Goal: Task Accomplishment & Management: Manage account settings

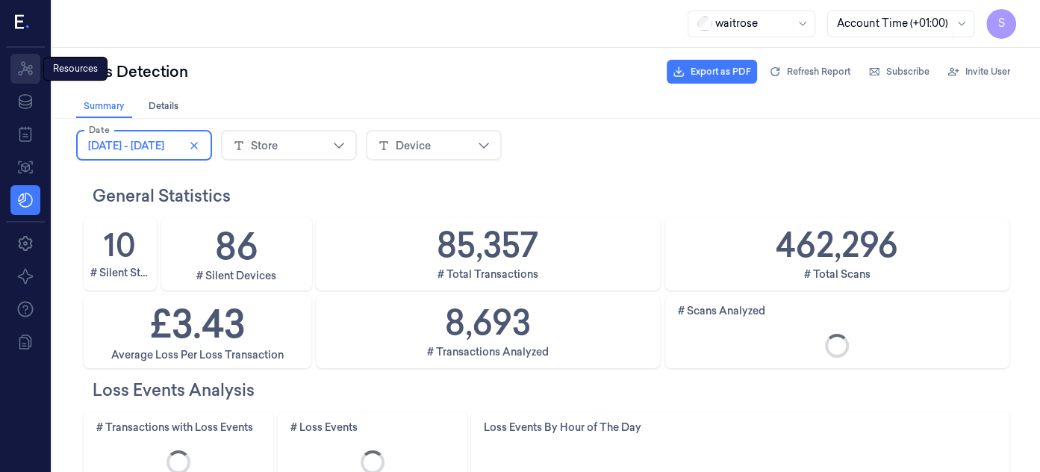
click at [29, 65] on icon at bounding box center [25, 68] width 15 height 14
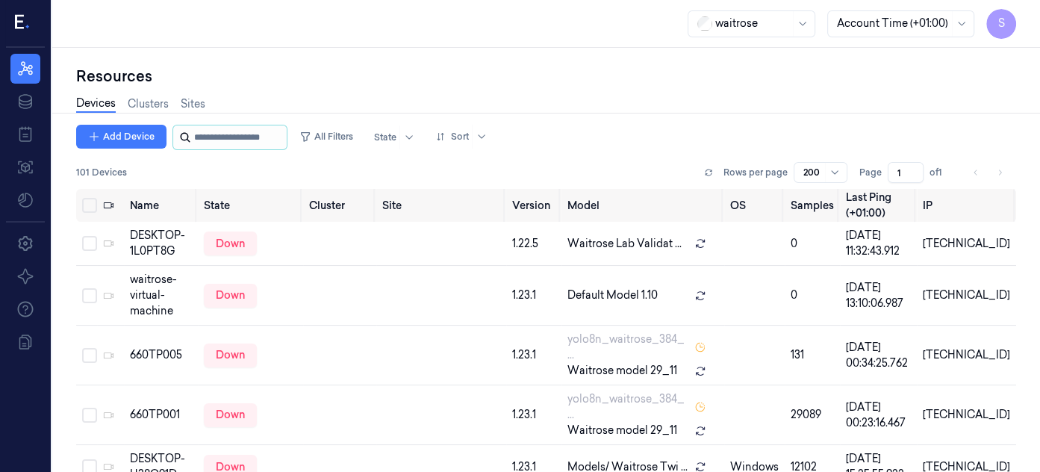
click at [231, 134] on input "string" at bounding box center [239, 137] width 90 height 24
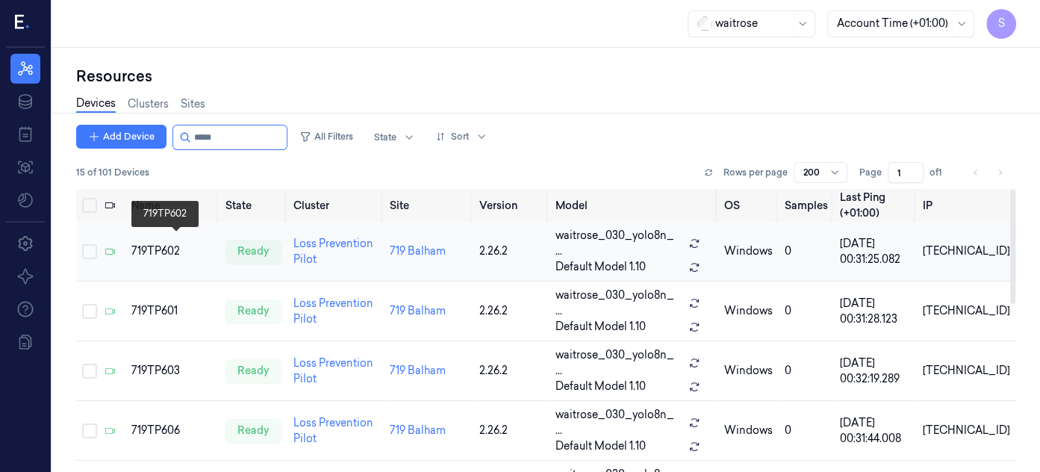
type input "*****"
click at [161, 243] on div "719TP602" at bounding box center [172, 251] width 82 height 16
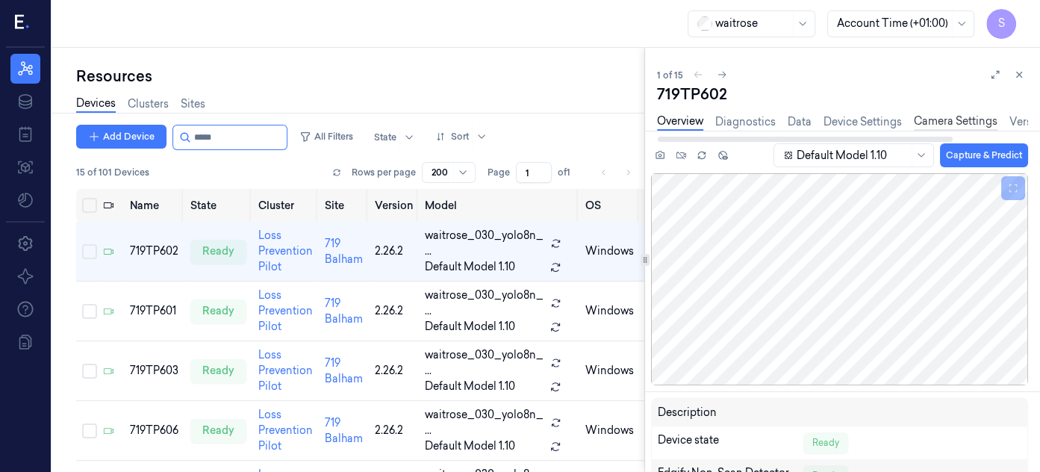
click at [935, 116] on link "Camera Settings" at bounding box center [956, 121] width 84 height 17
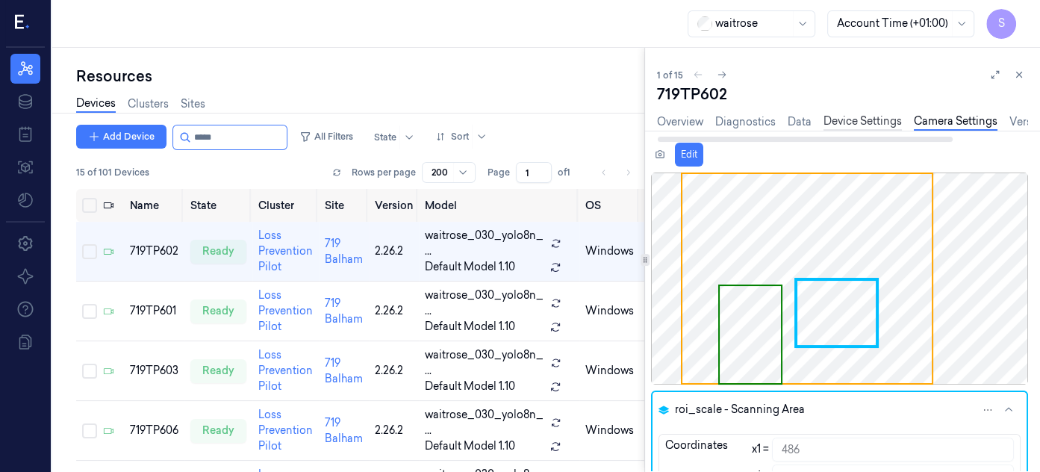
click at [838, 117] on link "Device Settings" at bounding box center [863, 121] width 78 height 17
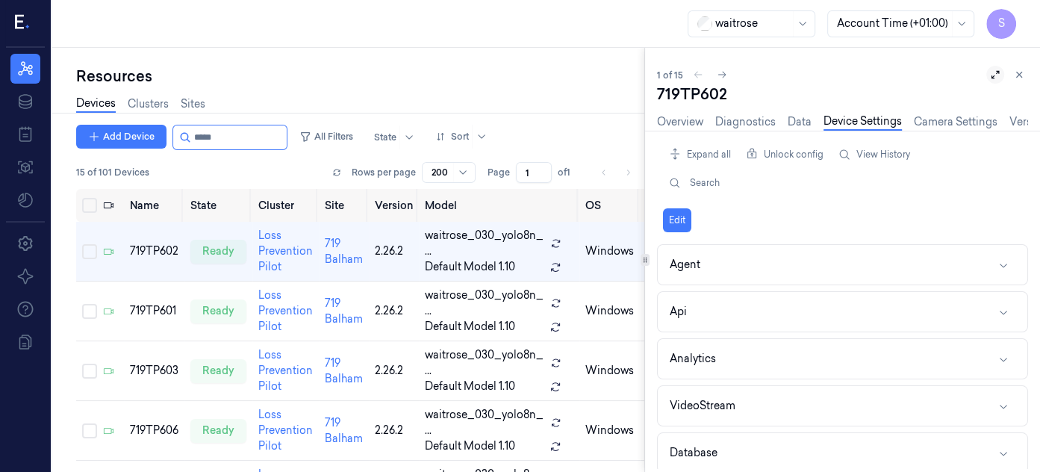
click at [993, 71] on icon at bounding box center [995, 74] width 10 height 10
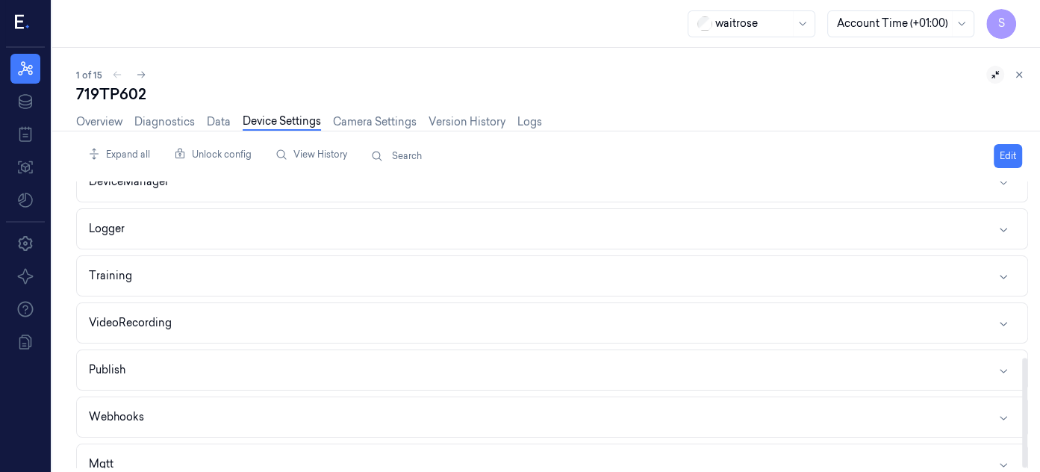
scroll to position [459, 0]
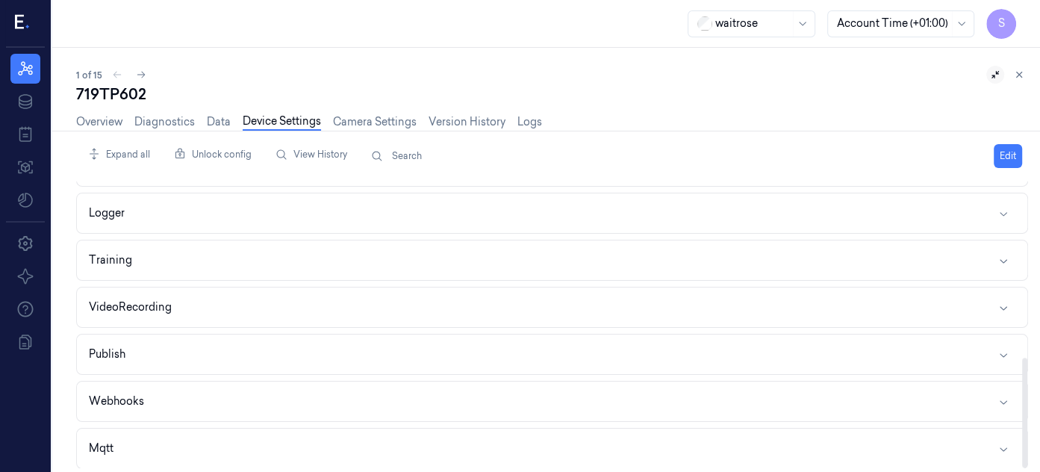
drag, startPoint x: 1026, startPoint y: 273, endPoint x: 1006, endPoint y: 462, distance: 190.7
click at [1022, 462] on div at bounding box center [1024, 413] width 5 height 110
click at [1006, 302] on icon "button" at bounding box center [1004, 308] width 12 height 12
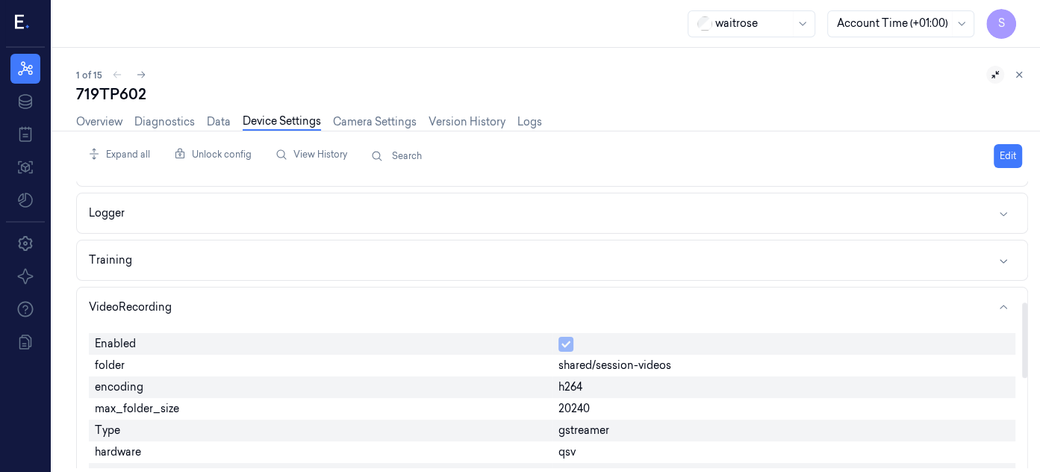
click at [600, 402] on div "20240" at bounding box center [785, 409] width 464 height 22
click at [1005, 148] on button "Edit" at bounding box center [1008, 156] width 28 height 24
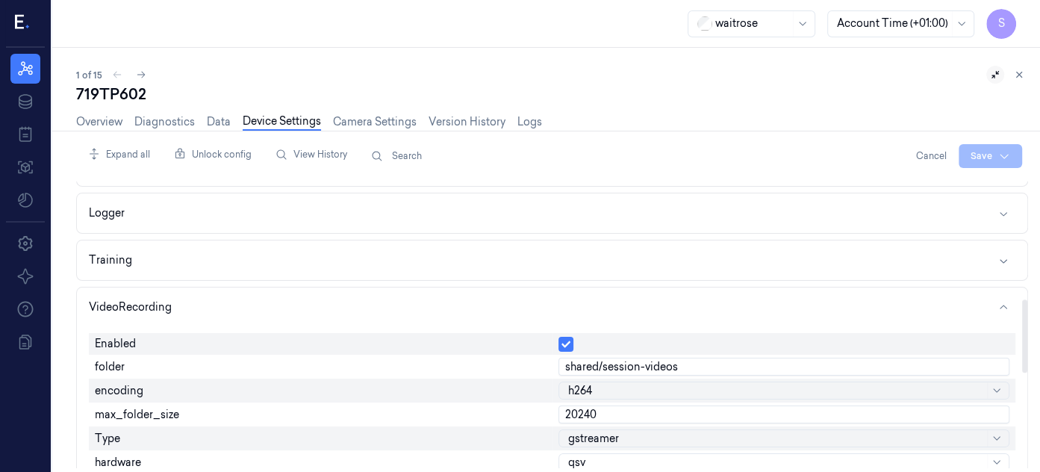
click at [614, 410] on input "20240" at bounding box center [784, 414] width 452 height 18
type input "2"
type input "6000"
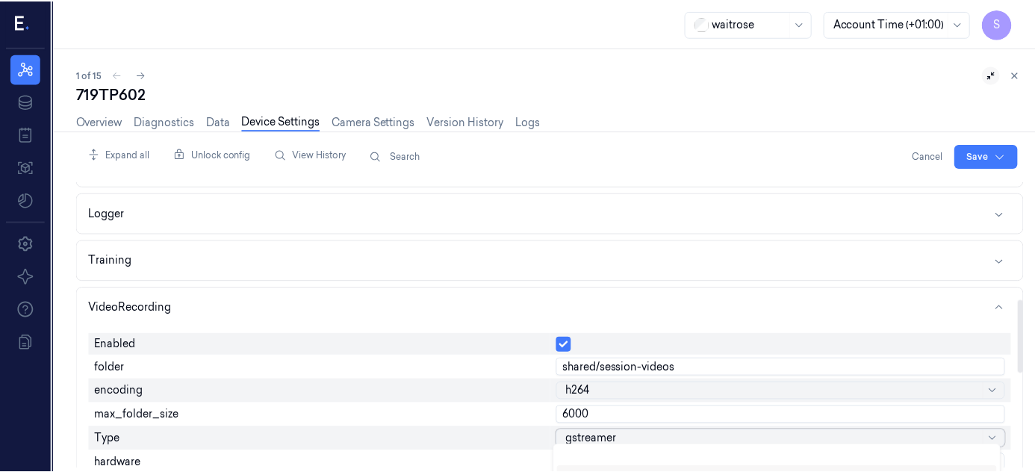
scroll to position [33, 0]
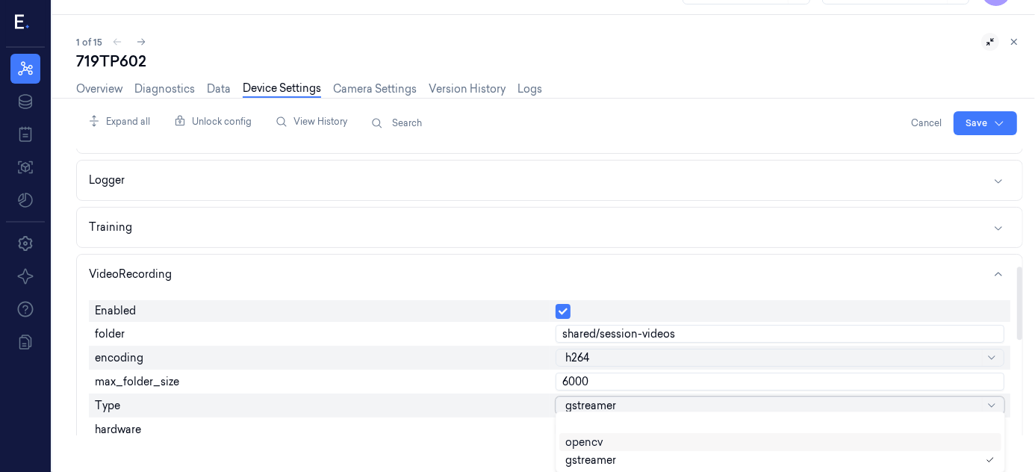
click at [803, 435] on body "S Resources Data Jobs Models Settings About Support Documentation waitrose Acco…" at bounding box center [517, 203] width 1035 height 472
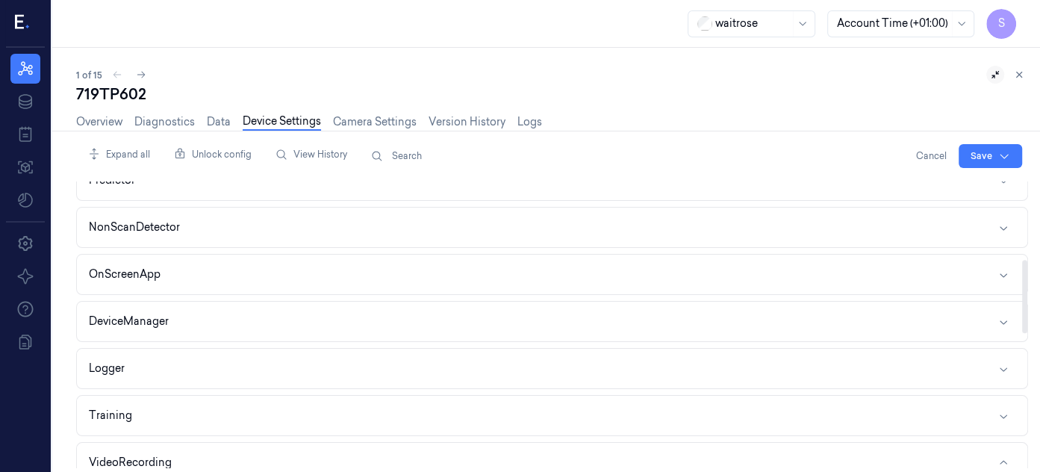
scroll to position [287, 0]
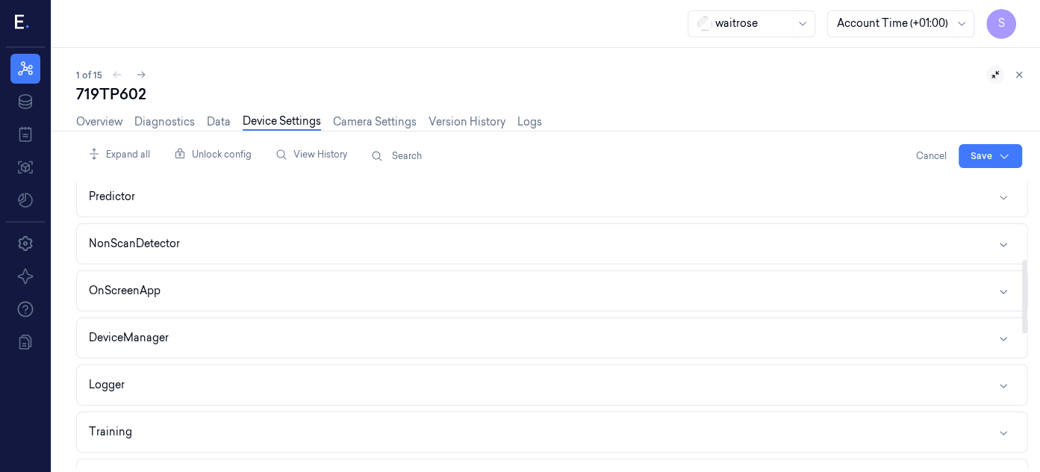
drag, startPoint x: 1017, startPoint y: 320, endPoint x: 1016, endPoint y: 276, distance: 44.1
click at [1022, 276] on div at bounding box center [1024, 296] width 5 height 73
click at [1004, 332] on icon "button" at bounding box center [1004, 338] width 12 height 12
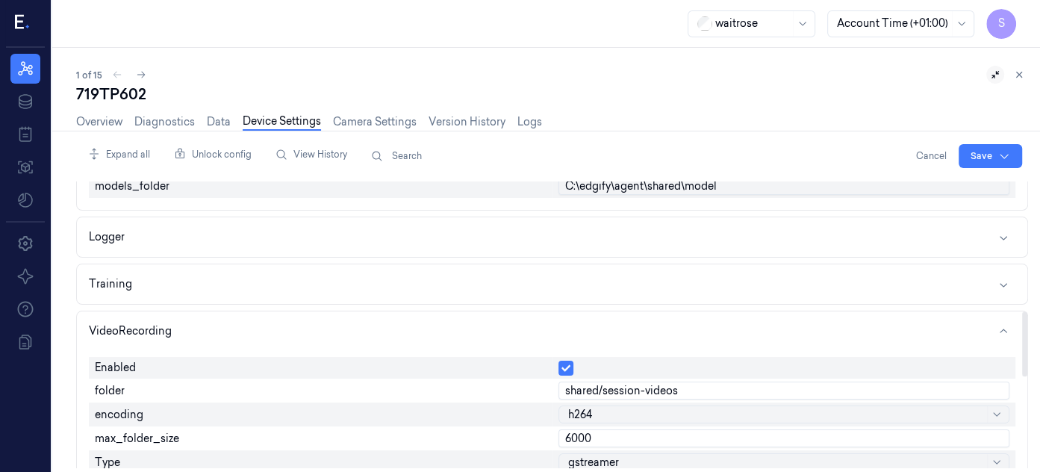
scroll to position [579, 0]
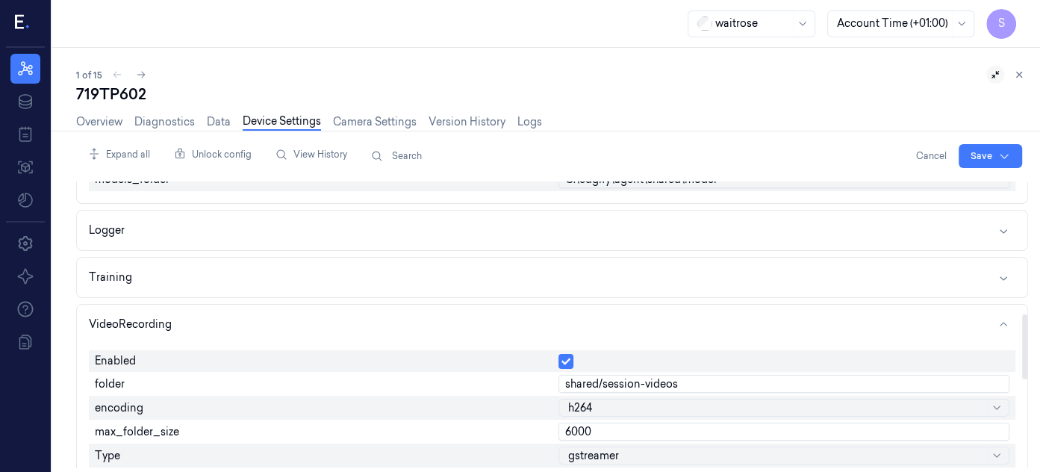
drag, startPoint x: 1024, startPoint y: 288, endPoint x: 1010, endPoint y: 355, distance: 67.8
click at [1022, 355] on div at bounding box center [1024, 346] width 5 height 65
click at [1006, 273] on icon "button" at bounding box center [1004, 278] width 12 height 12
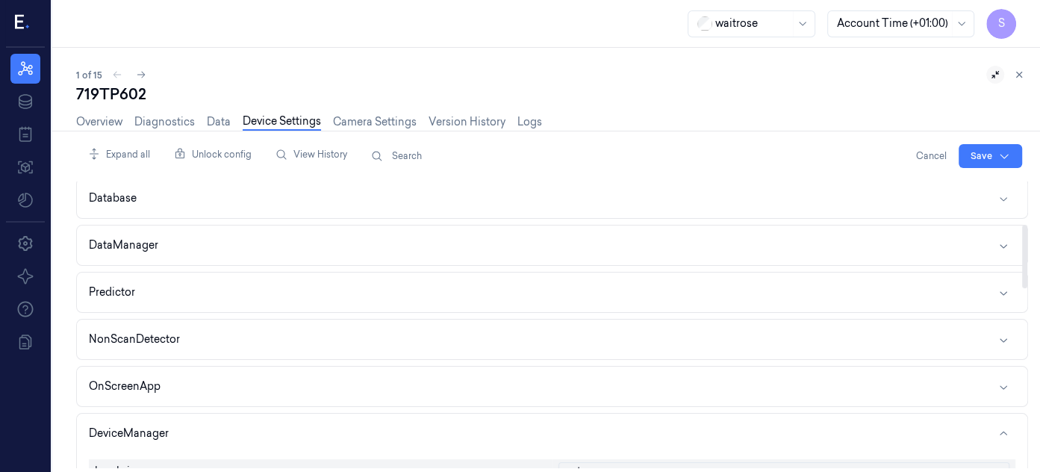
scroll to position [187, 0]
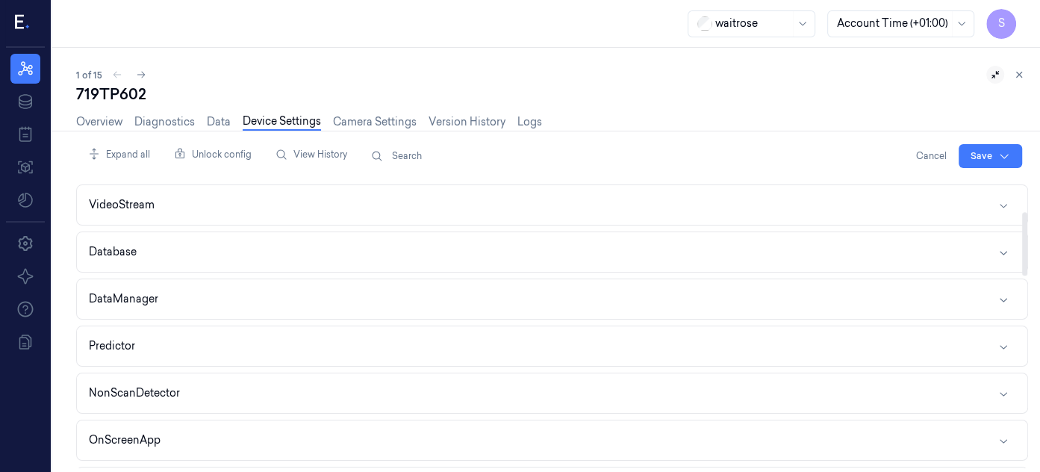
drag, startPoint x: 1024, startPoint y: 324, endPoint x: 1038, endPoint y: 225, distance: 99.6
click at [1027, 225] on div at bounding box center [1024, 243] width 5 height 63
click at [998, 251] on icon "button" at bounding box center [1004, 255] width 12 height 12
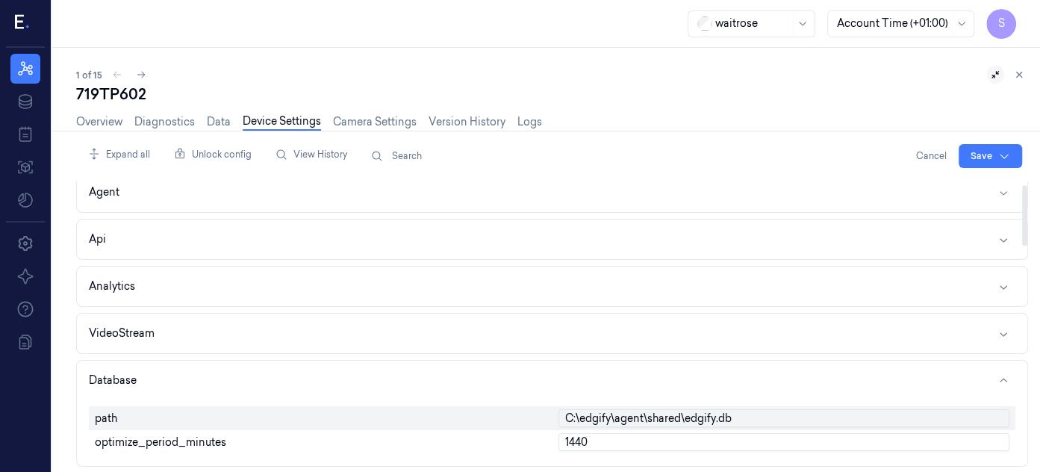
scroll to position [0, 0]
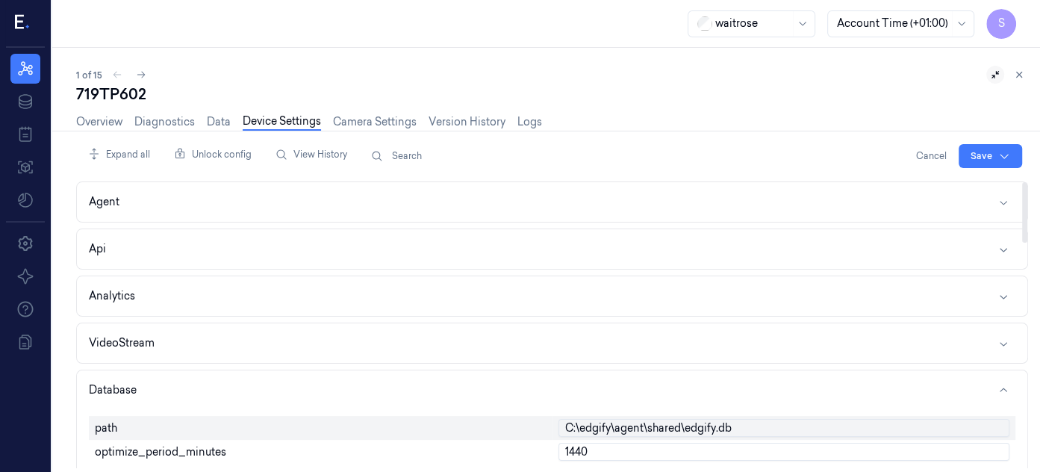
drag, startPoint x: 1025, startPoint y: 255, endPoint x: 1030, endPoint y: 215, distance: 39.9
click at [1027, 215] on div at bounding box center [1024, 212] width 5 height 60
click at [1000, 243] on icon "button" at bounding box center [1004, 249] width 12 height 12
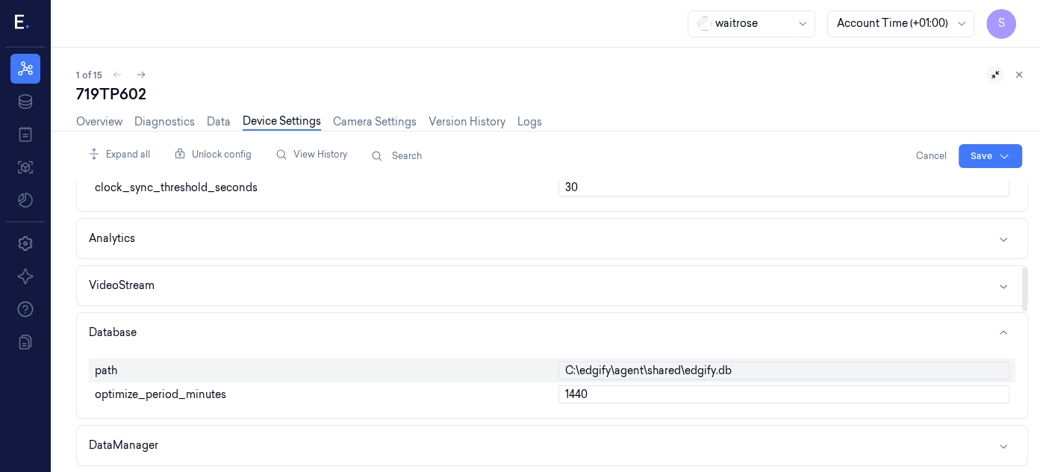
scroll to position [547, 0]
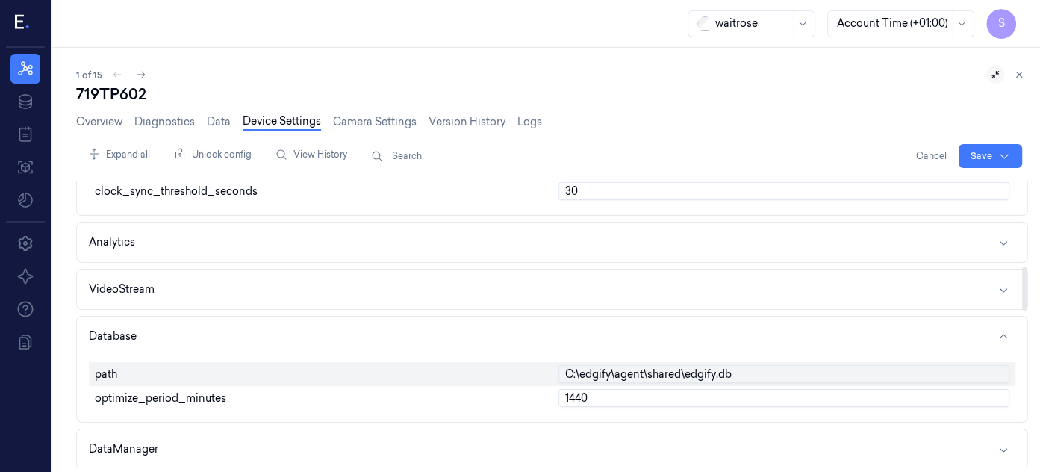
drag, startPoint x: 1026, startPoint y: 211, endPoint x: 1015, endPoint y: 296, distance: 85.1
click at [1022, 296] on div at bounding box center [1024, 289] width 5 height 44
click at [1003, 239] on icon "button" at bounding box center [1004, 243] width 12 height 12
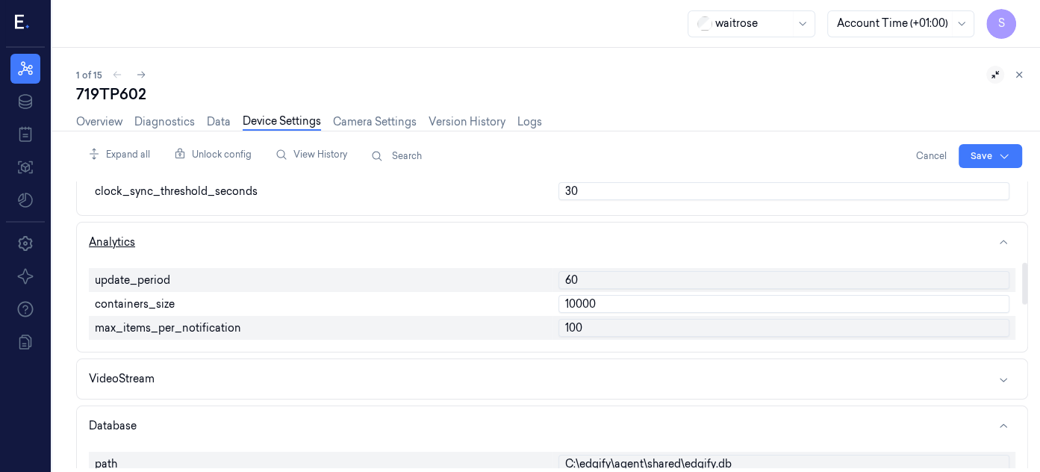
click at [1003, 239] on icon "button" at bounding box center [1004, 243] width 12 height 12
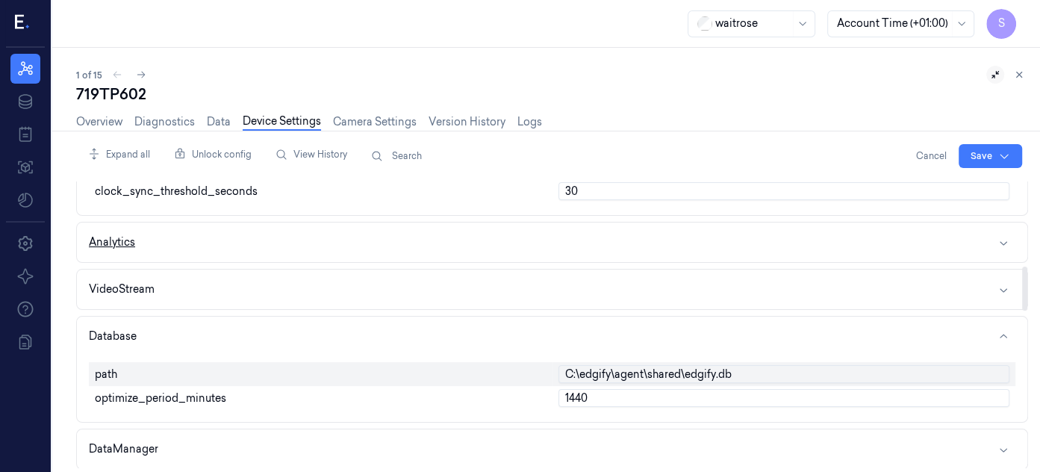
click at [1003, 240] on icon "button" at bounding box center [1004, 243] width 12 height 12
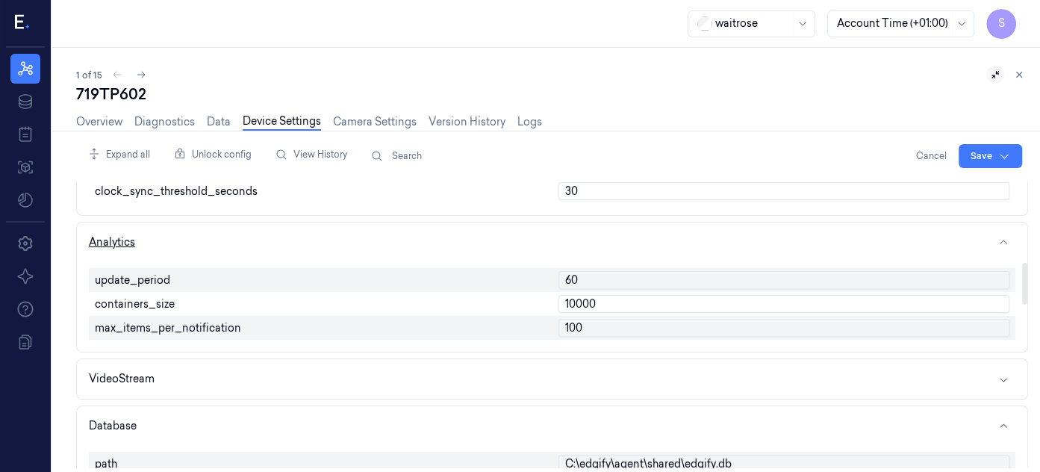
click at [1003, 241] on icon "button" at bounding box center [1004, 243] width 12 height 12
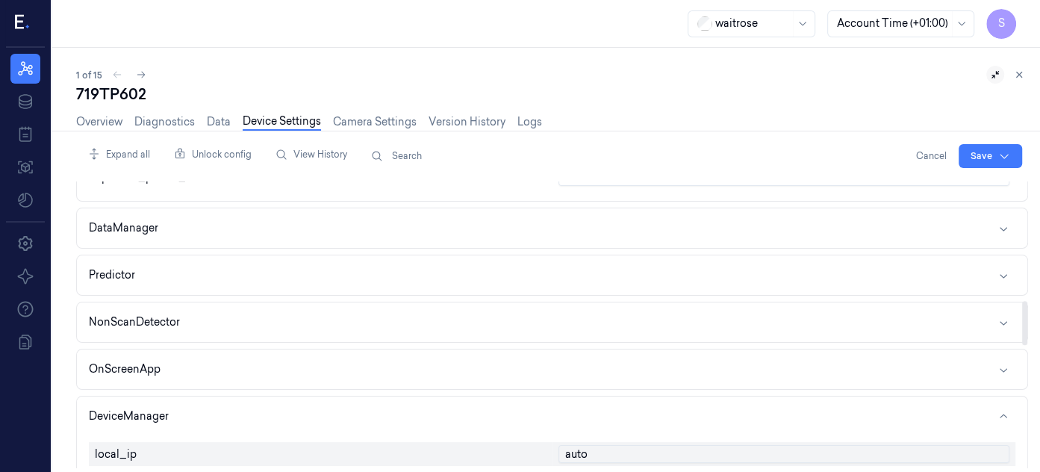
scroll to position [762, 0]
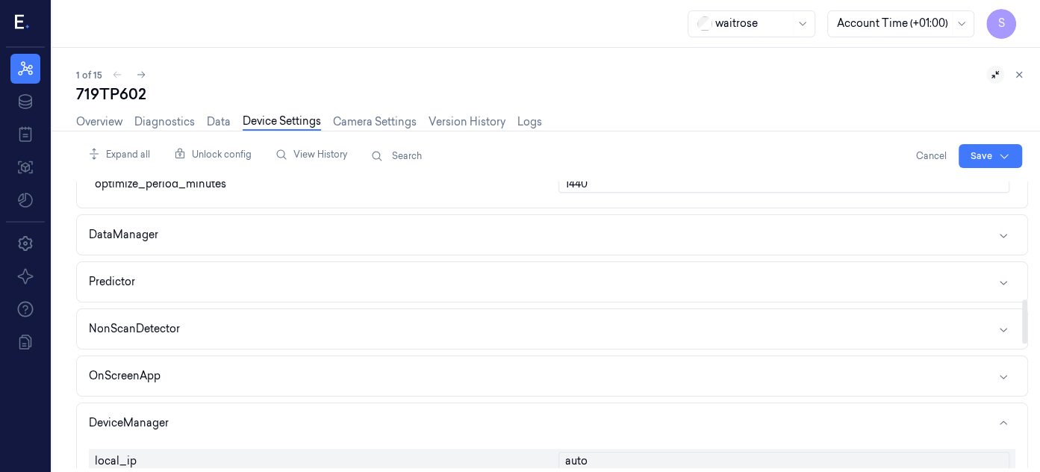
drag, startPoint x: 1024, startPoint y: 281, endPoint x: 1021, endPoint y: 314, distance: 33.0
click at [1022, 314] on div at bounding box center [1024, 321] width 5 height 44
click at [1006, 223] on button "DataManager" at bounding box center [552, 235] width 950 height 40
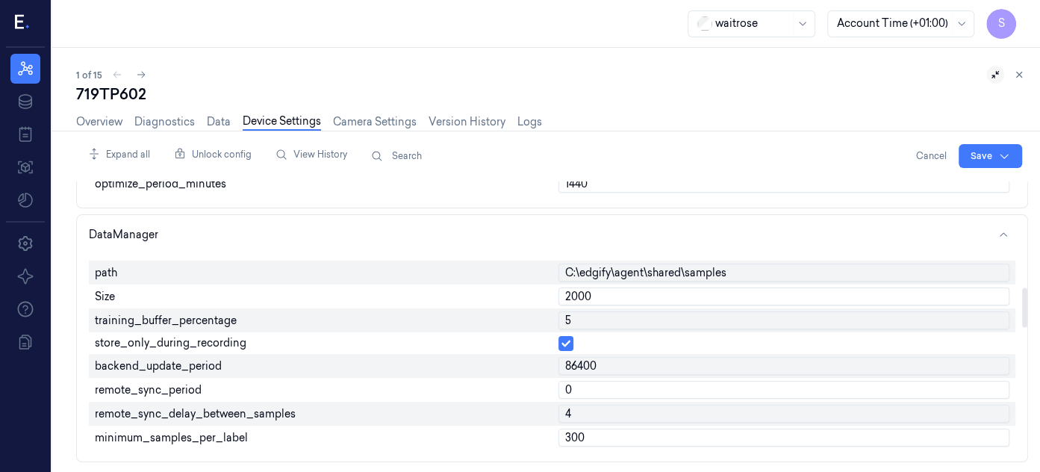
click at [611, 295] on input "2000" at bounding box center [784, 296] width 452 height 18
type input "2"
type input "500"
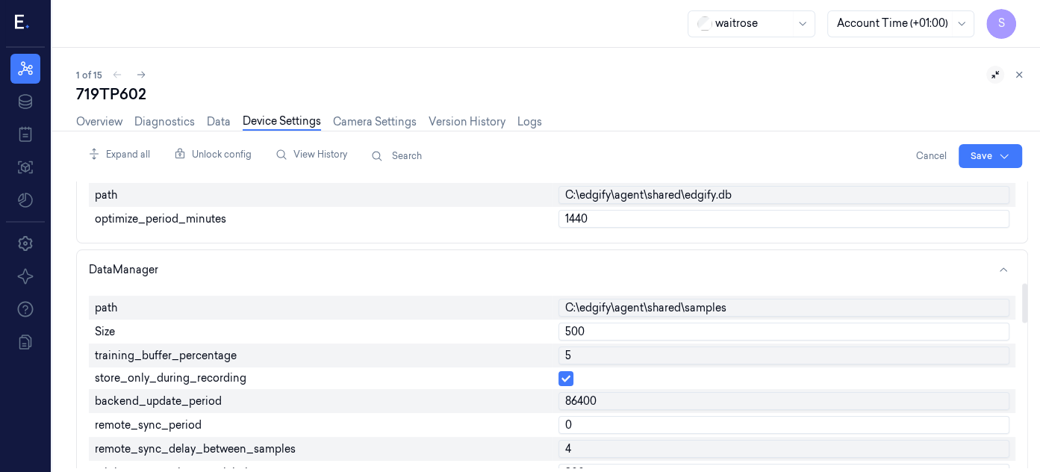
scroll to position [730, 0]
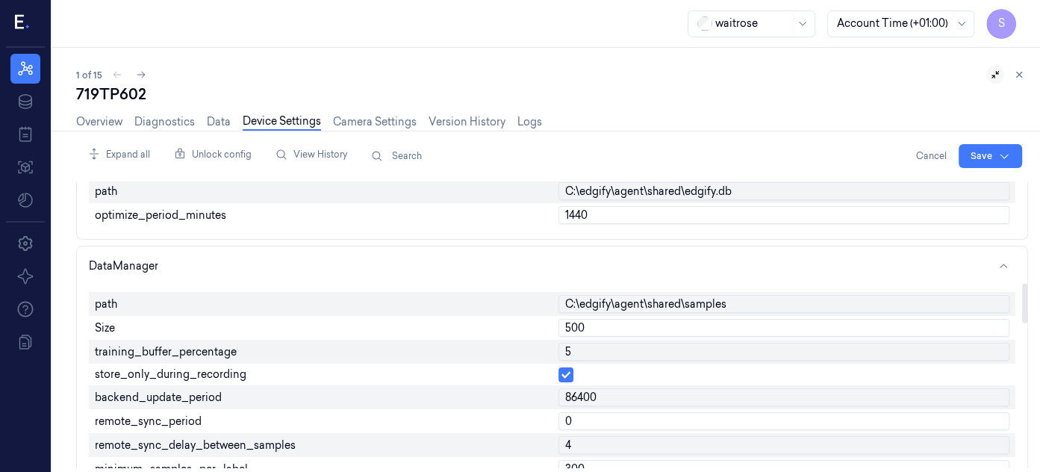
click at [1027, 287] on div at bounding box center [1024, 304] width 5 height 40
click at [986, 149] on html "S Resources Data Jobs Models Settings About Support Documentation waitrose Acco…" at bounding box center [520, 236] width 1040 height 472
click at [935, 206] on div "Save to multiple devices" at bounding box center [951, 211] width 132 height 25
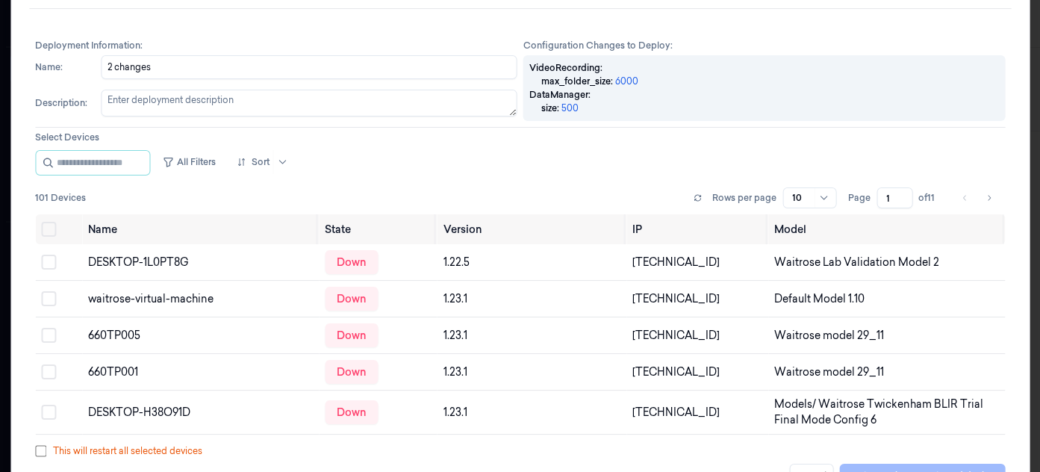
scroll to position [0, 5]
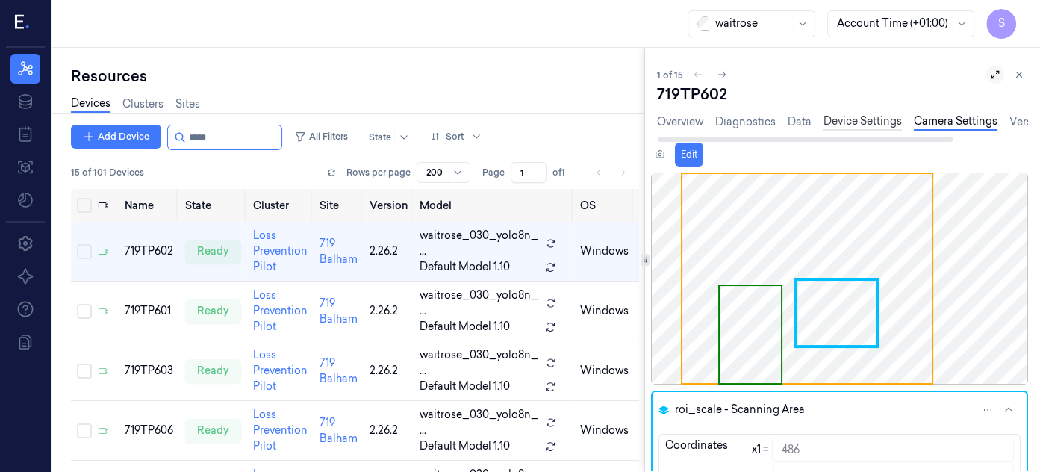
click at [871, 117] on link "Device Settings" at bounding box center [863, 121] width 78 height 17
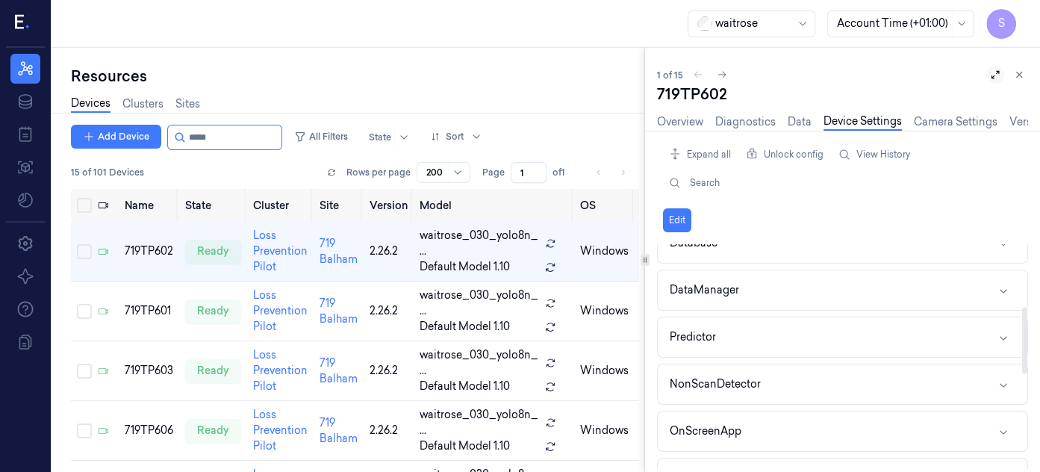
scroll to position [217, 0]
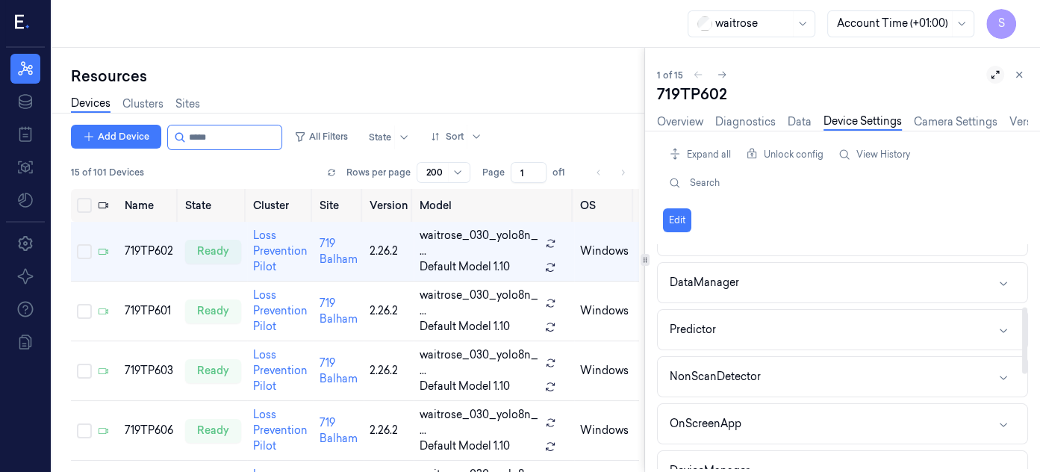
drag, startPoint x: 1026, startPoint y: 294, endPoint x: 1021, endPoint y: 359, distance: 65.2
click at [1022, 359] on div at bounding box center [1024, 340] width 5 height 66
click at [1003, 278] on icon "button" at bounding box center [1004, 283] width 12 height 12
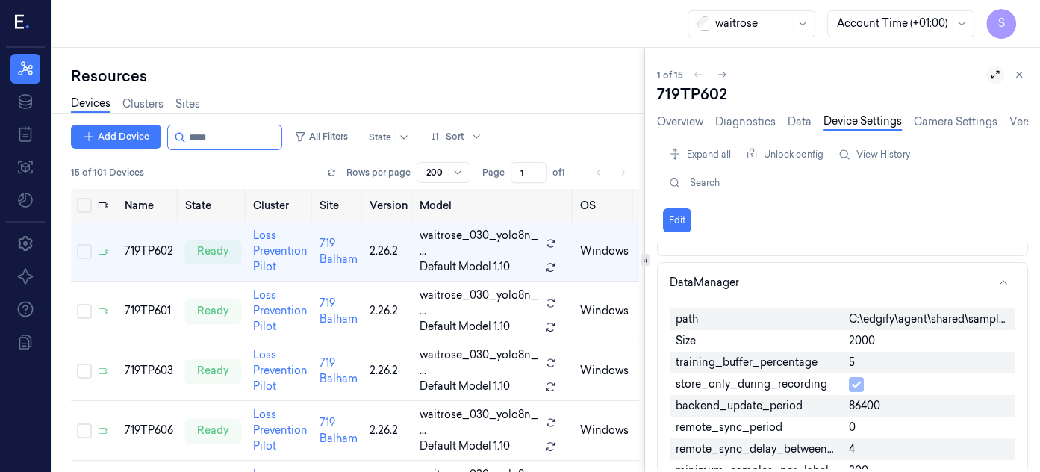
click at [992, 72] on icon at bounding box center [995, 74] width 10 height 10
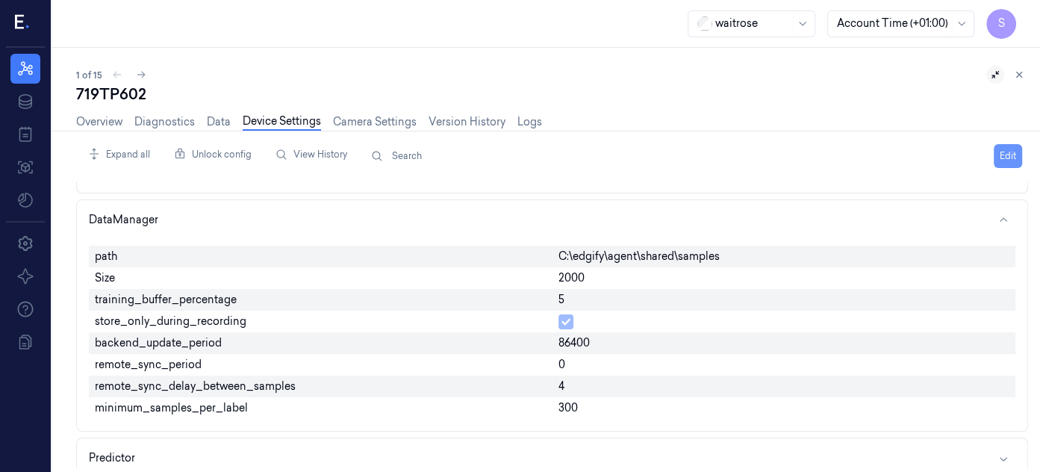
click at [1003, 152] on button "Edit" at bounding box center [1008, 156] width 28 height 24
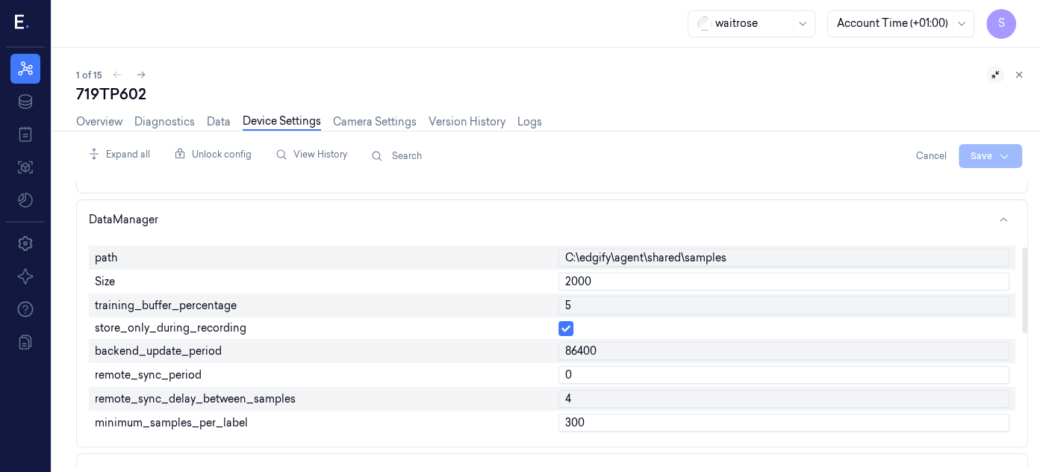
click at [632, 280] on input "2000" at bounding box center [784, 282] width 452 height 18
type input "2"
type input "500"
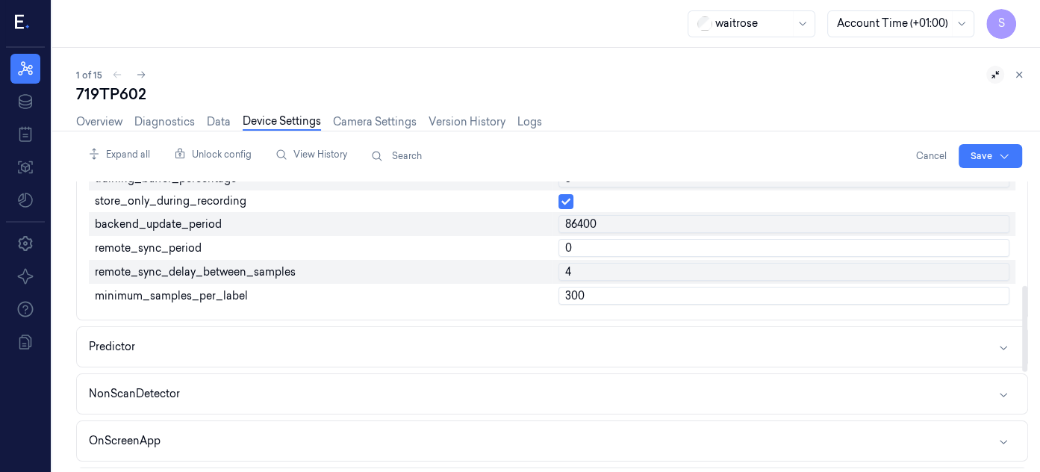
scroll to position [340, 0]
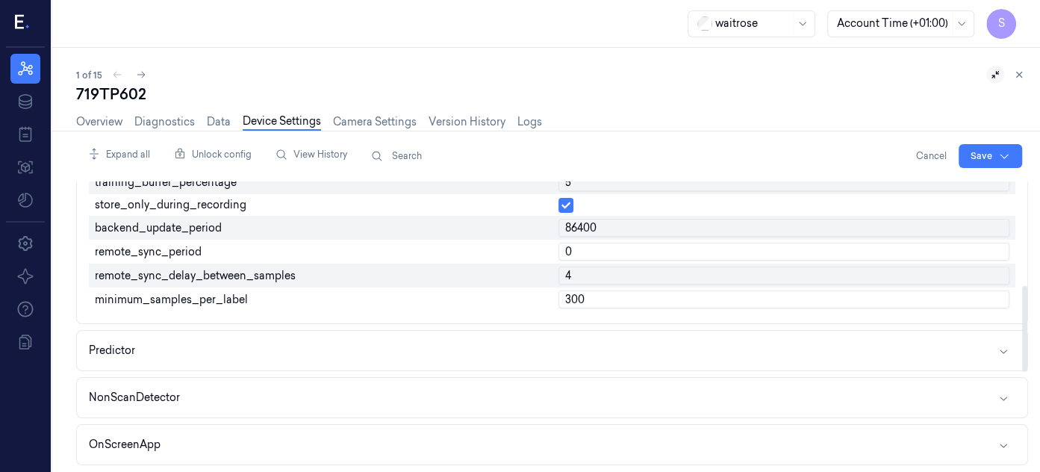
drag, startPoint x: 1020, startPoint y: 289, endPoint x: 1031, endPoint y: 326, distance: 39.0
click at [1028, 326] on div at bounding box center [1024, 324] width 7 height 287
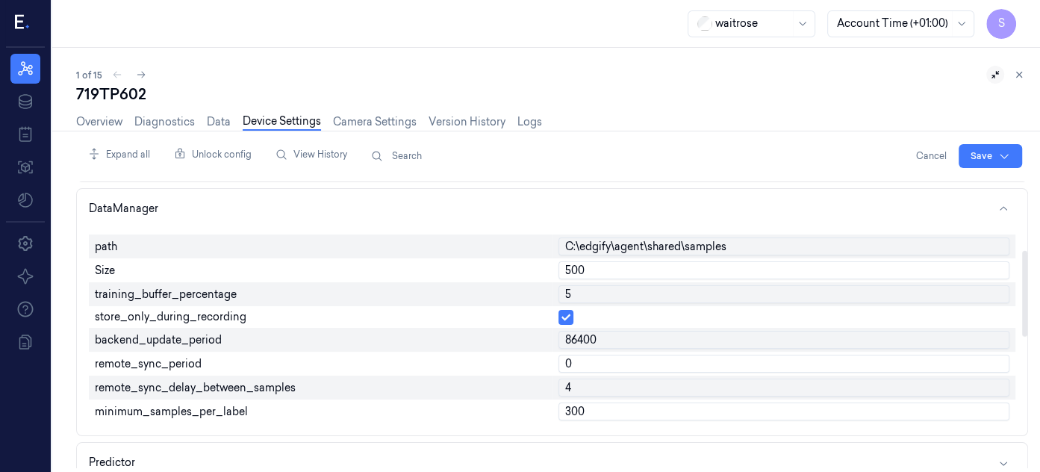
scroll to position [222, 0]
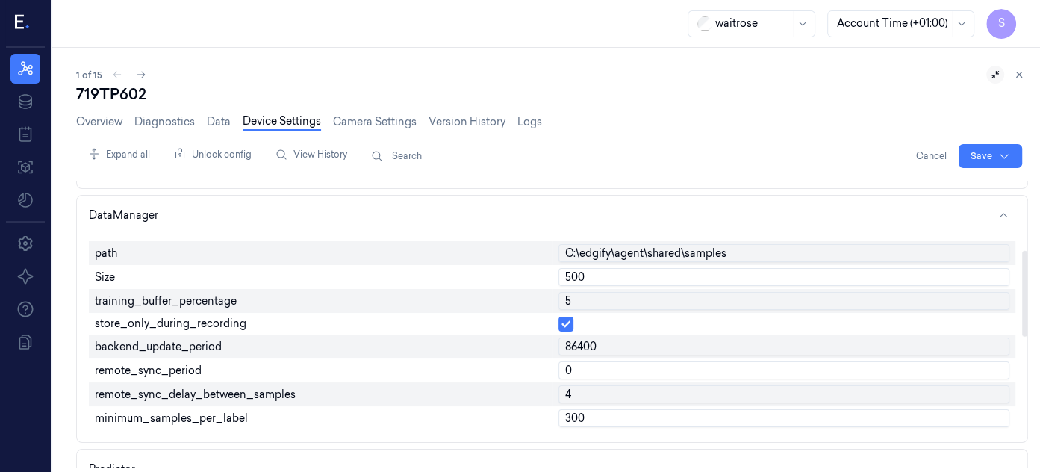
drag, startPoint x: 1023, startPoint y: 314, endPoint x: 1025, endPoint y: 278, distance: 35.9
click at [1025, 278] on div at bounding box center [1024, 294] width 5 height 86
click at [703, 297] on input "5" at bounding box center [784, 301] width 452 height 18
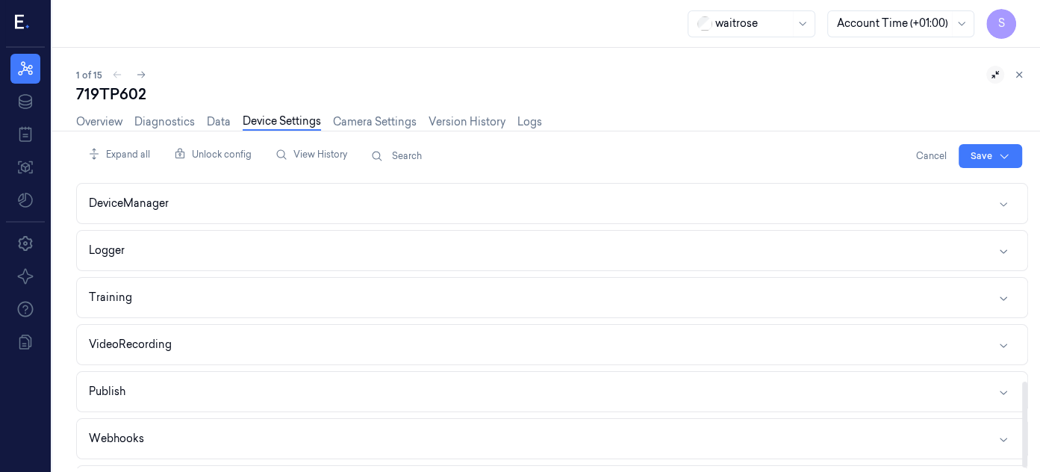
scroll to position [666, 0]
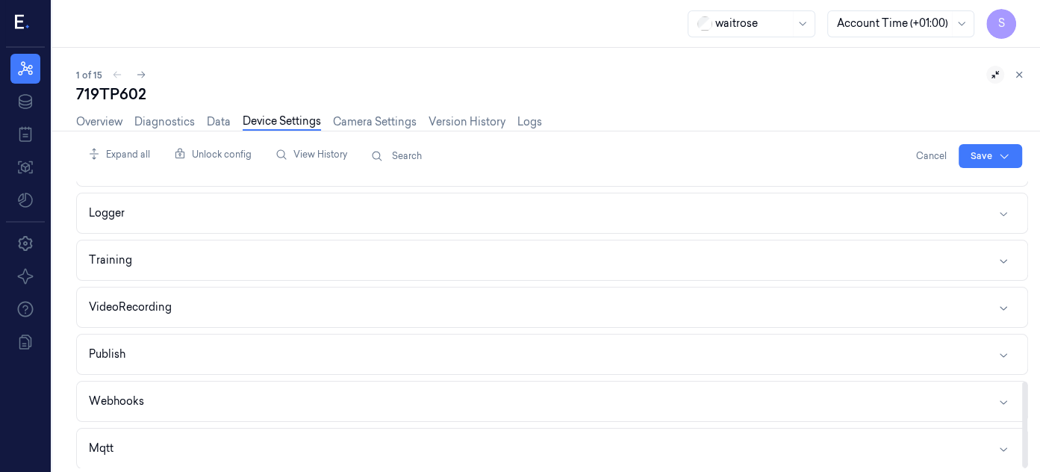
drag, startPoint x: 1024, startPoint y: 318, endPoint x: 1031, endPoint y: 486, distance: 168.2
click at [1027, 467] on div at bounding box center [1024, 425] width 5 height 86
click at [1003, 302] on icon "button" at bounding box center [1004, 308] width 12 height 12
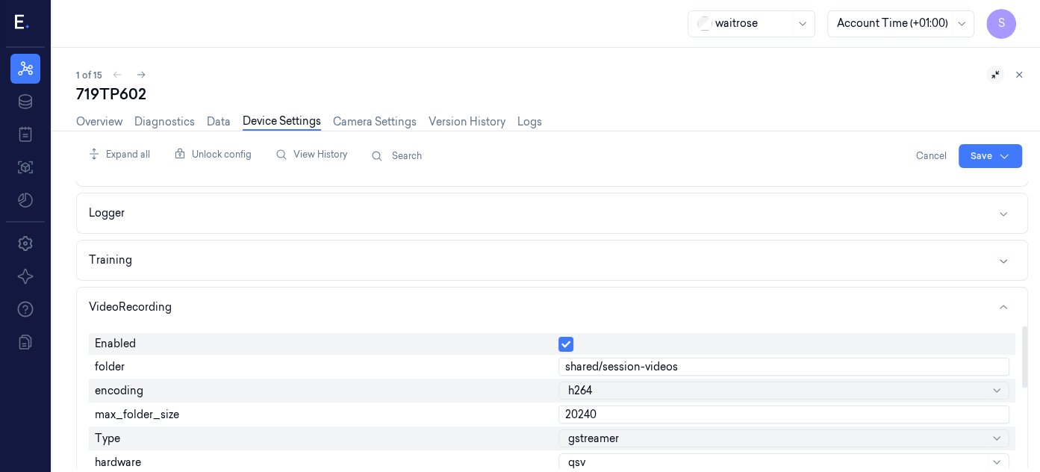
click at [622, 408] on input "20240" at bounding box center [784, 414] width 452 height 18
type input "2"
type input "6000"
click at [976, 147] on html "S Resources Data Jobs Models Settings About Support Documentation waitrose Acco…" at bounding box center [520, 236] width 1040 height 472
click at [924, 181] on div "Save to this device" at bounding box center [951, 186] width 132 height 25
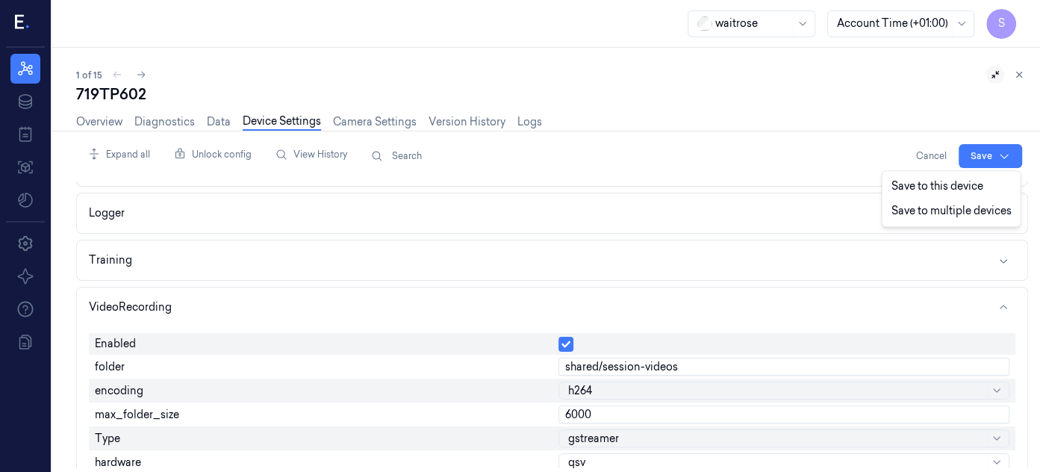
scroll to position [650, 0]
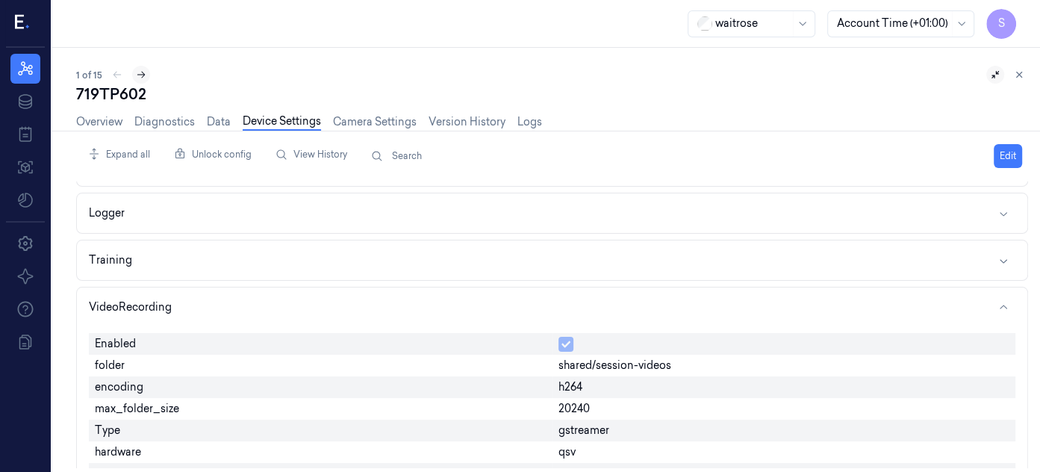
click at [142, 72] on icon at bounding box center [141, 74] width 10 height 10
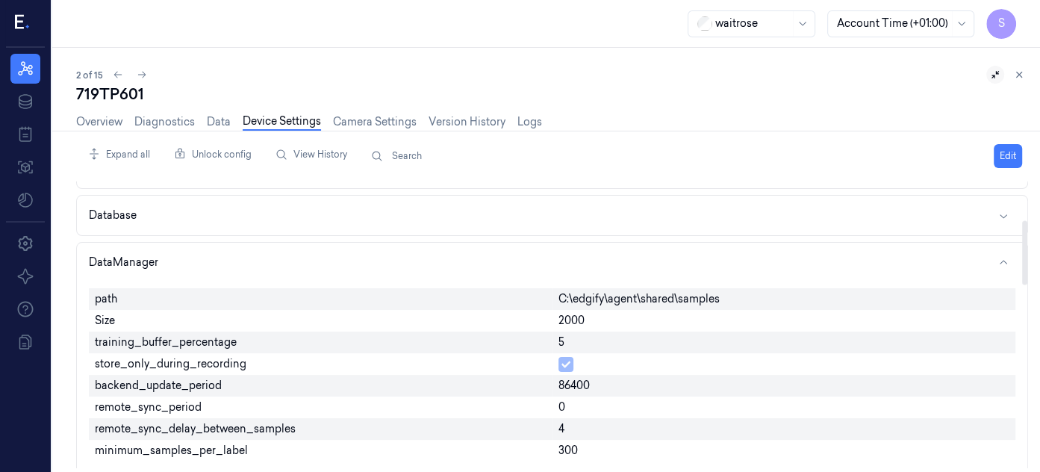
drag, startPoint x: 1021, startPoint y: 209, endPoint x: 1024, endPoint y: 248, distance: 38.9
click at [1024, 248] on div at bounding box center [1024, 253] width 5 height 64
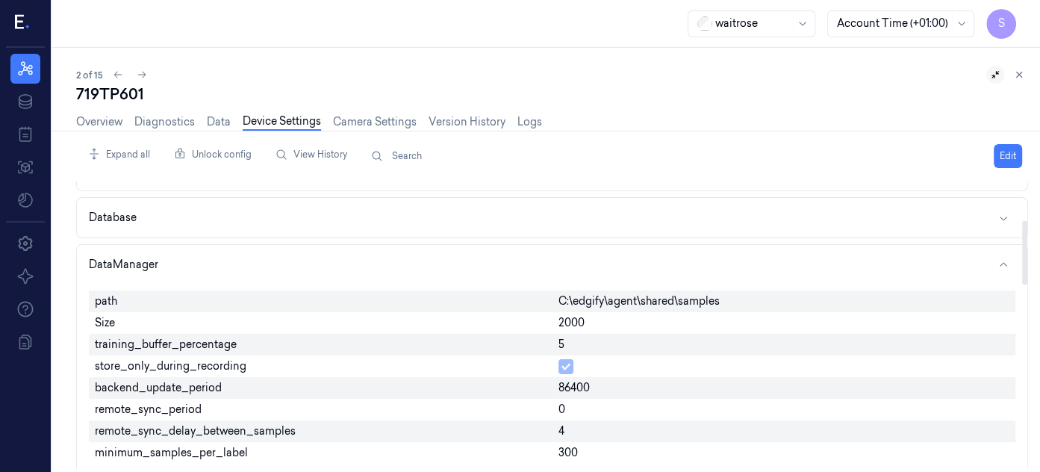
click at [598, 314] on div "2000" at bounding box center [785, 323] width 464 height 22
click at [1000, 154] on button "Edit" at bounding box center [1008, 156] width 28 height 24
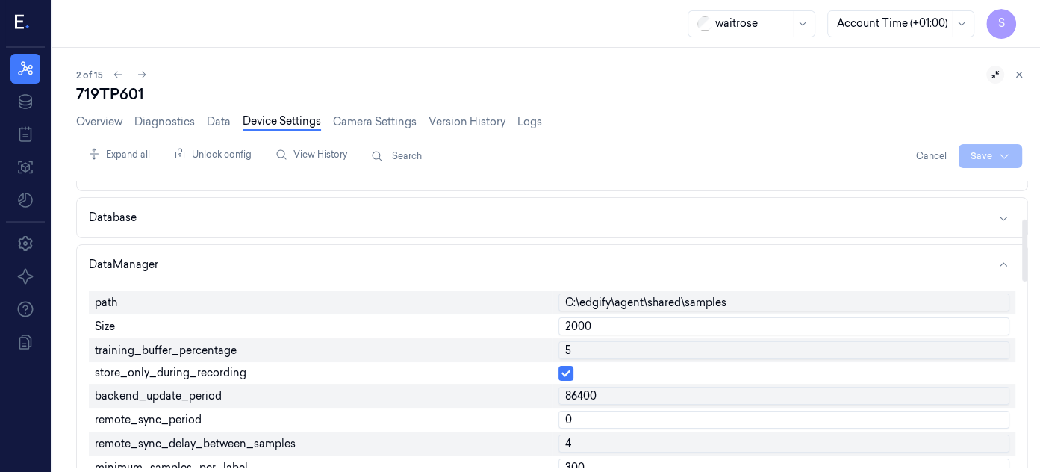
click at [626, 317] on input "2000" at bounding box center [784, 326] width 452 height 18
type input "2"
type input "500"
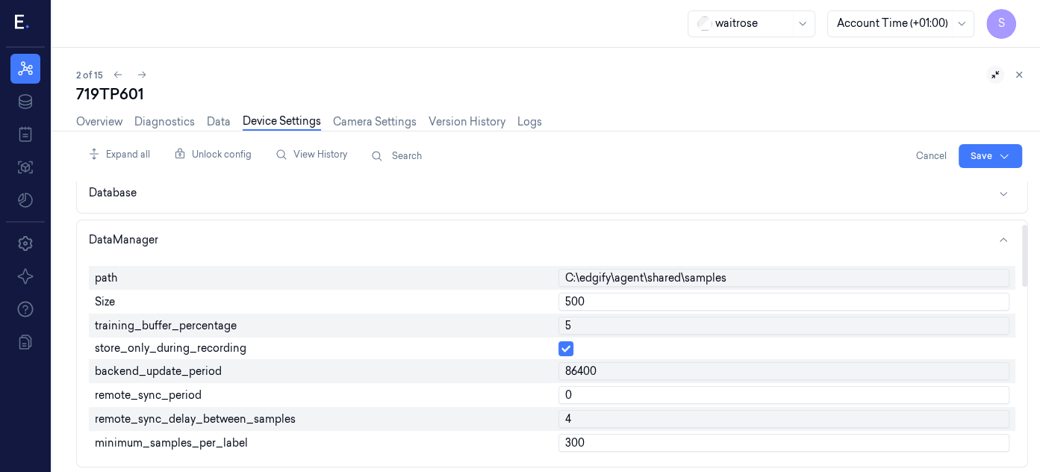
scroll to position [187, 0]
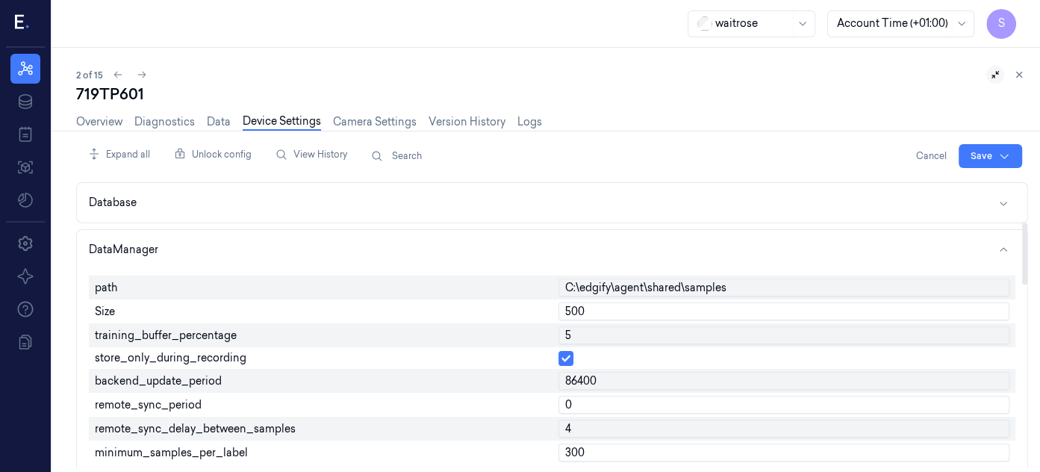
drag, startPoint x: 1025, startPoint y: 264, endPoint x: 1009, endPoint y: 267, distance: 16.7
click at [1022, 267] on div at bounding box center [1024, 253] width 5 height 62
click at [671, 332] on input "5" at bounding box center [784, 335] width 452 height 18
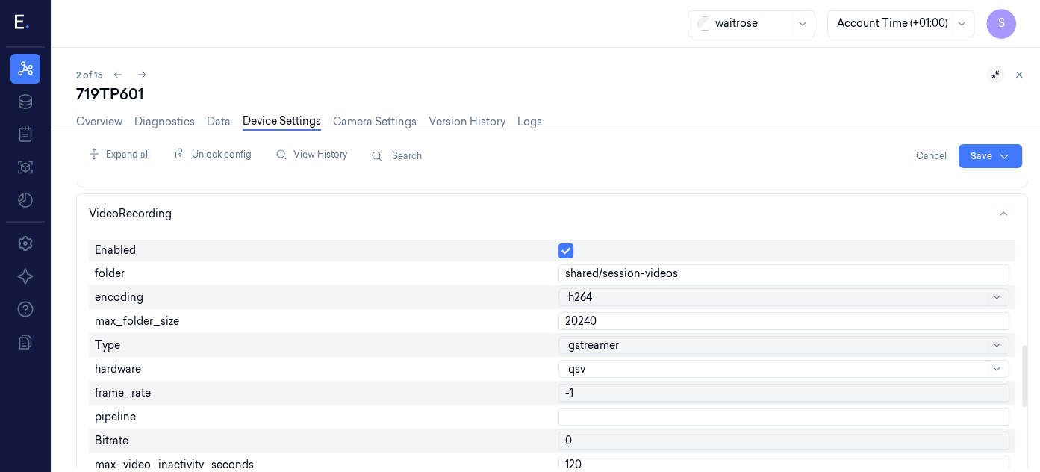
scroll to position [754, 0]
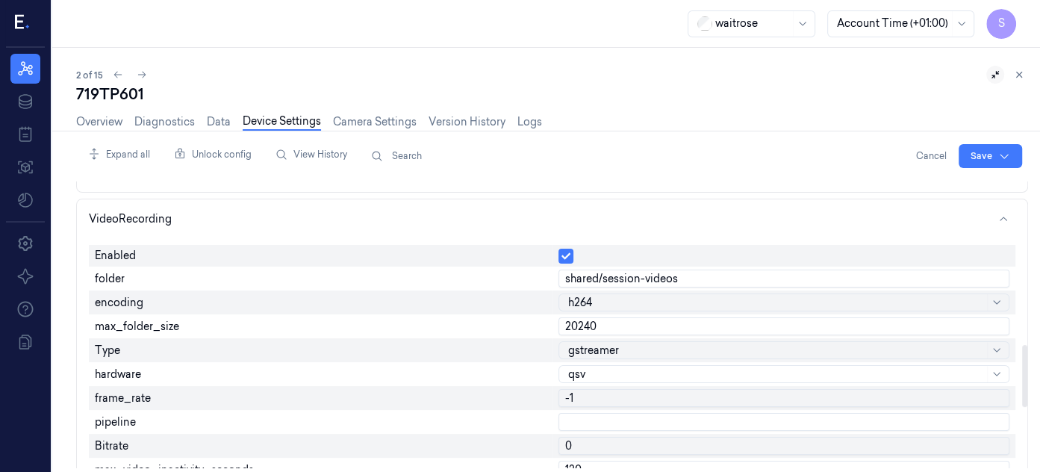
drag, startPoint x: 1024, startPoint y: 255, endPoint x: 1004, endPoint y: 377, distance: 124.1
click at [1022, 377] on div at bounding box center [1024, 376] width 5 height 62
click at [632, 322] on input "20240" at bounding box center [784, 326] width 452 height 18
type input "2"
type input "6000"
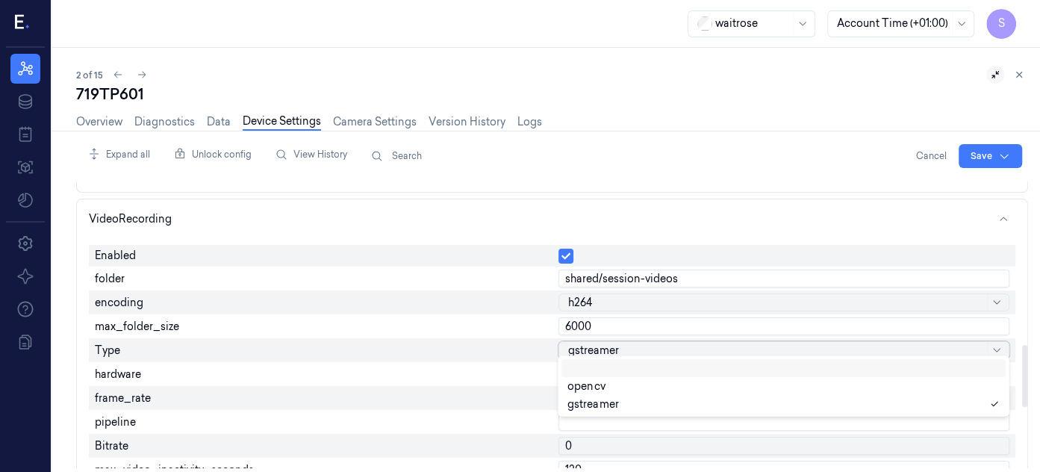
click at [632, 343] on div at bounding box center [776, 351] width 417 height 16
click at [980, 147] on html "S Resources Data Jobs Models Settings About Support Documentation waitrose Acco…" at bounding box center [520, 236] width 1040 height 472
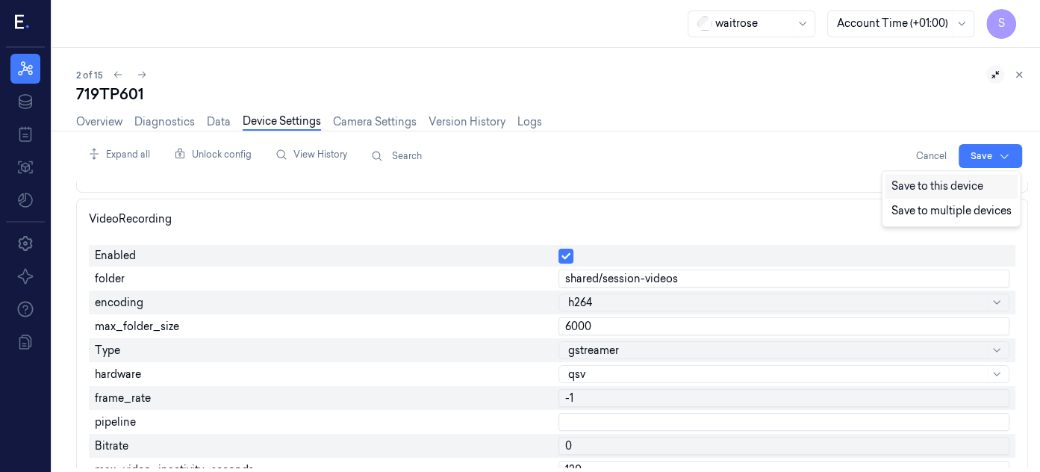
click at [912, 184] on div "Save to this device" at bounding box center [951, 186] width 132 height 25
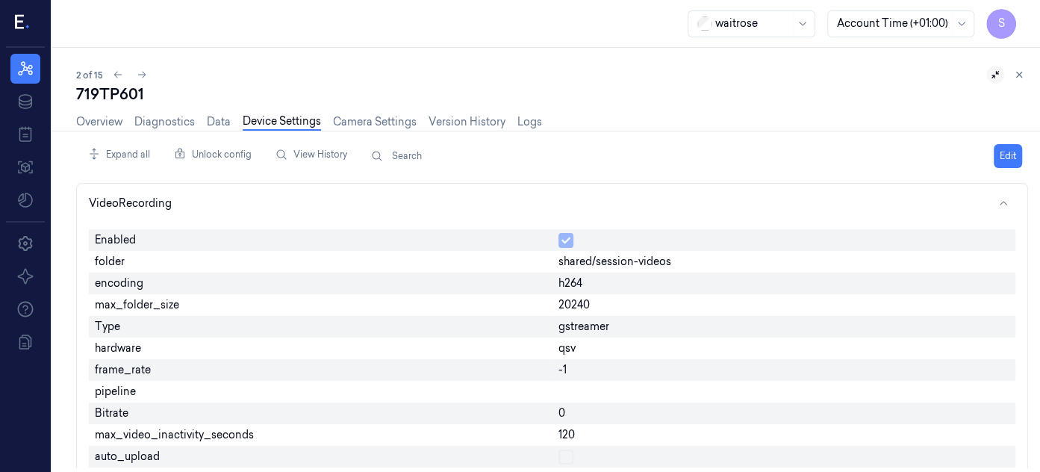
scroll to position [738, 0]
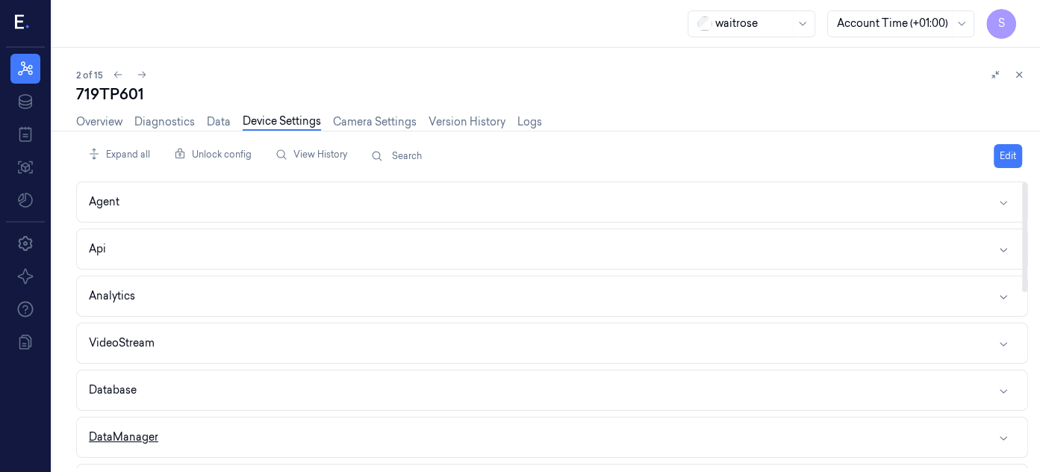
click at [1005, 436] on icon "button" at bounding box center [1003, 438] width 7 height 4
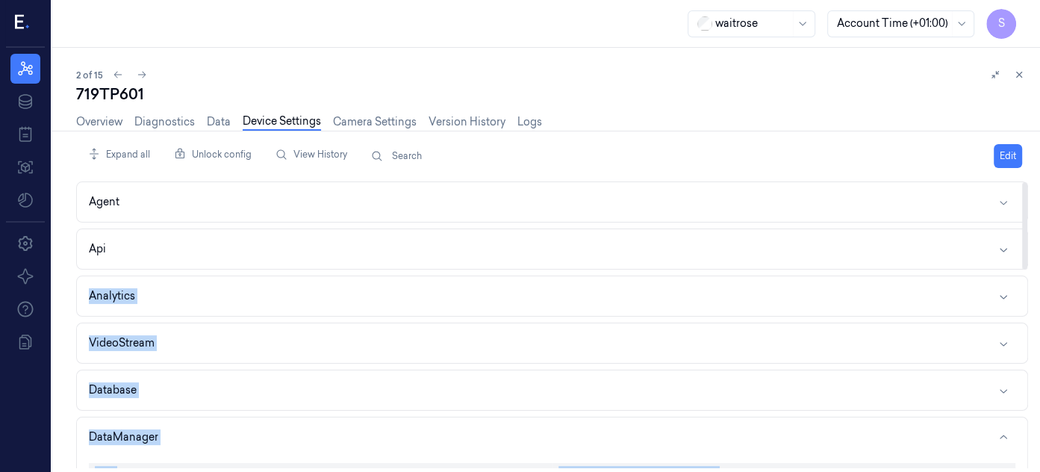
drag, startPoint x: 1028, startPoint y: 227, endPoint x: 1021, endPoint y: 296, distance: 69.0
click at [1021, 296] on div "Expand all Unlock config View History Search Edit Agent Api Analytics VideoStre…" at bounding box center [558, 302] width 964 height 342
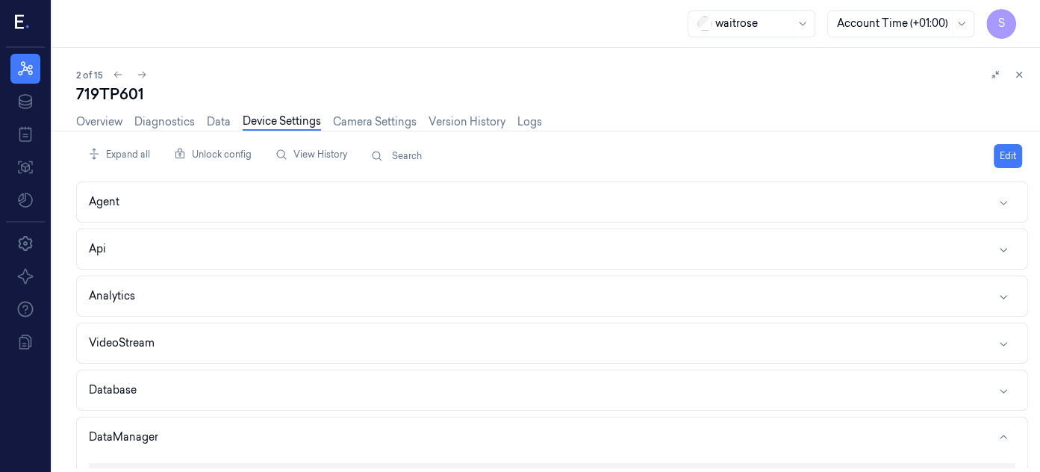
click at [825, 71] on div "2 of 15" at bounding box center [552, 75] width 952 height 18
click at [22, 60] on icon at bounding box center [25, 69] width 18 height 18
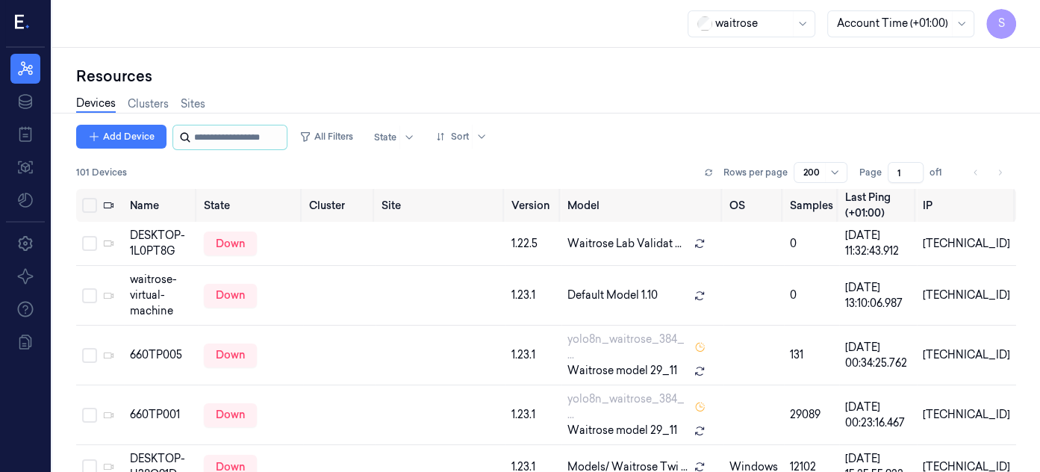
click at [219, 134] on input "string" at bounding box center [239, 137] width 90 height 24
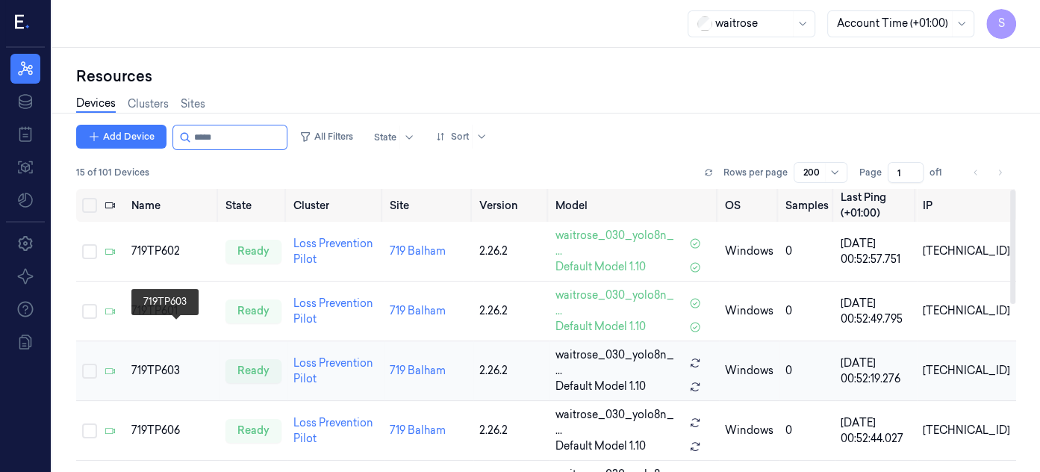
type input "*****"
click at [167, 363] on div "719TP603" at bounding box center [172, 371] width 82 height 16
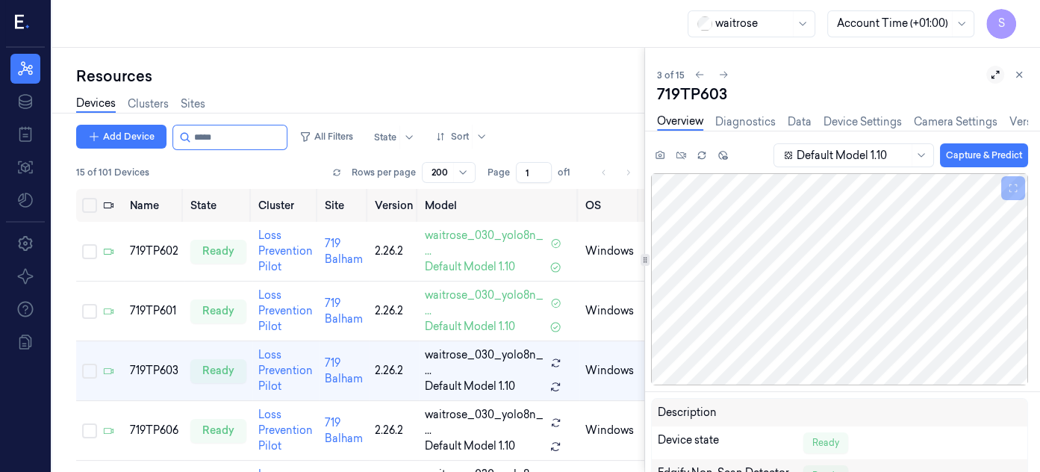
click at [996, 72] on icon at bounding box center [996, 75] width 8 height 8
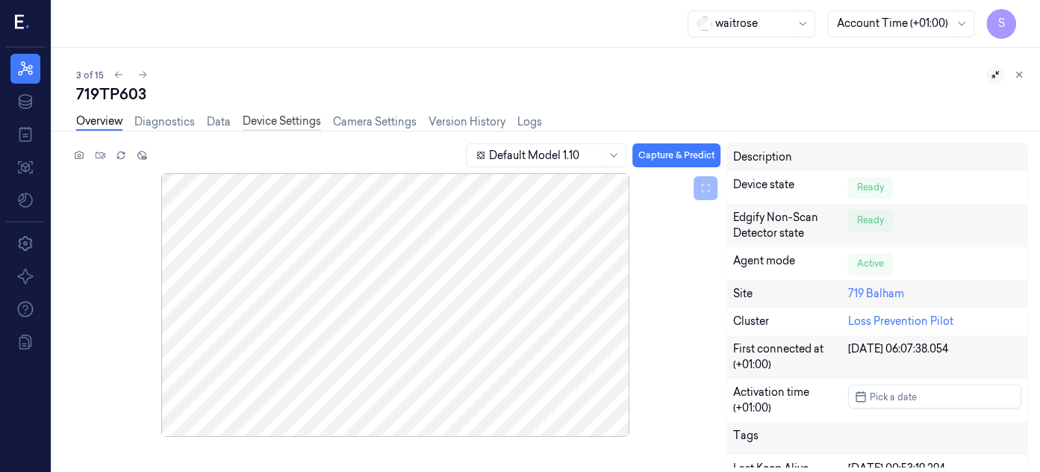
click at [276, 114] on link "Device Settings" at bounding box center [282, 121] width 78 height 17
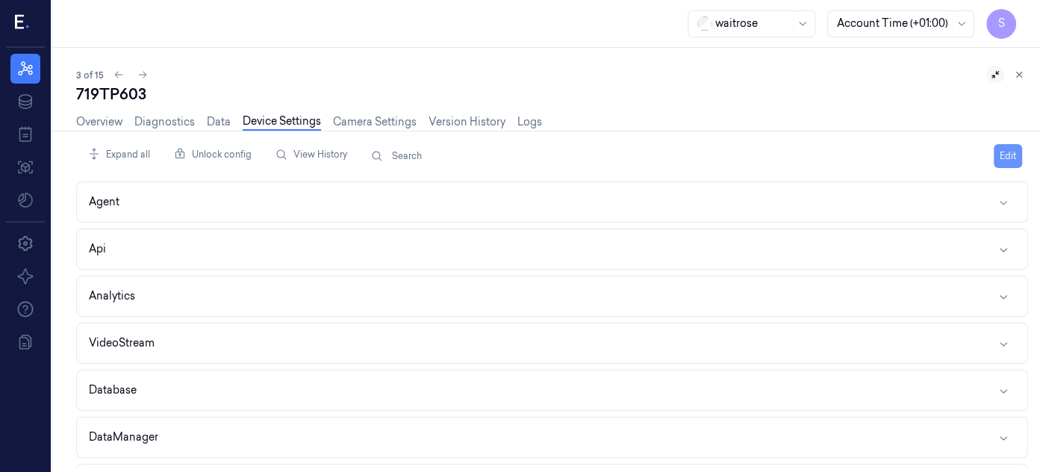
click at [1003, 150] on button "Edit" at bounding box center [1008, 156] width 28 height 24
click at [1008, 432] on icon "button" at bounding box center [1004, 438] width 12 height 12
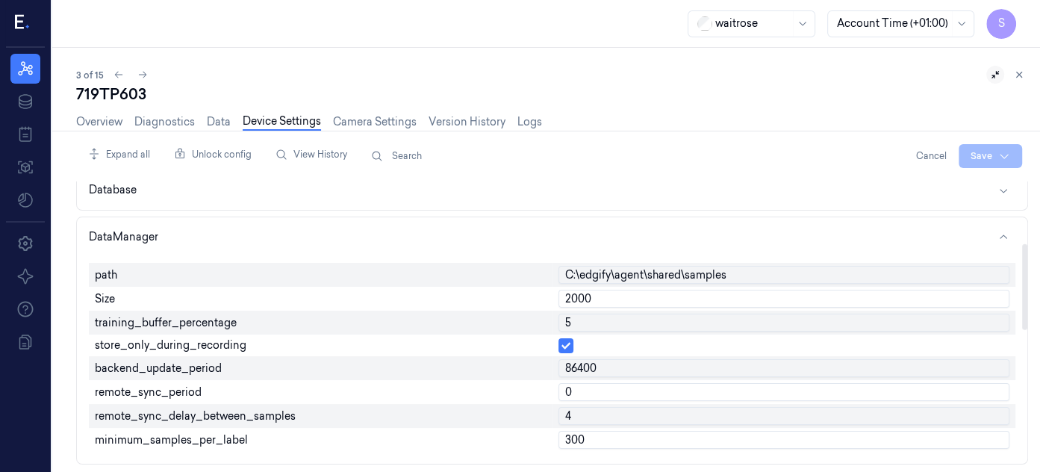
scroll to position [206, 0]
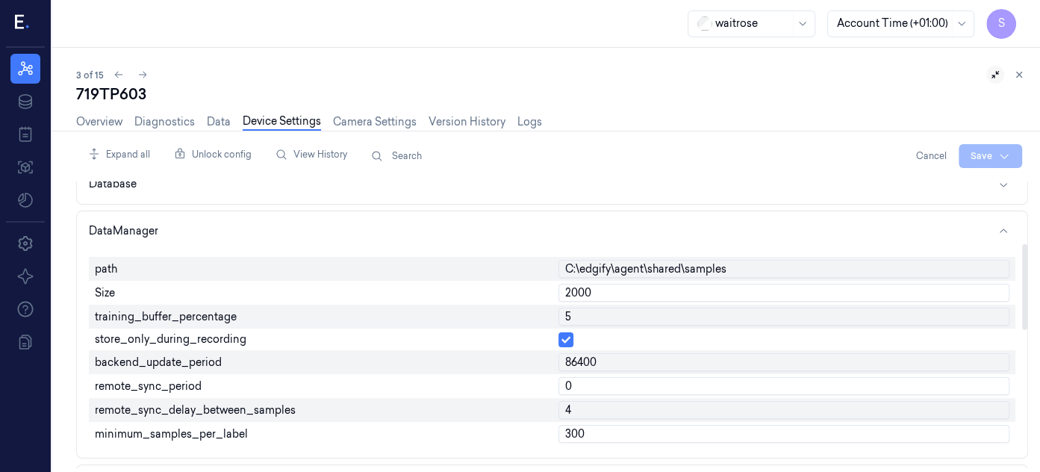
drag, startPoint x: 1025, startPoint y: 239, endPoint x: 1026, endPoint y: 301, distance: 62.0
click at [1026, 301] on div at bounding box center [1024, 287] width 5 height 86
click at [633, 290] on input "2000" at bounding box center [784, 293] width 452 height 18
type input "2"
type input "500"
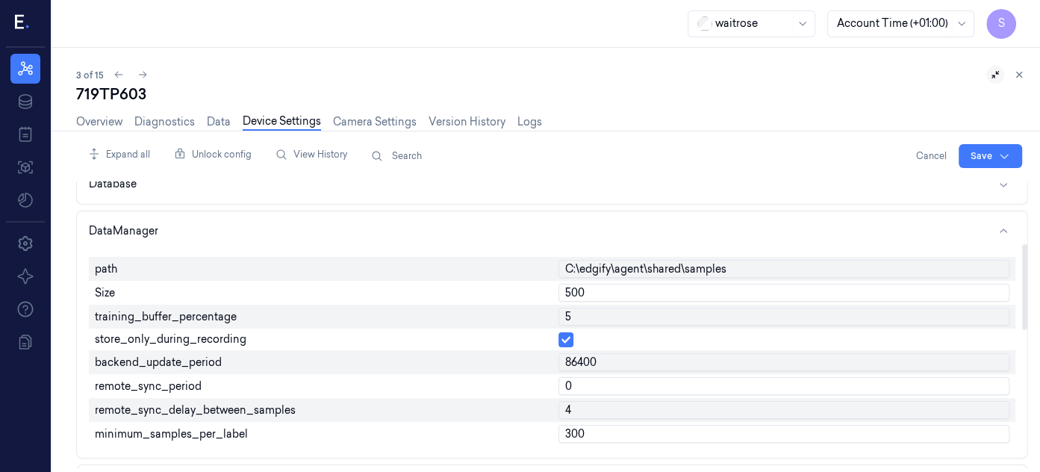
click at [629, 314] on input "5" at bounding box center [784, 317] width 452 height 18
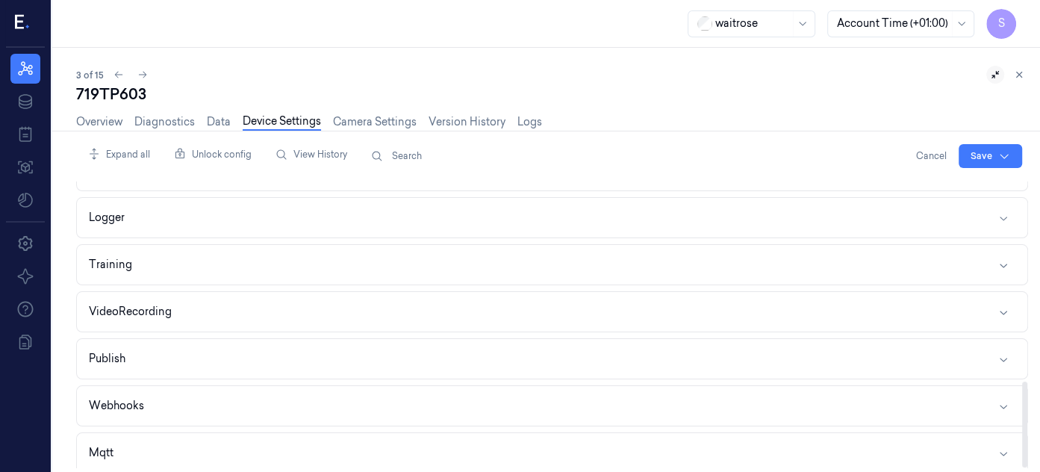
scroll to position [666, 0]
drag, startPoint x: 1025, startPoint y: 278, endPoint x: 1009, endPoint y: 429, distance: 150.9
click at [1022, 429] on div at bounding box center [1024, 425] width 5 height 86
click at [1003, 302] on icon "button" at bounding box center [1004, 308] width 12 height 12
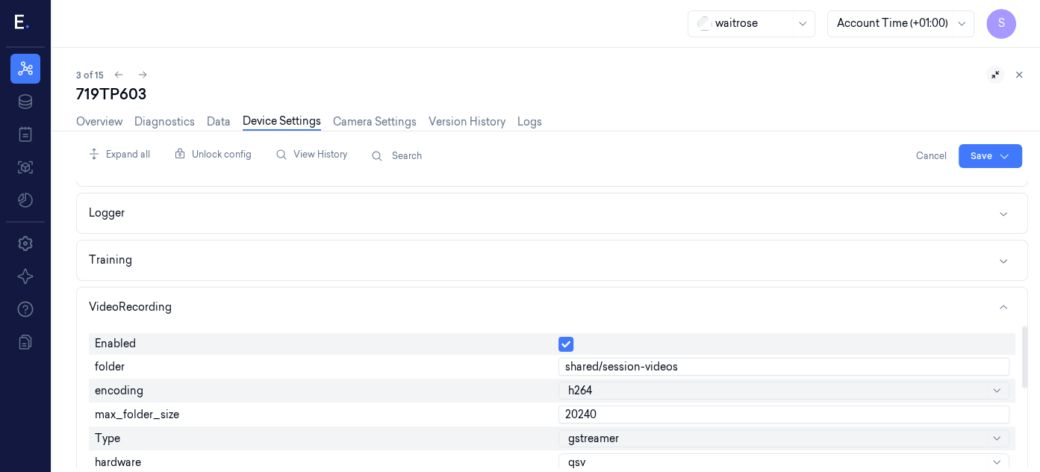
click at [608, 408] on input "20240" at bounding box center [784, 414] width 452 height 18
type input "2"
type input "6000"
click at [977, 150] on html "S Resources Data Jobs Models Settings About Support Documentation waitrose Acco…" at bounding box center [520, 236] width 1040 height 472
click at [913, 181] on div "Save to this device" at bounding box center [951, 186] width 132 height 25
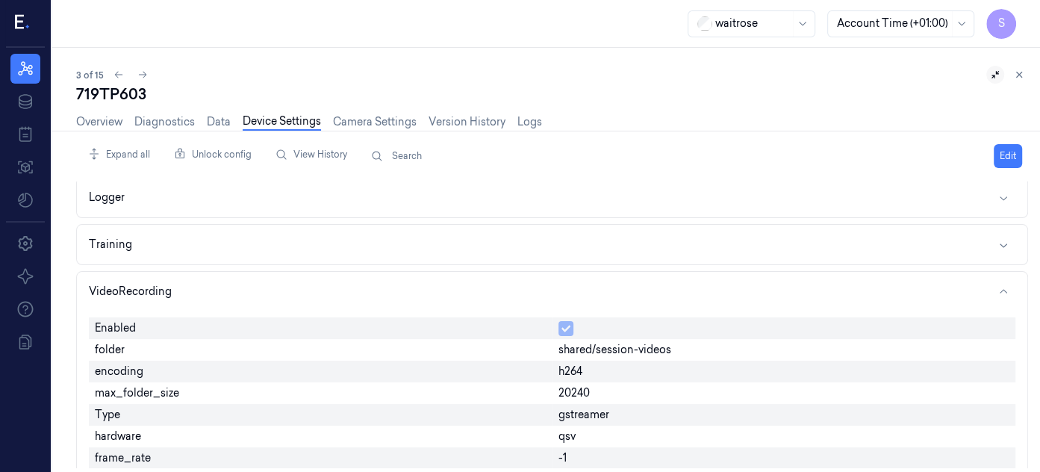
scroll to position [650, 0]
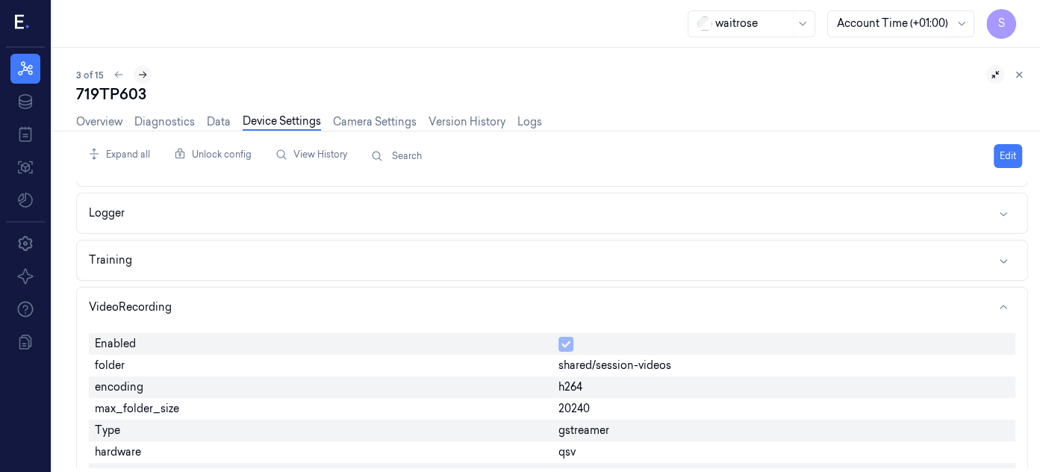
click at [143, 72] on icon at bounding box center [143, 75] width 8 height 7
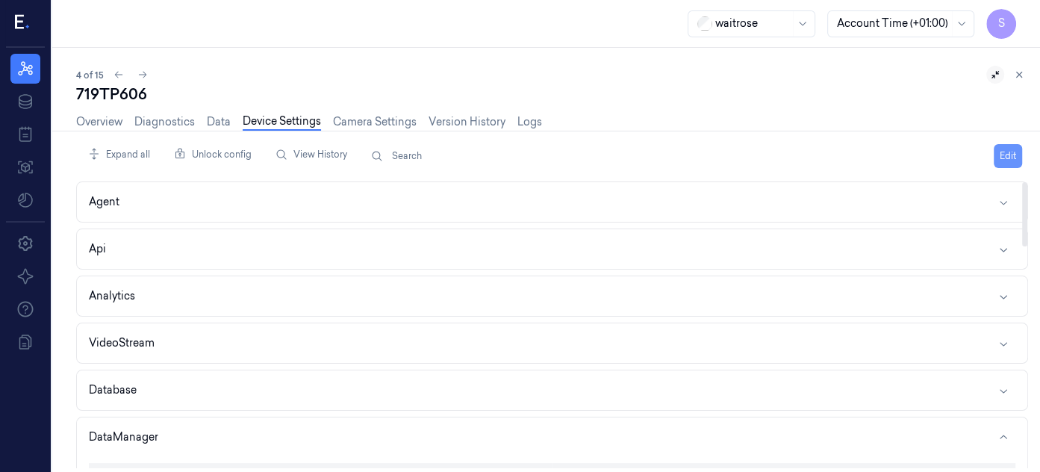
click at [1008, 149] on button "Edit" at bounding box center [1008, 156] width 28 height 24
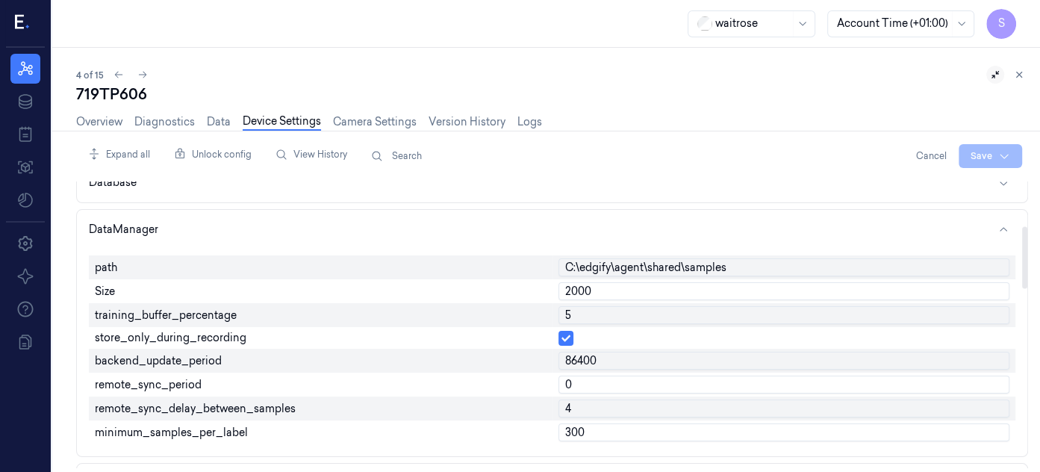
scroll to position [205, 0]
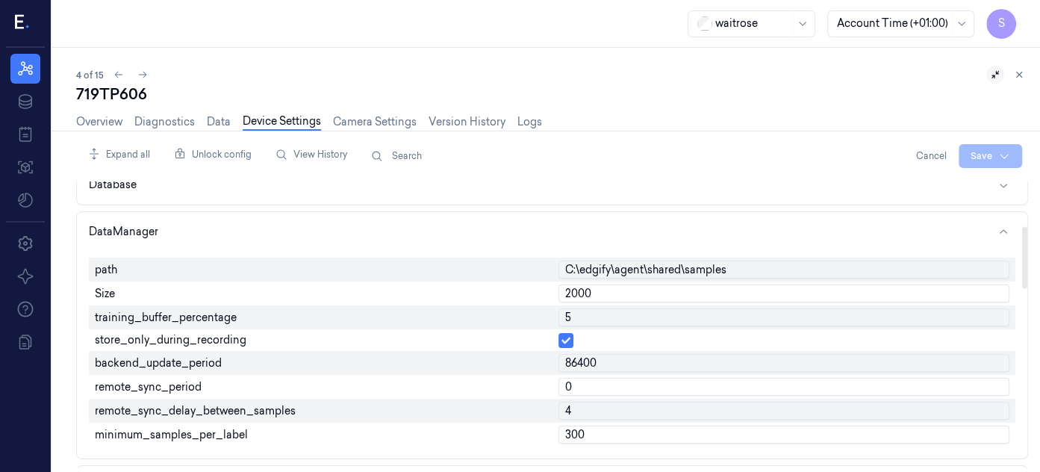
drag, startPoint x: 1024, startPoint y: 230, endPoint x: 1024, endPoint y: 275, distance: 44.8
click at [1024, 275] on div at bounding box center [1024, 257] width 5 height 62
click at [632, 293] on input "2000" at bounding box center [784, 293] width 452 height 18
type input "2"
type input "500"
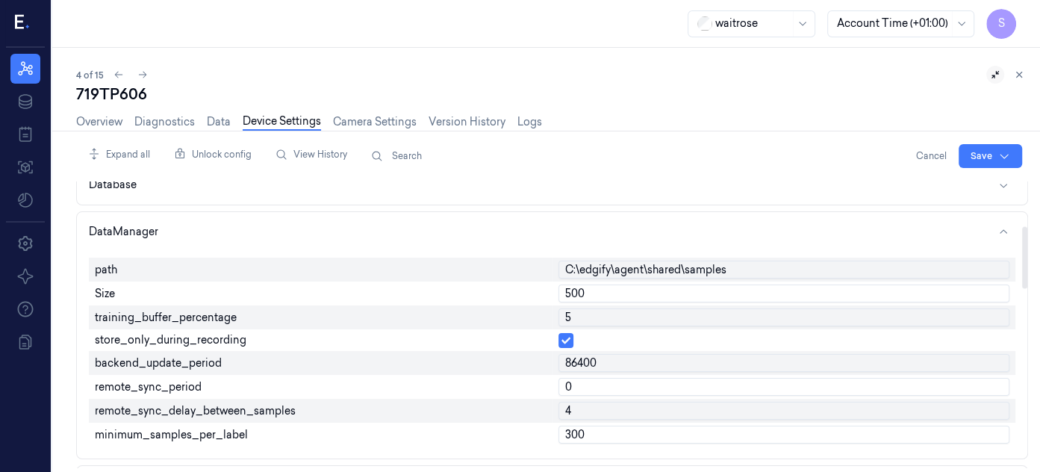
click at [620, 316] on input "5" at bounding box center [784, 317] width 452 height 18
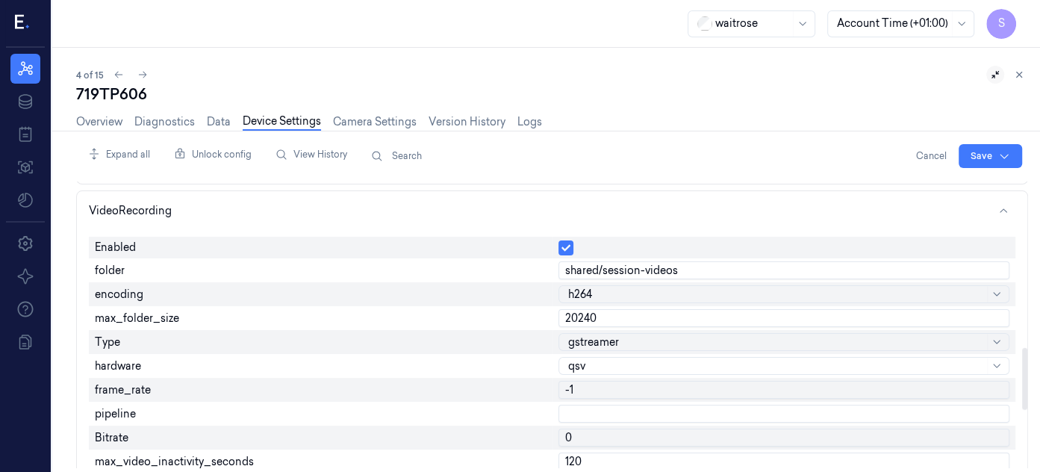
scroll to position [770, 0]
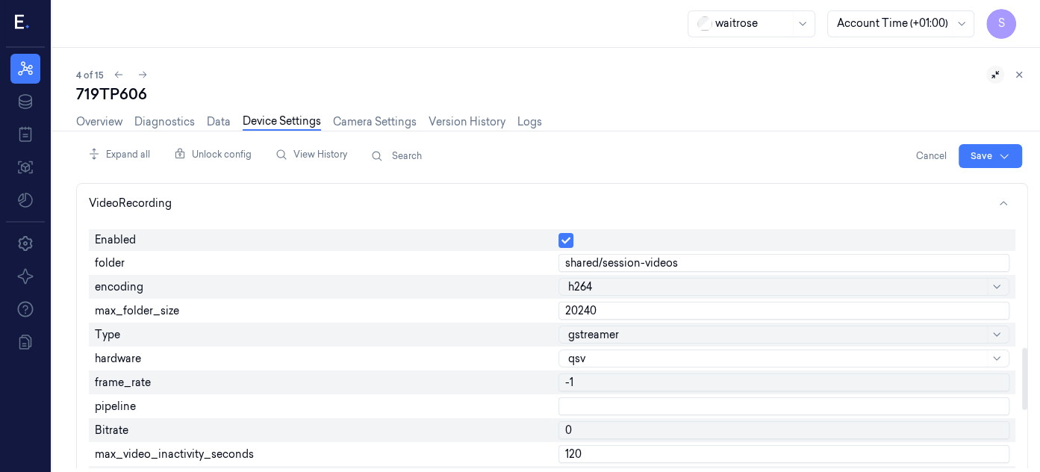
drag, startPoint x: 1024, startPoint y: 267, endPoint x: 1011, endPoint y: 388, distance: 121.6
click at [1022, 388] on div at bounding box center [1024, 379] width 5 height 62
click at [685, 308] on input "20240" at bounding box center [784, 311] width 452 height 18
type input "2"
type input "6000"
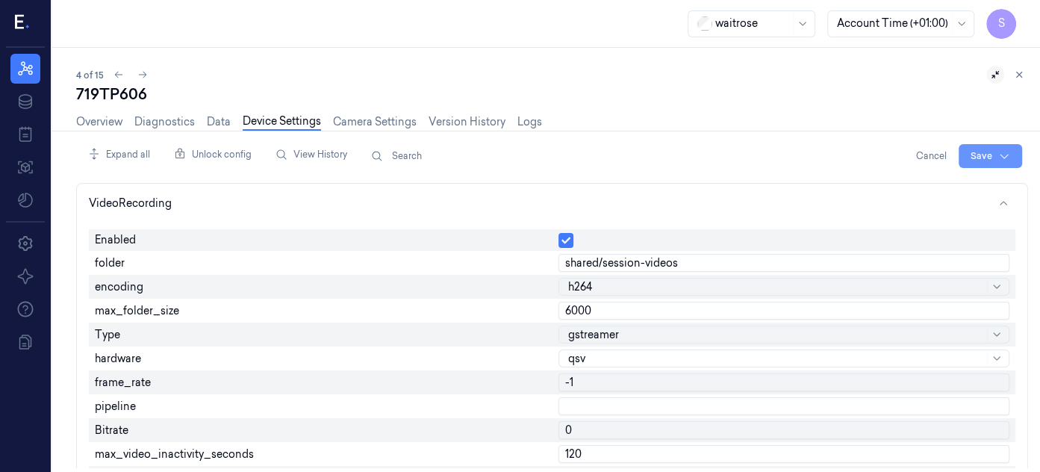
click at [973, 149] on html "S Resources Data Jobs Models Settings About Support Documentation waitrose Acco…" at bounding box center [520, 236] width 1040 height 472
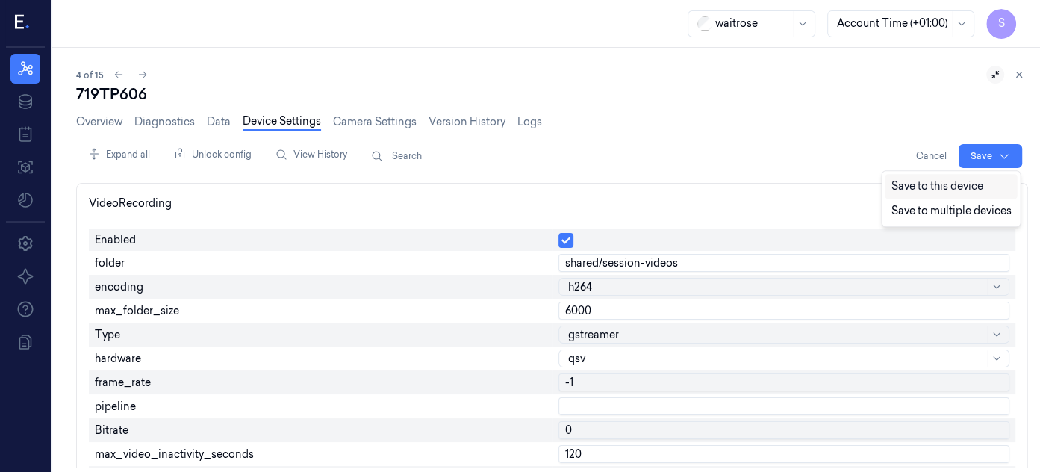
click at [941, 181] on div "Save to this device" at bounding box center [951, 186] width 132 height 25
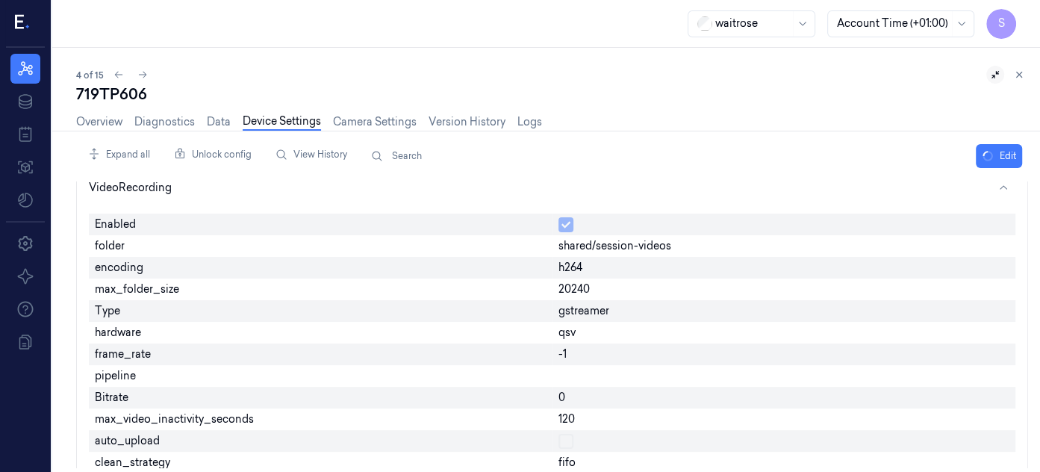
scroll to position [754, 0]
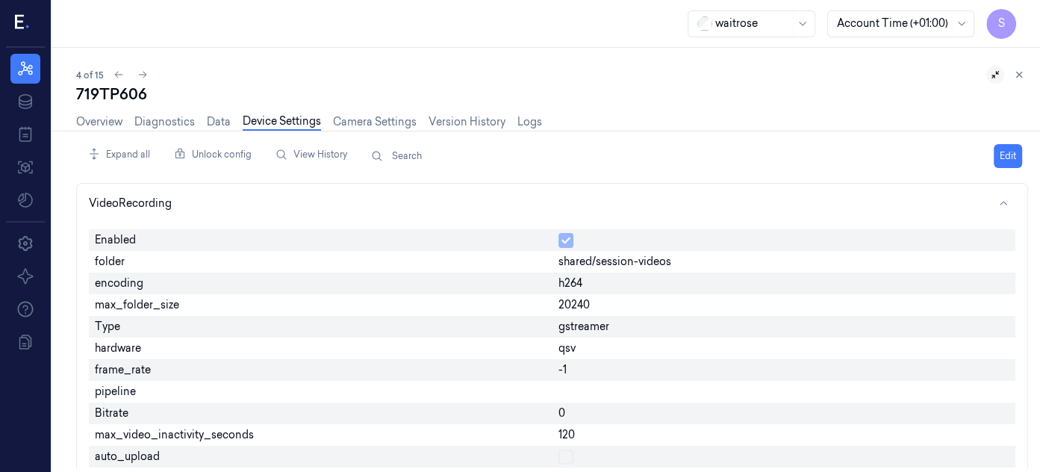
click at [818, 115] on div "Overview Diagnostics Data Device Settings Camera Settings Version History Logs" at bounding box center [552, 124] width 952 height 38
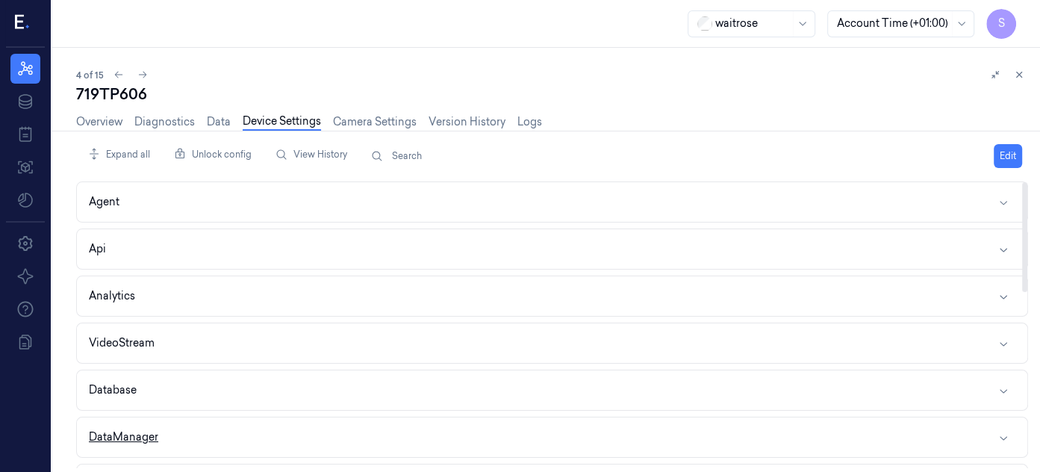
click at [1003, 427] on button "DataManager" at bounding box center [552, 437] width 950 height 40
drag, startPoint x: 1025, startPoint y: 234, endPoint x: 1029, endPoint y: 137, distance: 96.4
click at [1027, 183] on div at bounding box center [1024, 226] width 5 height 87
click at [27, 64] on icon at bounding box center [25, 69] width 18 height 18
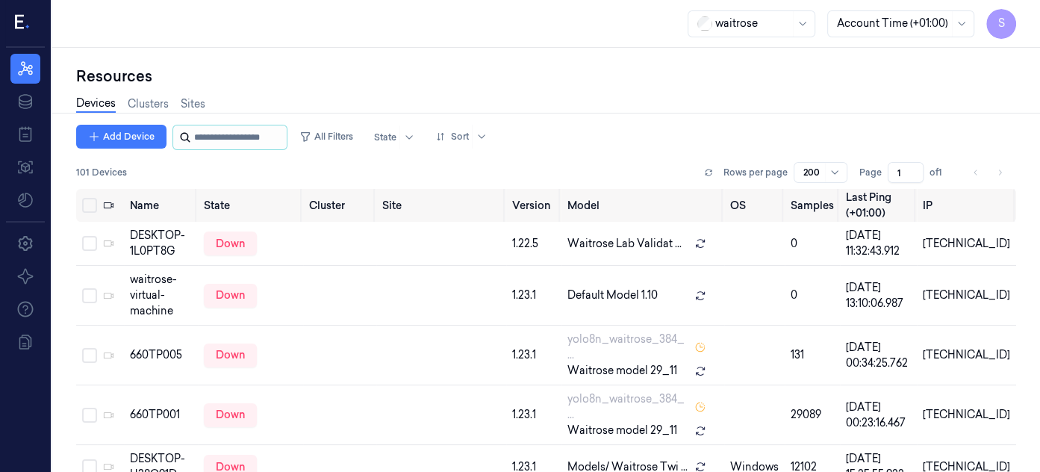
click at [221, 143] on input "string" at bounding box center [239, 137] width 90 height 24
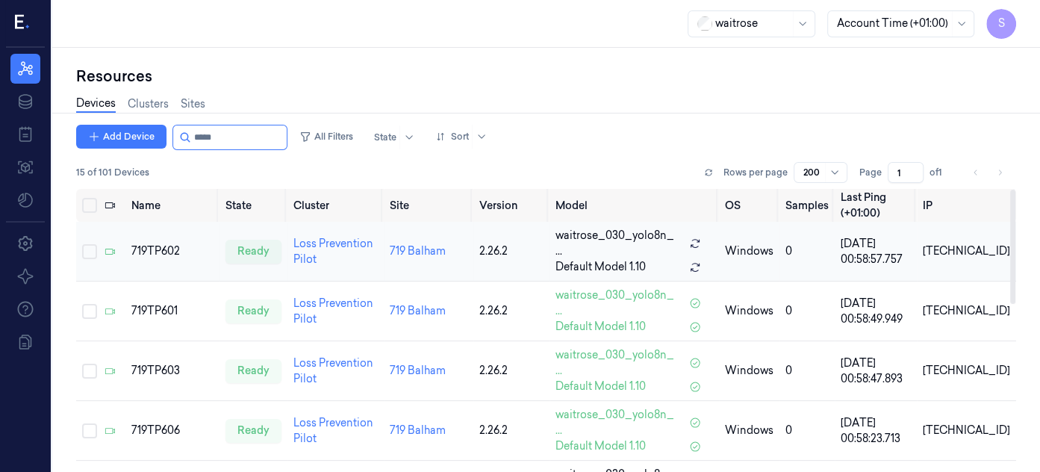
type input "*****"
click at [1007, 225] on td "[TECHNICAL_ID]" at bounding box center [966, 252] width 99 height 60
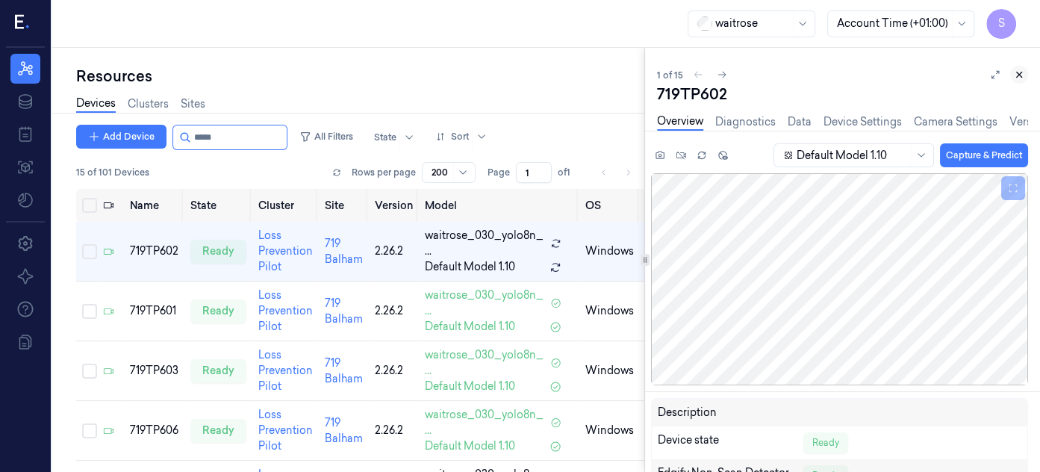
click at [1021, 74] on icon at bounding box center [1019, 74] width 10 height 10
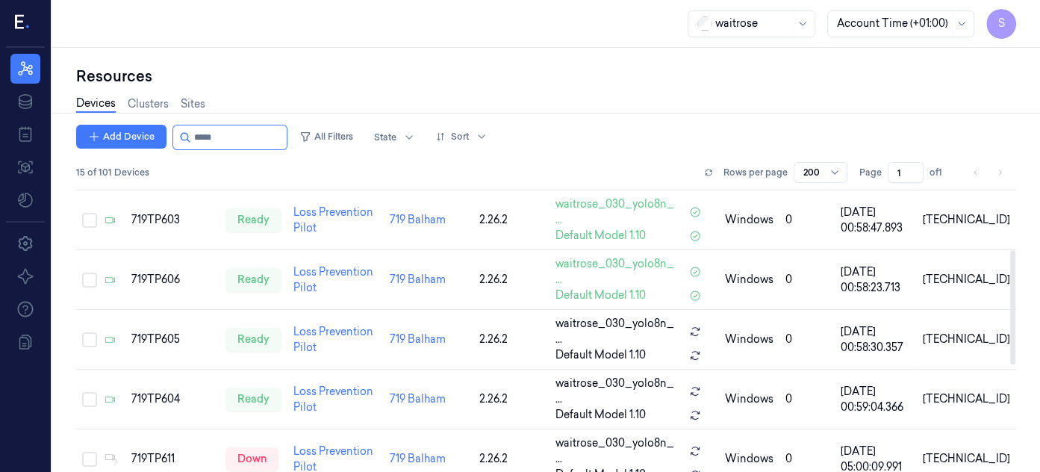
scroll to position [155, 0]
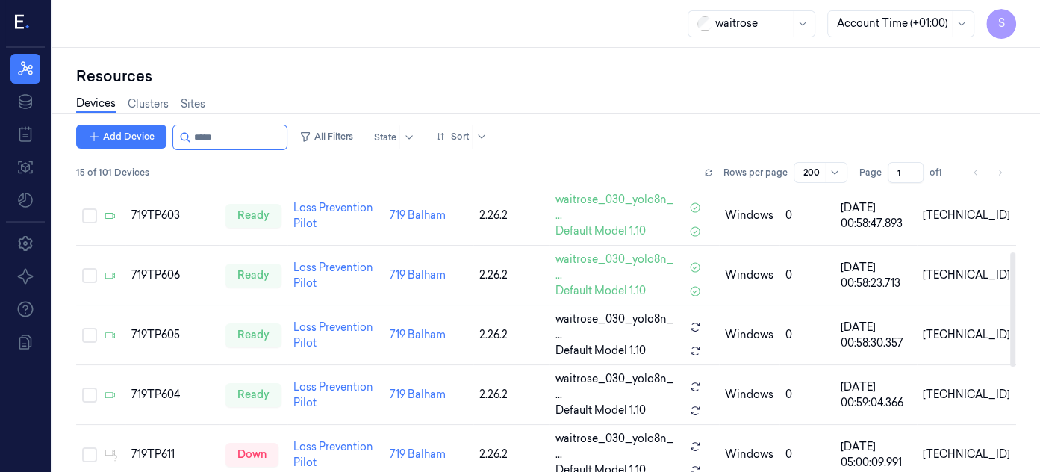
drag, startPoint x: 1012, startPoint y: 266, endPoint x: 1015, endPoint y: 329, distance: 62.8
click at [1015, 329] on div at bounding box center [1012, 309] width 5 height 114
click at [921, 62] on div "Resources Devices Clusters Sites Add Device All Filters State Sort 15 of 101 De…" at bounding box center [546, 260] width 988 height 424
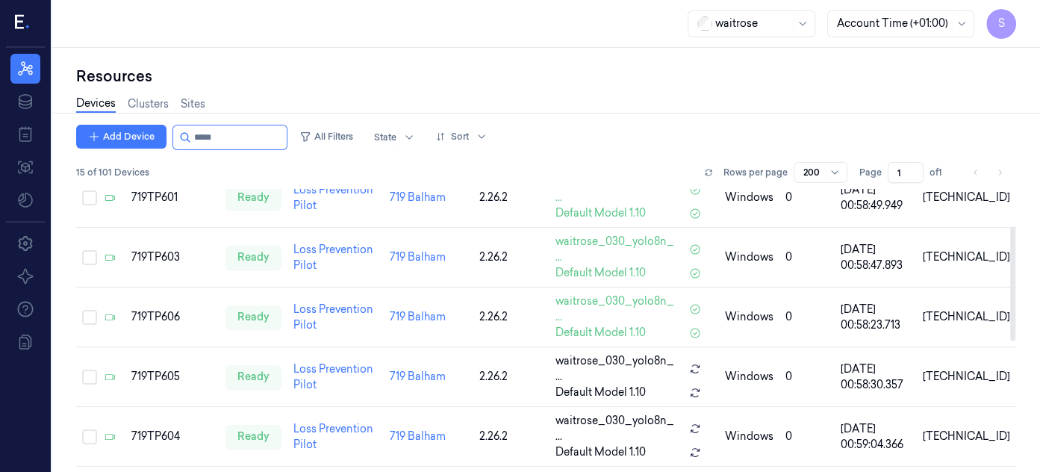
scroll to position [122, 0]
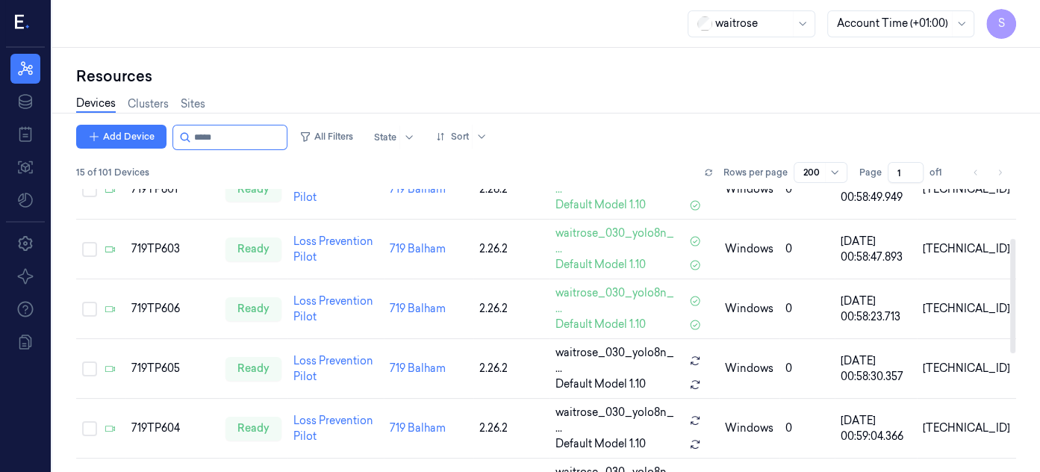
drag, startPoint x: 1012, startPoint y: 314, endPoint x: 1018, endPoint y: 301, distance: 15.0
click at [1015, 301] on div at bounding box center [1012, 296] width 5 height 114
click at [165, 361] on div "719TP605" at bounding box center [172, 369] width 82 height 16
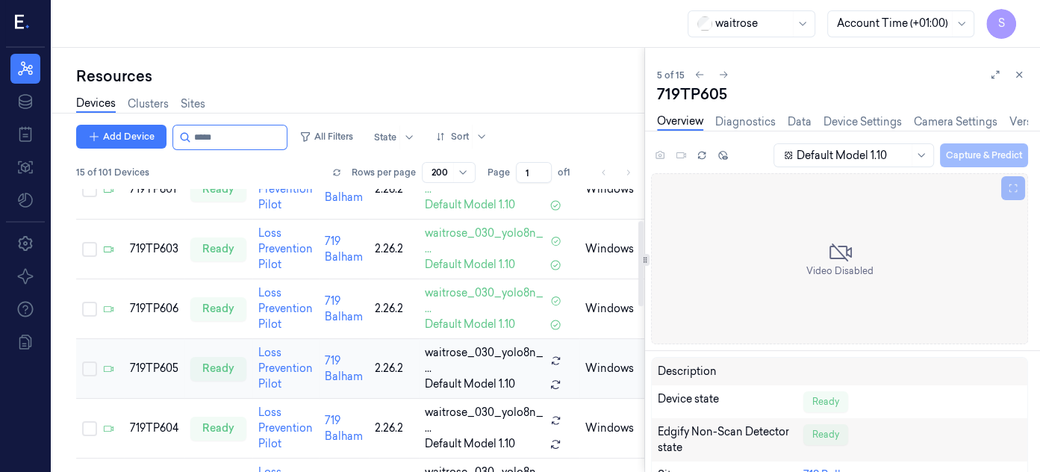
scroll to position [87, 0]
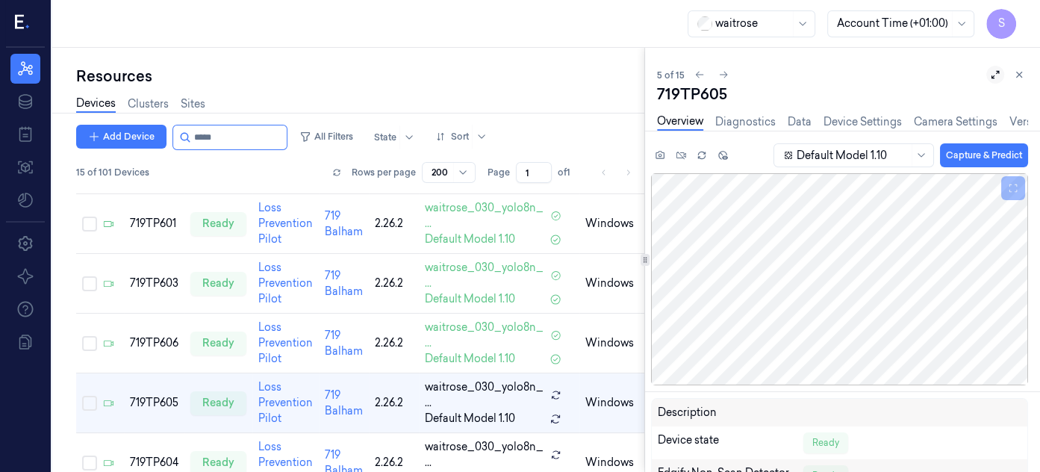
click at [996, 72] on icon at bounding box center [996, 75] width 8 height 8
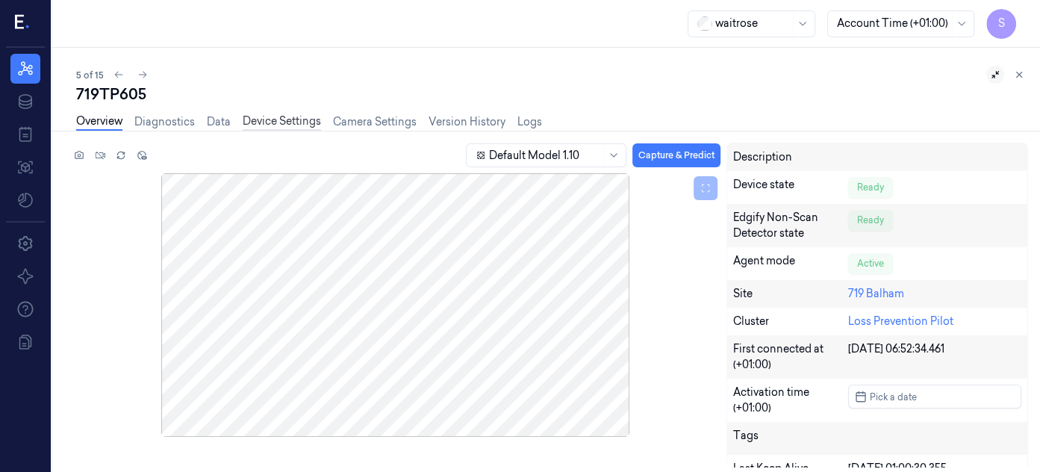
click at [270, 115] on link "Device Settings" at bounding box center [282, 121] width 78 height 17
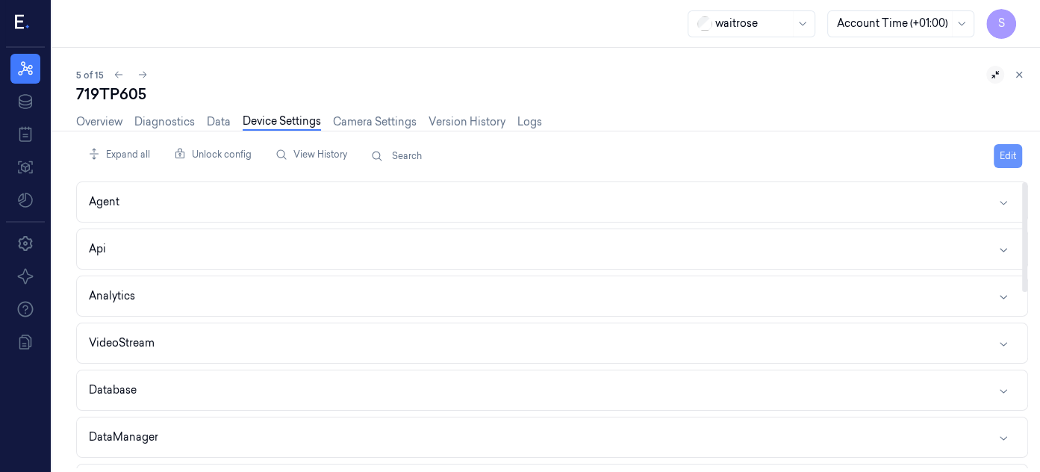
click at [1012, 149] on button "Edit" at bounding box center [1008, 156] width 28 height 24
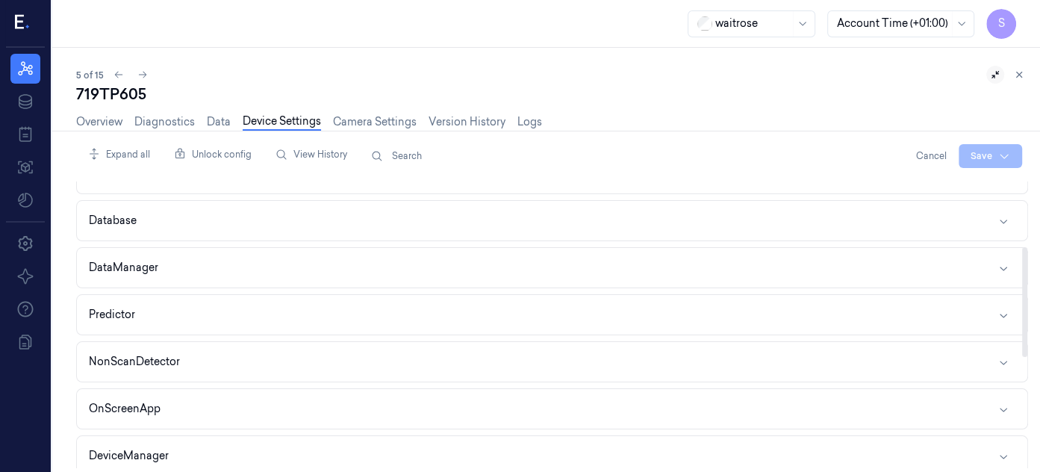
scroll to position [181, 0]
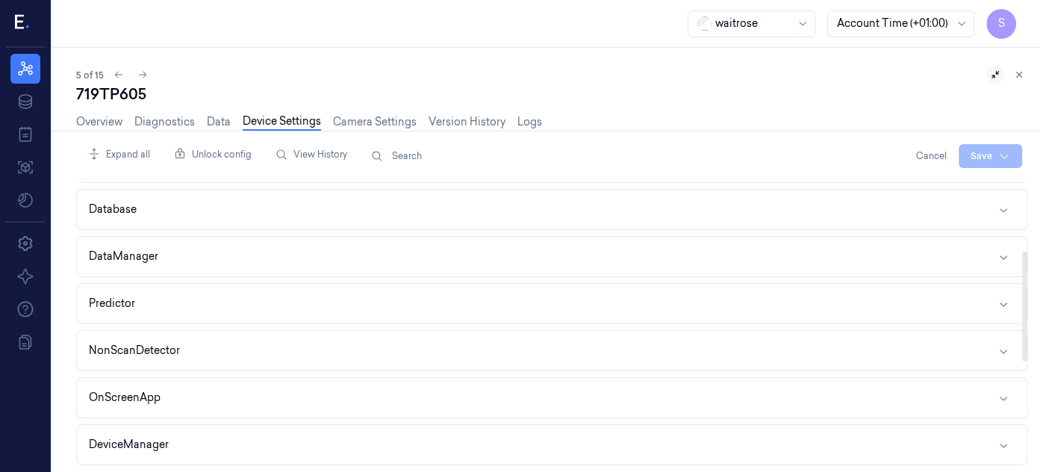
drag, startPoint x: 1024, startPoint y: 234, endPoint x: 1021, endPoint y: 304, distance: 69.5
click at [1022, 304] on div at bounding box center [1024, 307] width 5 height 110
click at [1003, 251] on icon "button" at bounding box center [1004, 257] width 12 height 12
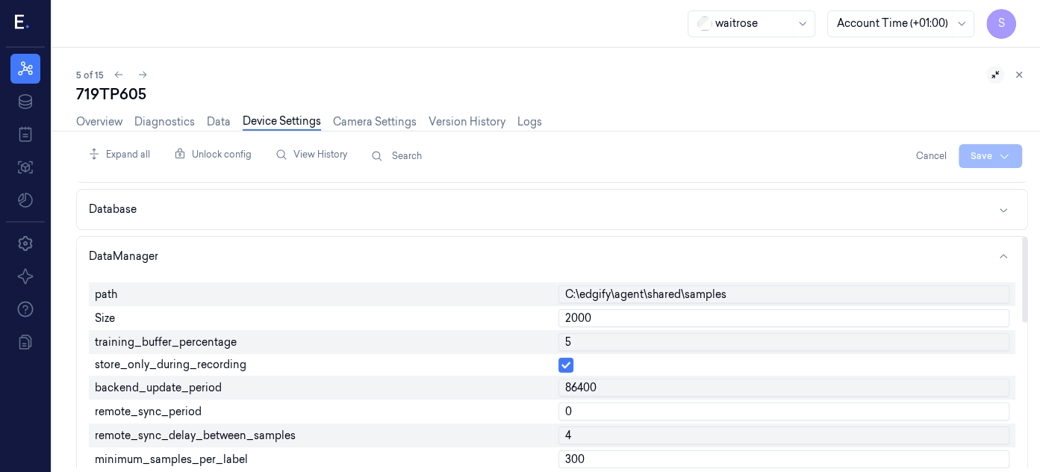
click at [617, 317] on input "2000" at bounding box center [784, 318] width 452 height 18
type input "2"
type input "6000"
click at [632, 341] on input "5" at bounding box center [784, 342] width 452 height 18
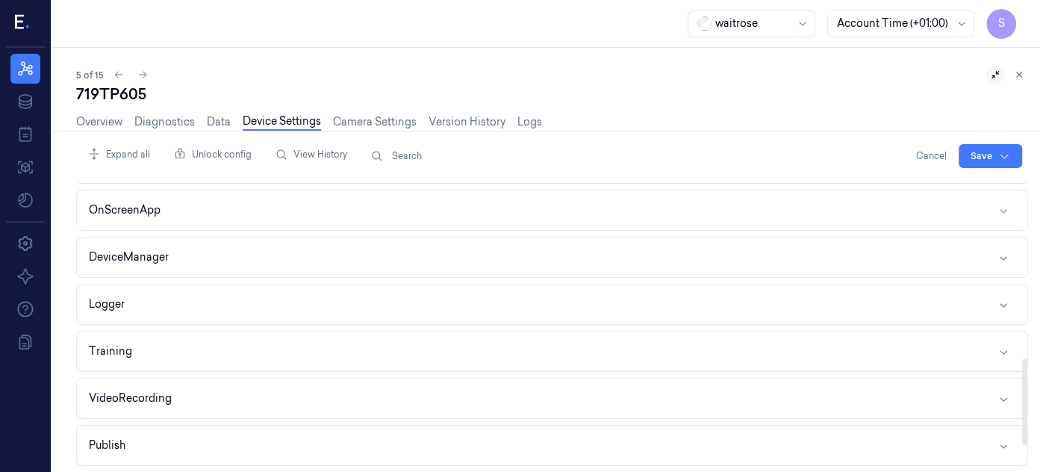
scroll to position [602, 0]
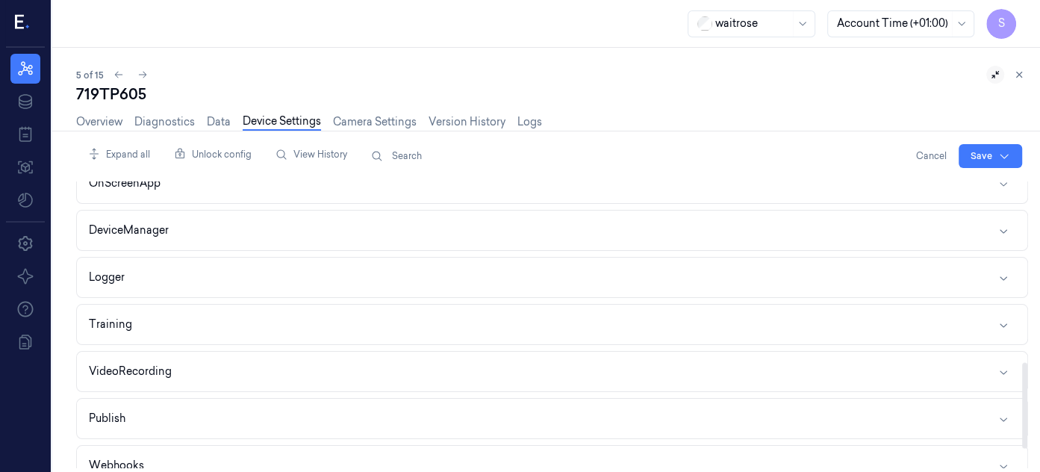
drag, startPoint x: 1024, startPoint y: 276, endPoint x: 1011, endPoint y: 402, distance: 126.8
click at [1022, 402] on div at bounding box center [1024, 405] width 5 height 86
click at [1001, 366] on icon "button" at bounding box center [1004, 372] width 12 height 12
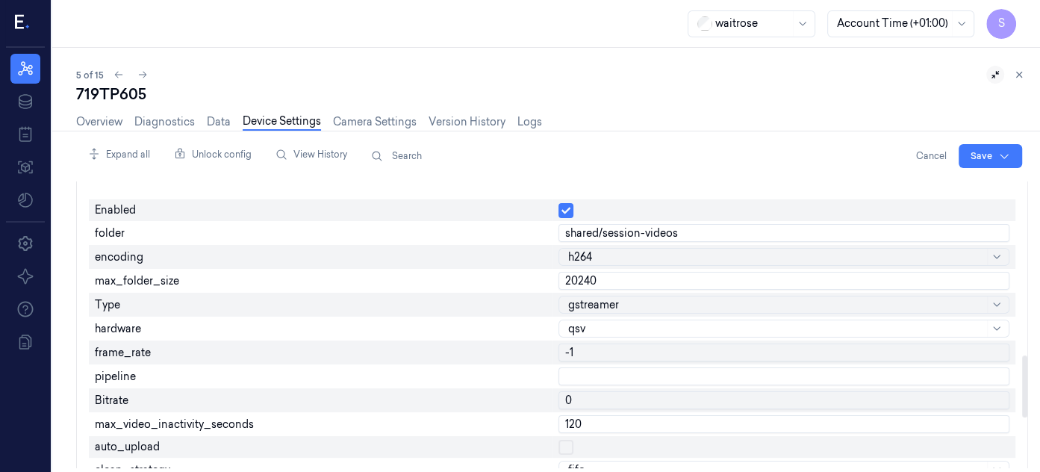
scroll to position [803, 0]
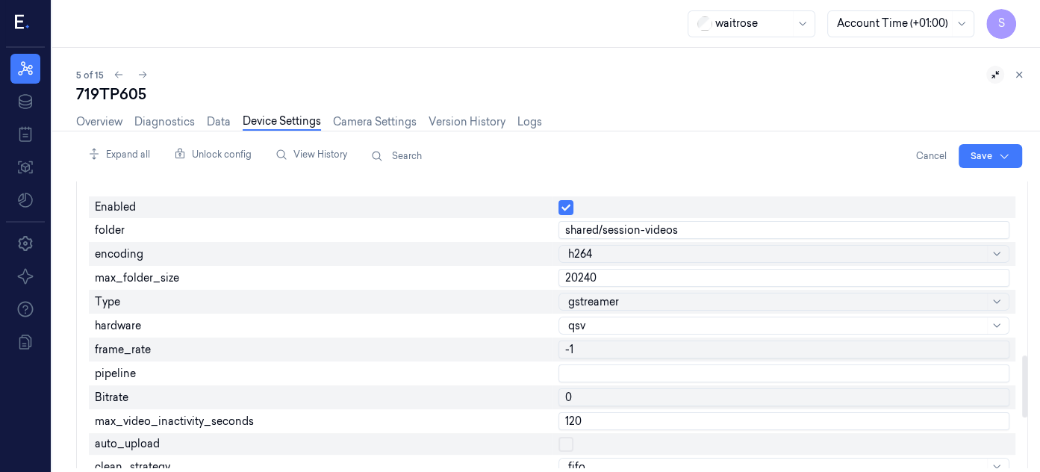
drag, startPoint x: 1026, startPoint y: 361, endPoint x: 1021, endPoint y: 404, distance: 43.5
click at [1022, 404] on div at bounding box center [1024, 386] width 5 height 62
click at [652, 276] on input "20240" at bounding box center [784, 278] width 452 height 18
type input "2"
type input "6000"
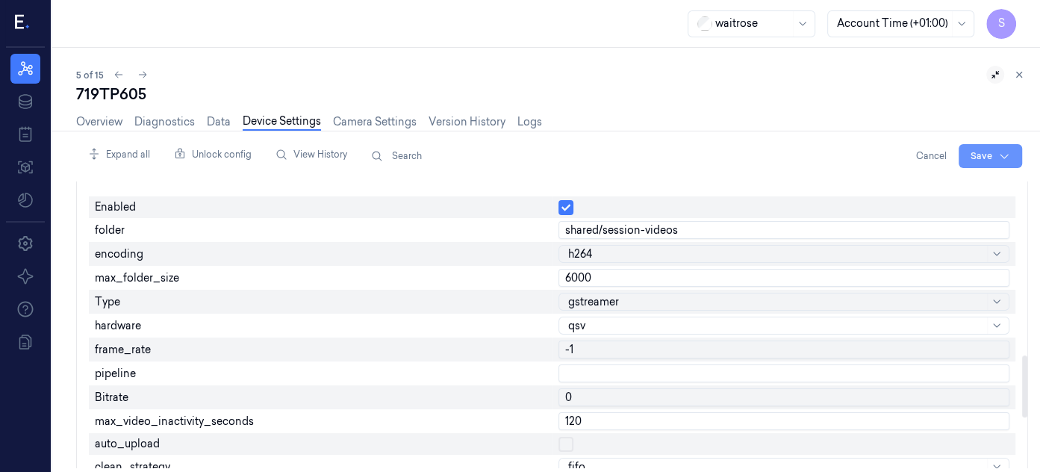
click at [974, 146] on html "S Resources Data Jobs Models Settings About Support Documentation waitrose Acco…" at bounding box center [520, 236] width 1040 height 472
click at [923, 184] on div "Save to this device" at bounding box center [951, 186] width 132 height 25
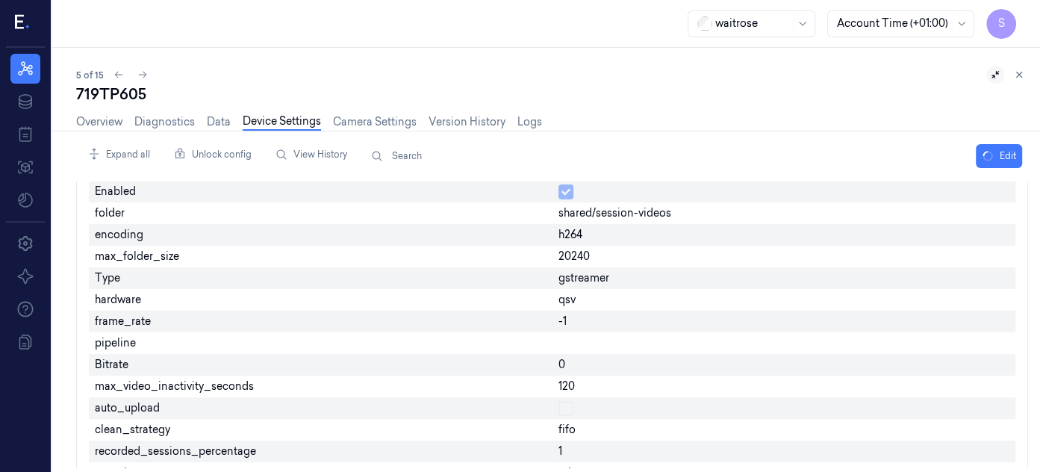
scroll to position [787, 0]
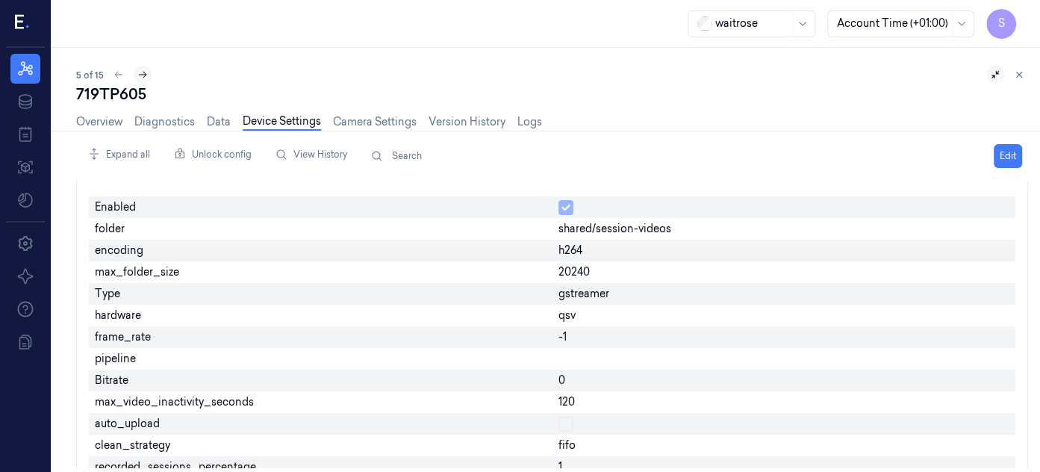
click at [140, 68] on button at bounding box center [143, 75] width 18 height 18
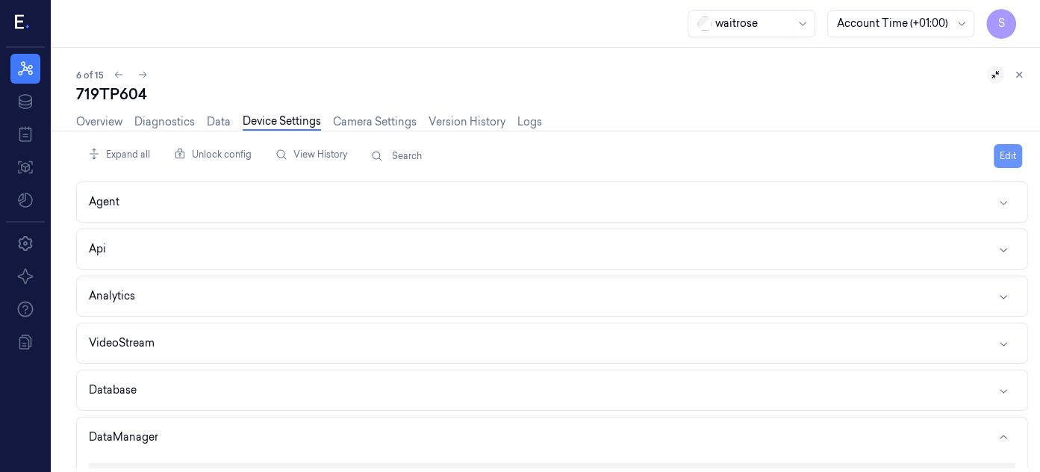
click at [998, 152] on button "Edit" at bounding box center [1008, 156] width 28 height 24
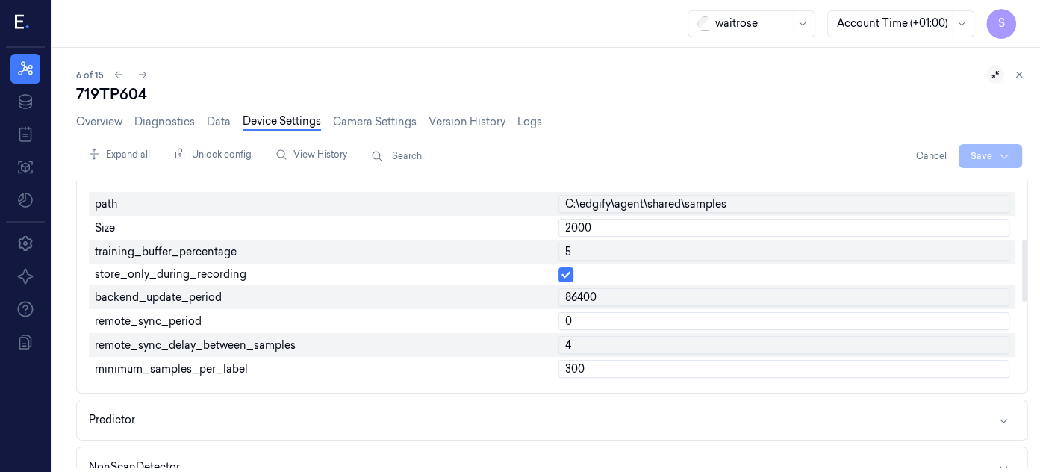
drag, startPoint x: 1024, startPoint y: 225, endPoint x: 1038, endPoint y: 284, distance: 61.4
click at [1027, 284] on div at bounding box center [1024, 271] width 5 height 62
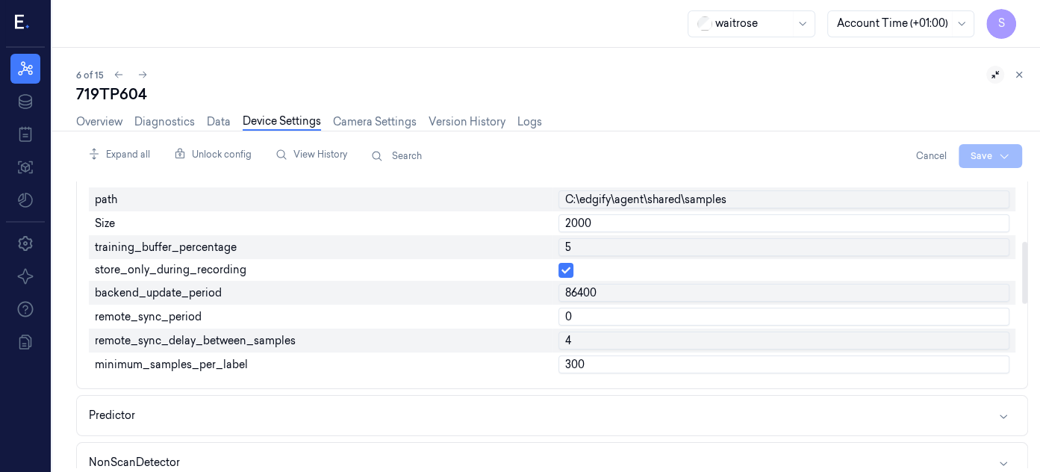
click at [630, 222] on input "2000" at bounding box center [784, 223] width 452 height 18
type input "2"
type input "500"
click at [618, 246] on input "5" at bounding box center [784, 247] width 452 height 18
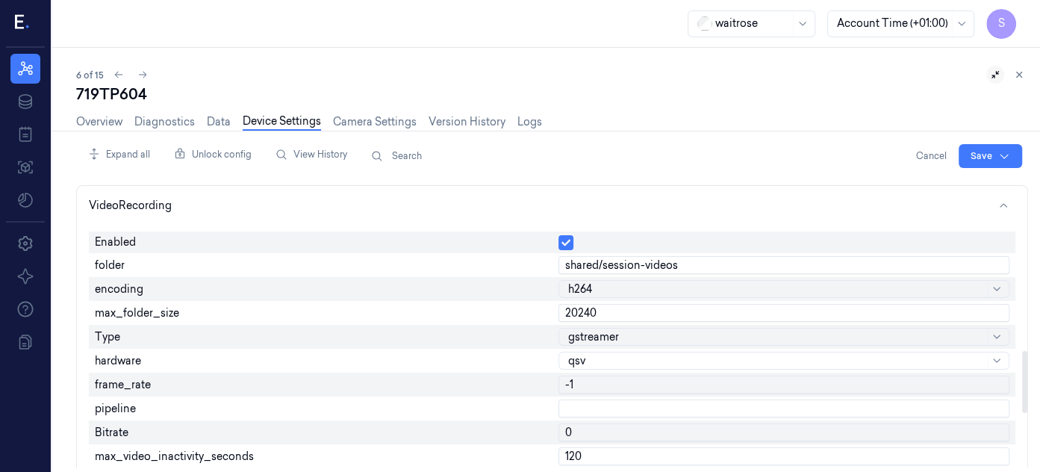
drag, startPoint x: 1024, startPoint y: 285, endPoint x: 1023, endPoint y: 394, distance: 109.0
click at [1023, 394] on div at bounding box center [1024, 382] width 5 height 62
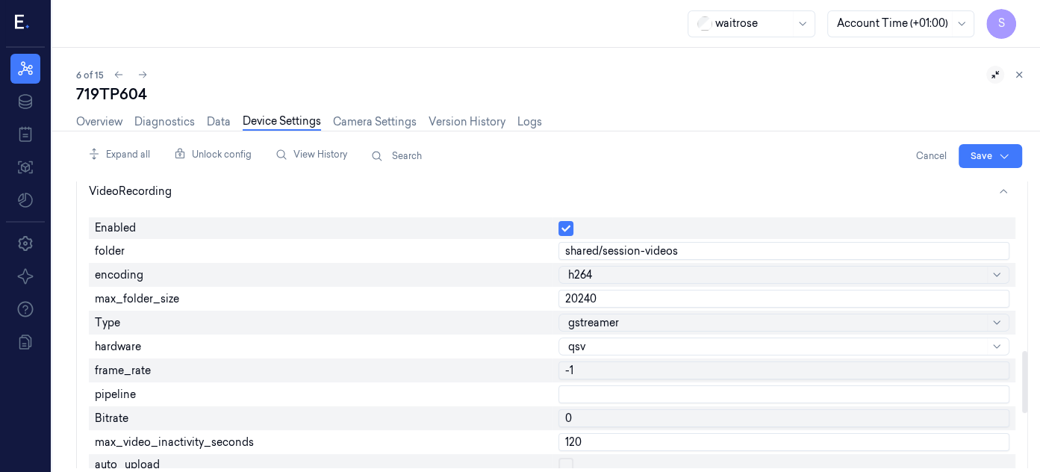
click at [660, 290] on input "20240" at bounding box center [784, 299] width 452 height 18
type input "2"
type input "6000"
click at [646, 318] on div at bounding box center [776, 323] width 417 height 16
click at [976, 147] on html "S Resources Data Jobs Models Settings About Support Documentation waitrose Acco…" at bounding box center [520, 236] width 1040 height 472
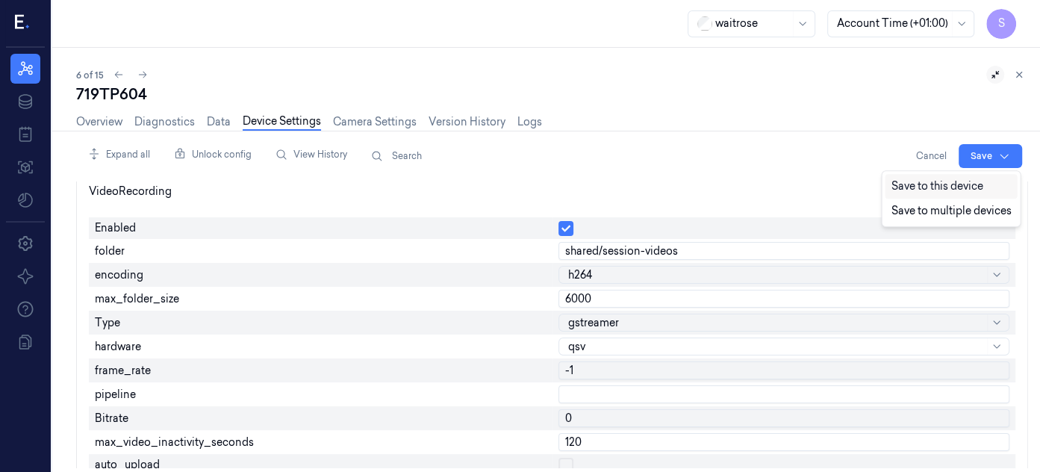
click at [956, 183] on div "Save to this device" at bounding box center [951, 186] width 132 height 25
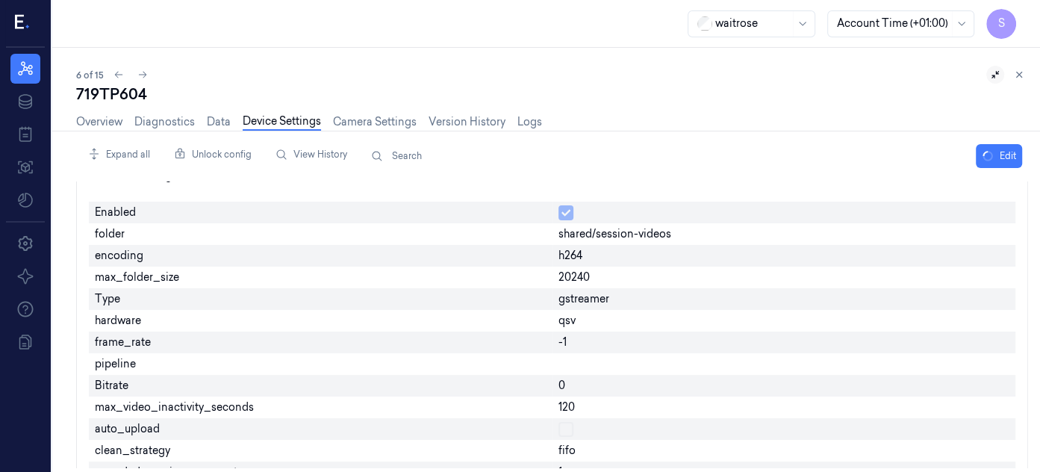
scroll to position [766, 0]
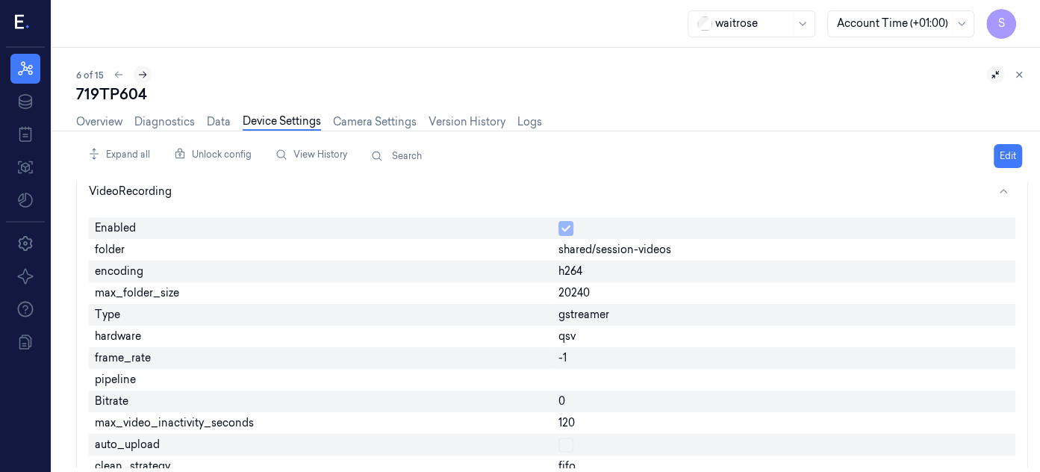
click at [143, 72] on icon at bounding box center [143, 75] width 8 height 7
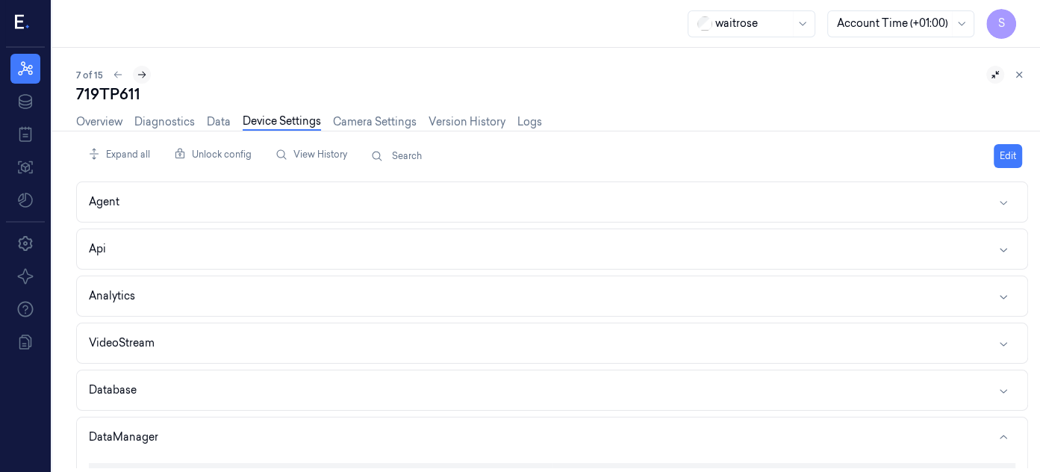
click at [143, 73] on icon at bounding box center [142, 75] width 8 height 7
click at [1003, 147] on button "Edit" at bounding box center [1008, 156] width 28 height 24
click at [1002, 427] on button "DataManager" at bounding box center [552, 437] width 950 height 40
click at [1027, 243] on div "Expand all Unlock config View History Search Cancel Save Agent Api Analytics Vi…" at bounding box center [558, 302] width 964 height 342
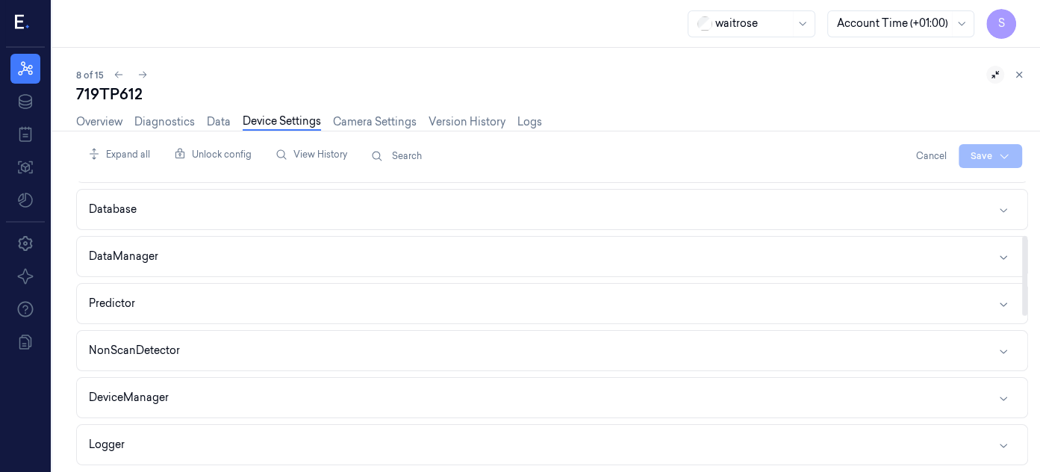
scroll to position [204, 0]
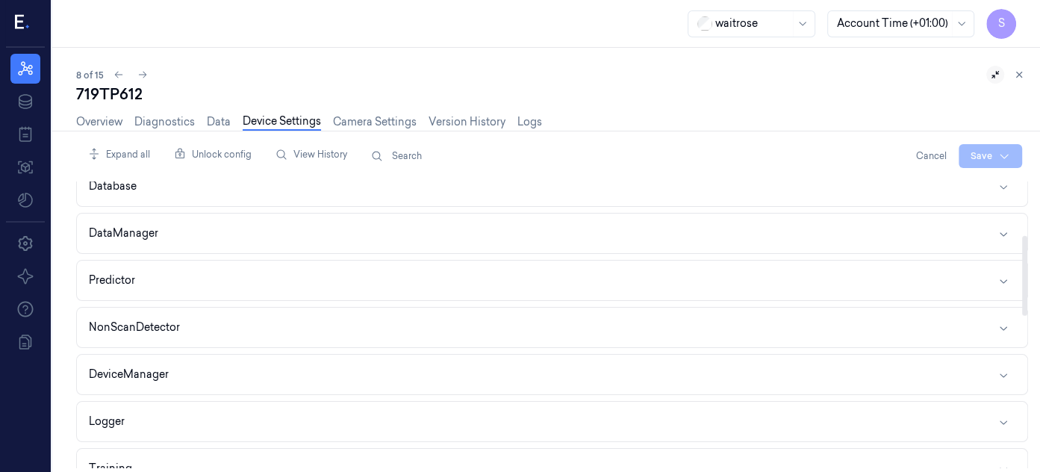
drag, startPoint x: 1025, startPoint y: 220, endPoint x: 1029, endPoint y: 276, distance: 56.9
click at [1027, 276] on div at bounding box center [1024, 276] width 5 height 80
click at [1003, 230] on icon "button" at bounding box center [1004, 234] width 12 height 12
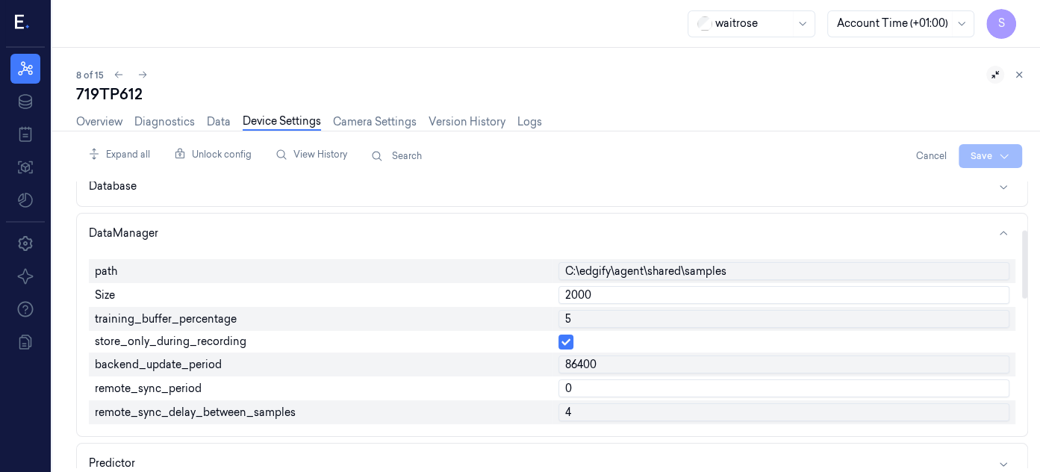
click at [611, 294] on input "2000" at bounding box center [784, 295] width 452 height 18
type input "2"
click at [611, 294] on input "number" at bounding box center [784, 295] width 452 height 18
type input "500"
click at [620, 318] on input "5" at bounding box center [784, 319] width 452 height 18
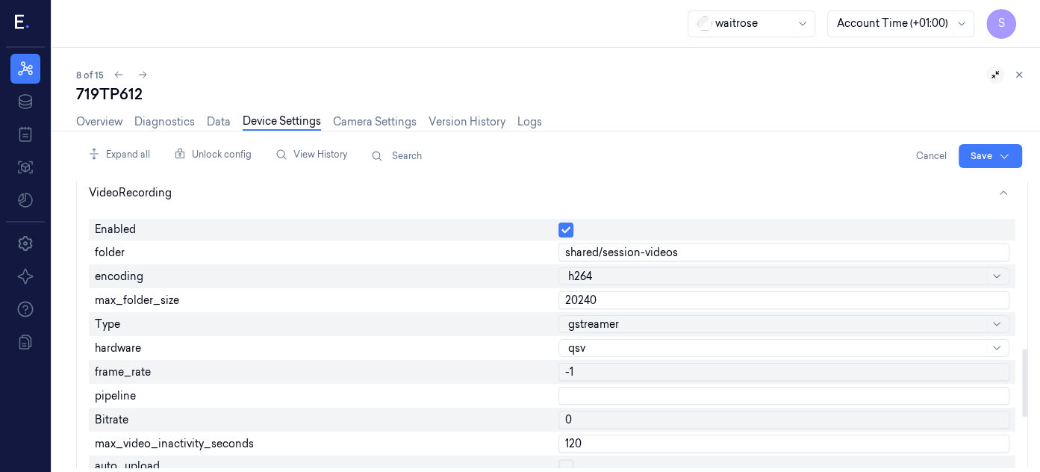
scroll to position [718, 0]
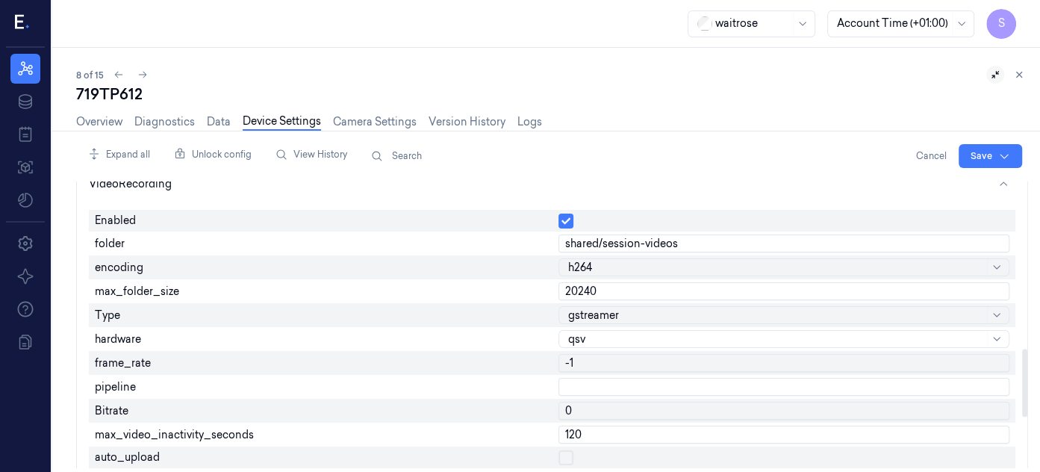
drag, startPoint x: 1024, startPoint y: 287, endPoint x: 1021, endPoint y: 409, distance: 121.7
click at [1022, 409] on div at bounding box center [1024, 383] width 5 height 68
click at [614, 284] on input "20240" at bounding box center [784, 291] width 452 height 18
type input "2"
type input "6000"
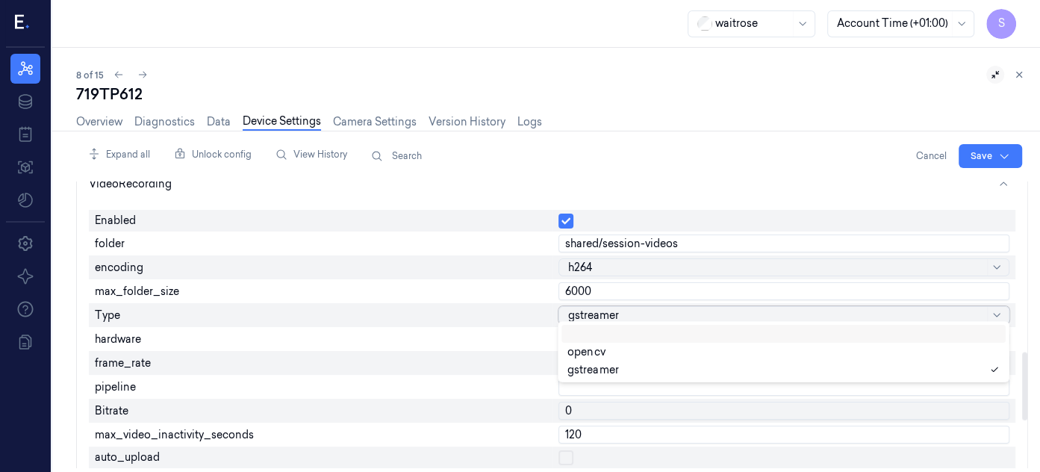
click at [642, 308] on div at bounding box center [776, 316] width 417 height 16
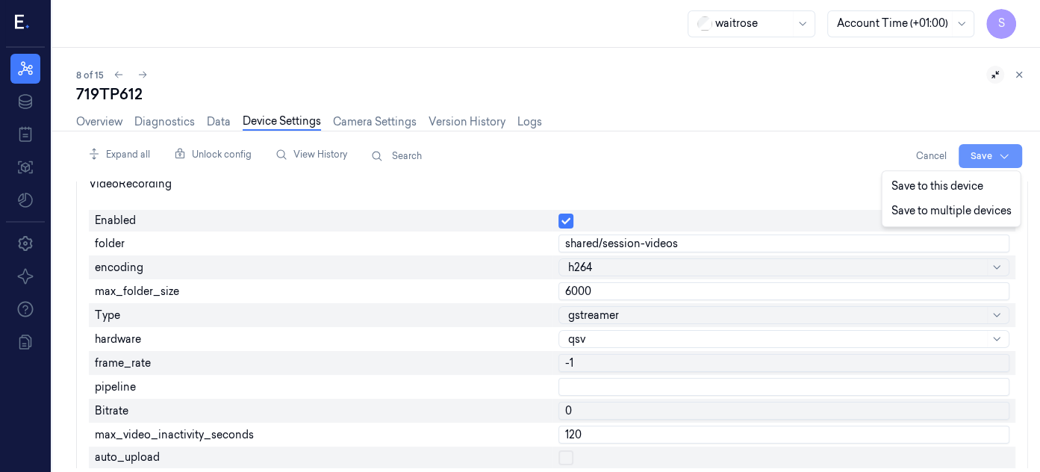
click at [977, 150] on html "S Resources Data Jobs Models Settings About Support Documentation waitrose Acco…" at bounding box center [520, 236] width 1040 height 472
click at [939, 180] on div "Save to this device" at bounding box center [951, 186] width 132 height 25
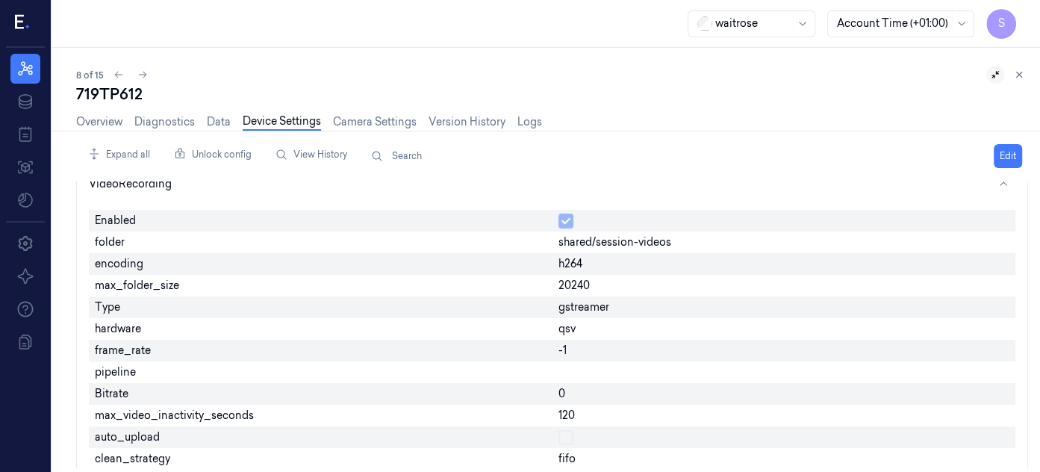
click at [822, 73] on div "8 of 15" at bounding box center [552, 75] width 952 height 18
click at [29, 60] on icon at bounding box center [25, 69] width 18 height 18
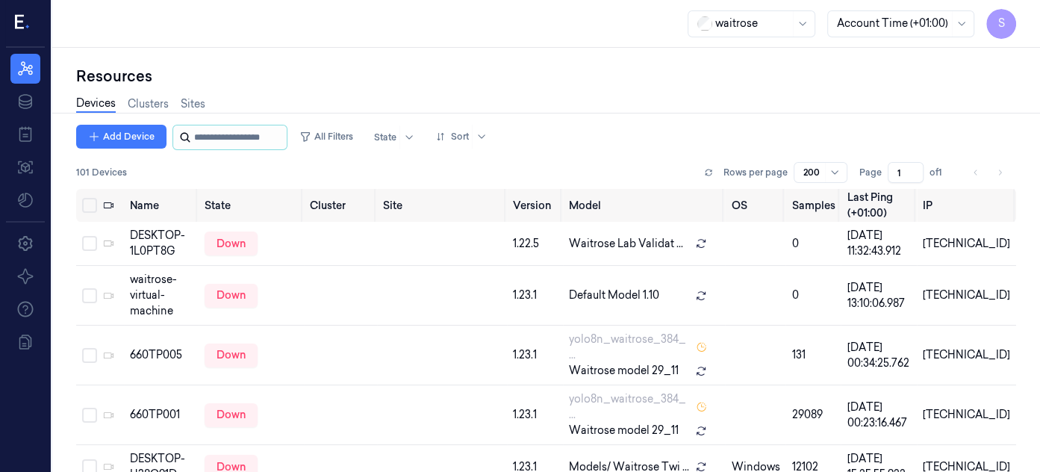
click at [237, 132] on input "string" at bounding box center [239, 137] width 90 height 24
type input "*"
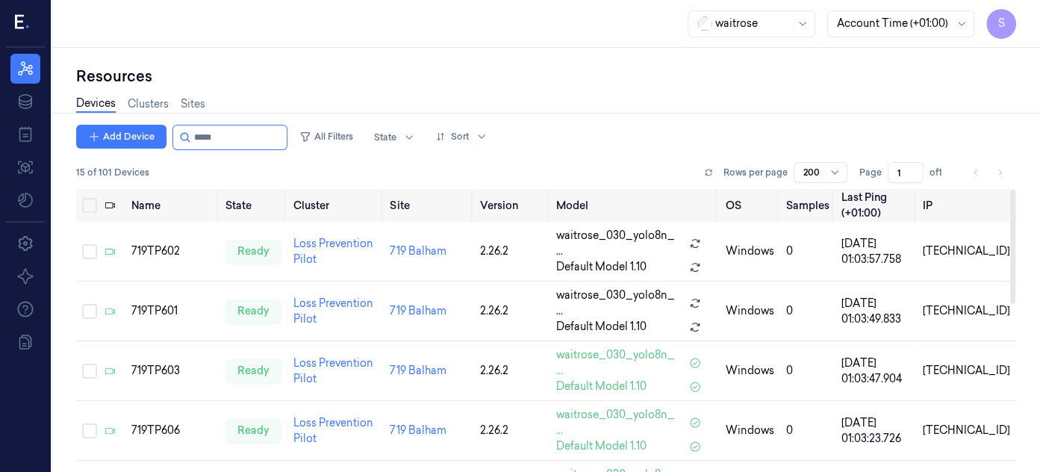
type input "*****"
click at [1013, 223] on div at bounding box center [1012, 247] width 5 height 114
drag, startPoint x: 1013, startPoint y: 223, endPoint x: 1011, endPoint y: 216, distance: 7.8
click at [1011, 216] on div at bounding box center [1012, 247] width 5 height 114
click at [855, 78] on div "Resources" at bounding box center [546, 76] width 940 height 21
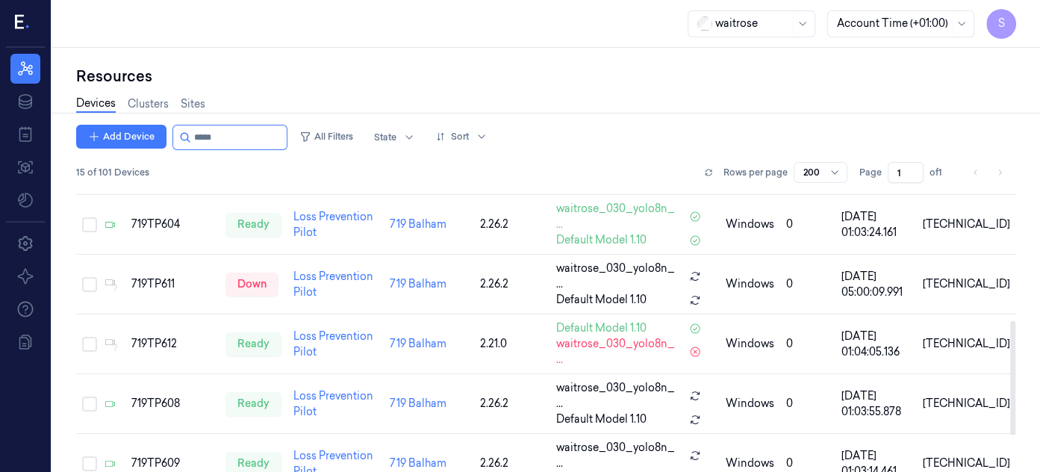
scroll to position [324, 0]
drag, startPoint x: 1013, startPoint y: 258, endPoint x: 1004, endPoint y: 389, distance: 131.0
click at [1010, 389] on div at bounding box center [1012, 377] width 5 height 114
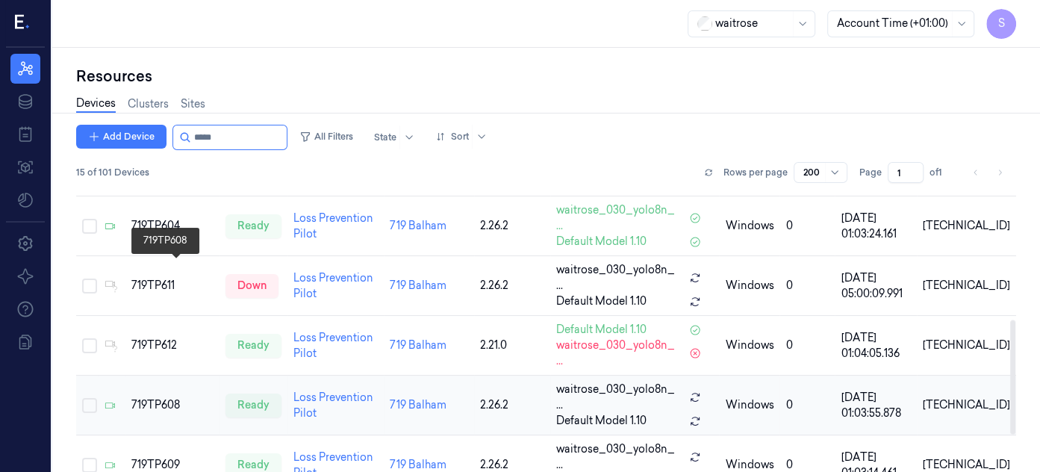
click at [155, 397] on div "719TP608" at bounding box center [172, 405] width 82 height 16
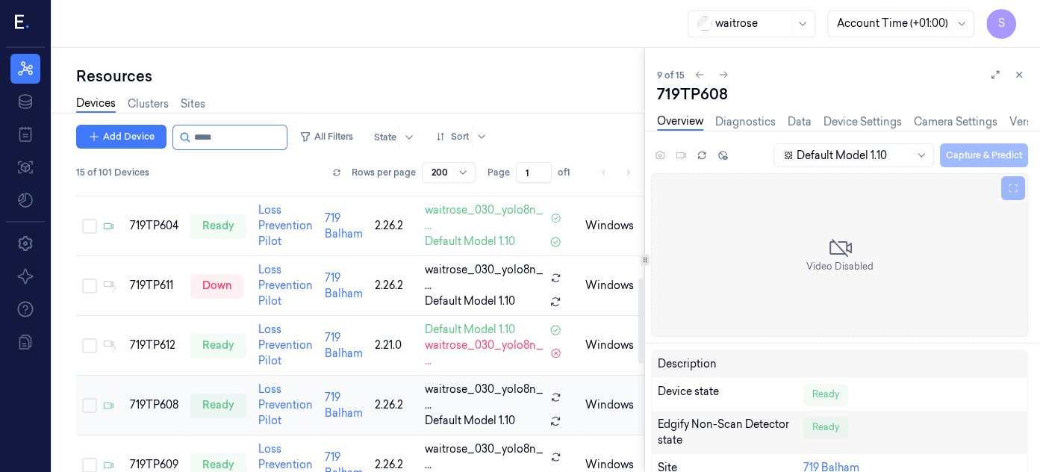
scroll to position [263, 0]
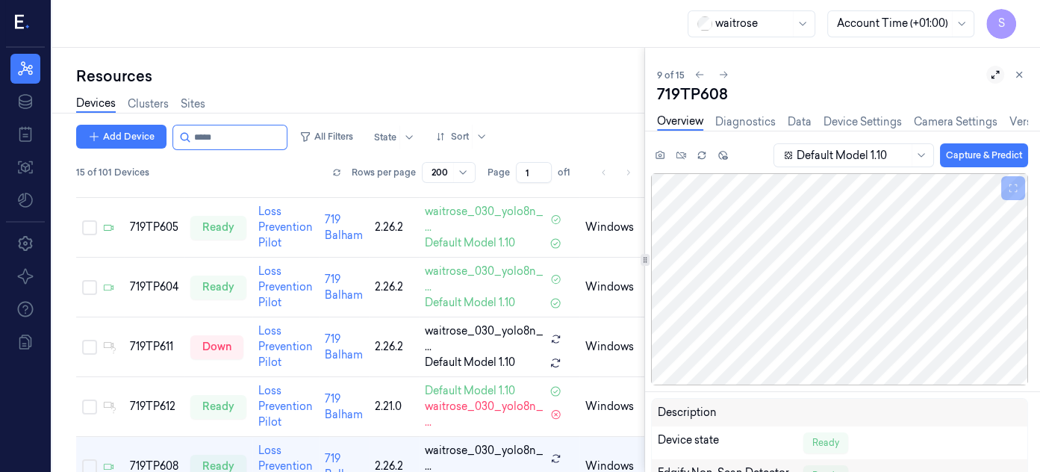
click at [992, 72] on icon at bounding box center [995, 74] width 10 height 10
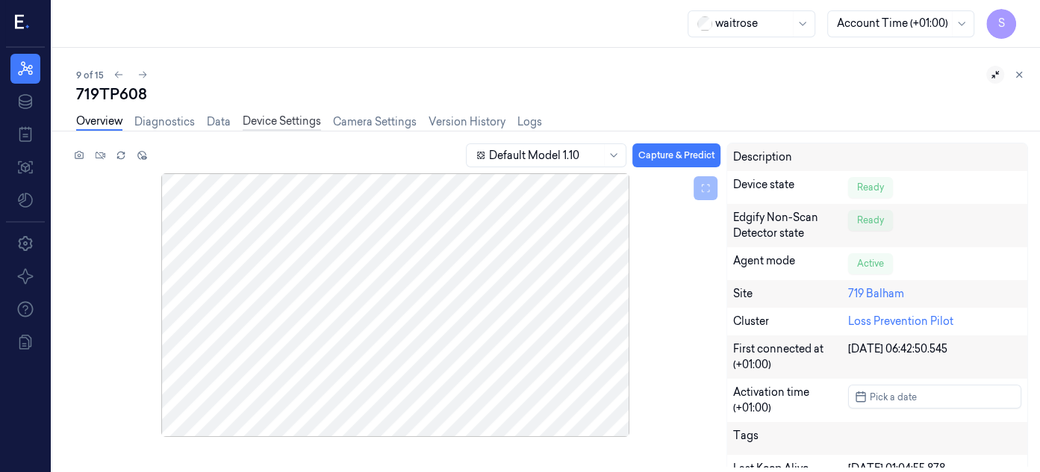
click at [273, 115] on link "Device Settings" at bounding box center [282, 121] width 78 height 17
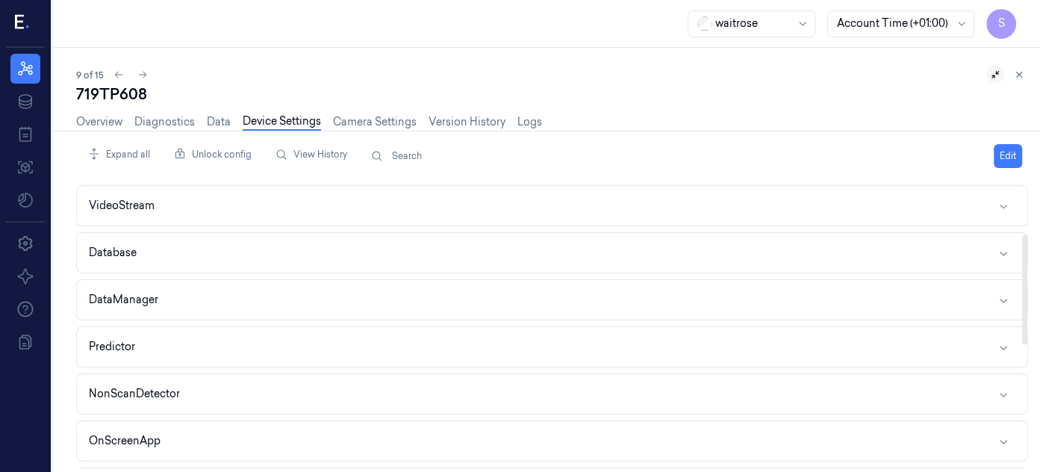
scroll to position [169, 0]
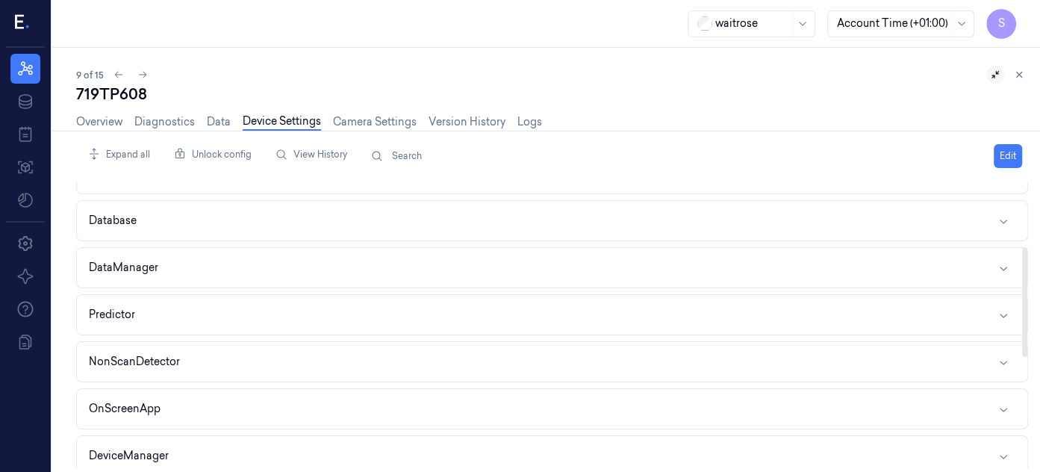
drag, startPoint x: 1025, startPoint y: 200, endPoint x: 1036, endPoint y: 265, distance: 65.9
click at [1027, 265] on div at bounding box center [1024, 302] width 5 height 110
click at [1002, 262] on icon "button" at bounding box center [1004, 268] width 12 height 12
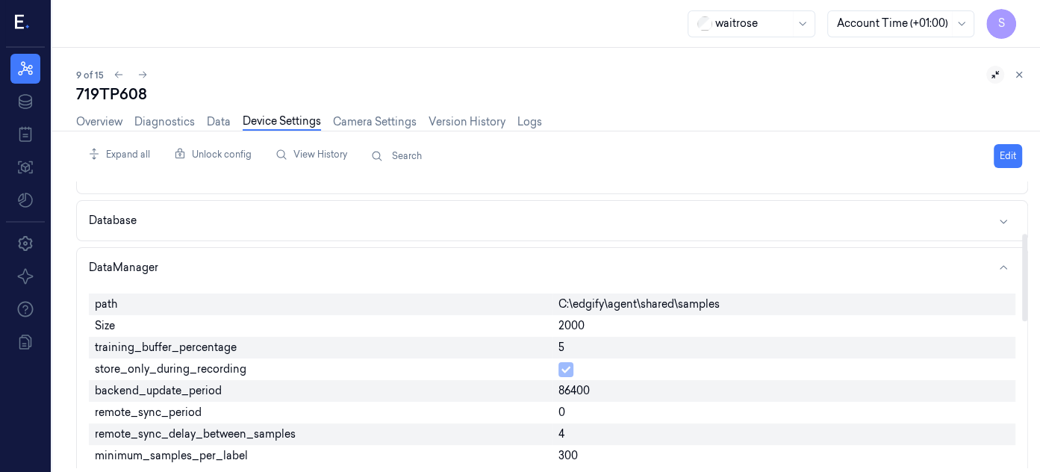
click at [601, 324] on div "2000" at bounding box center [785, 326] width 464 height 22
click at [598, 318] on div "2000" at bounding box center [785, 326] width 464 height 22
click at [1003, 149] on button "Edit" at bounding box center [1008, 156] width 28 height 24
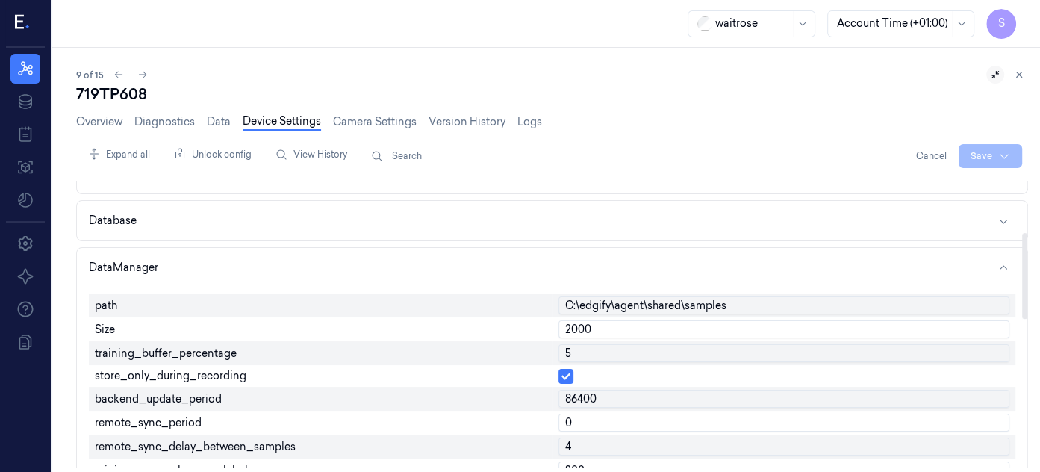
click at [620, 329] on input "2000" at bounding box center [784, 329] width 452 height 18
type input "2"
type input "500"
click at [647, 357] on input "5" at bounding box center [784, 353] width 452 height 18
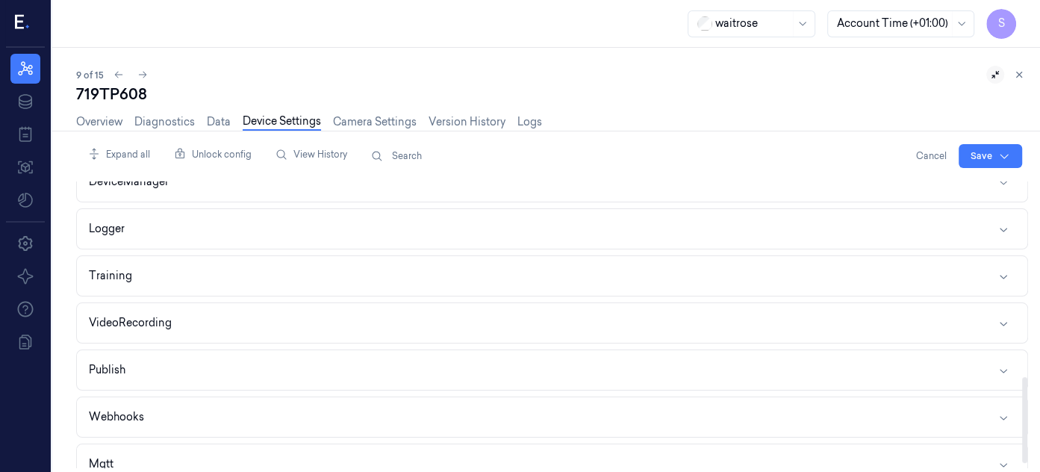
scroll to position [644, 0]
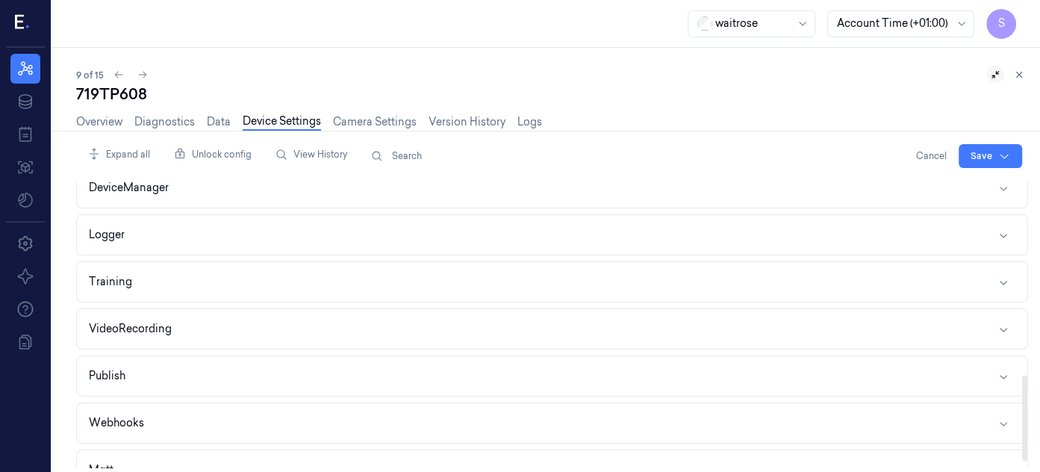
drag, startPoint x: 1026, startPoint y: 288, endPoint x: 1029, endPoint y: 430, distance: 141.9
click at [1027, 430] on div at bounding box center [1024, 419] width 5 height 86
click at [1009, 322] on button "VideoRecording" at bounding box center [552, 329] width 950 height 40
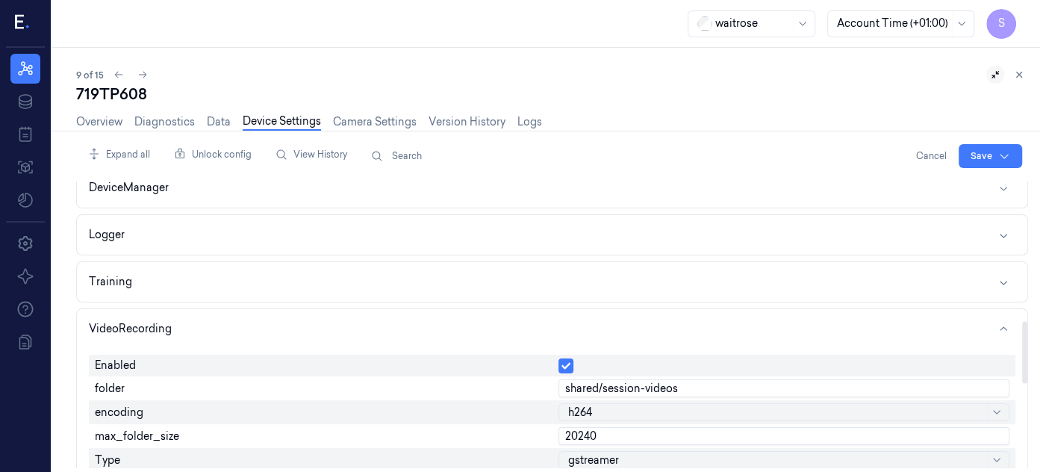
click at [632, 427] on input "20240" at bounding box center [784, 436] width 452 height 18
type input "2"
type input "6000"
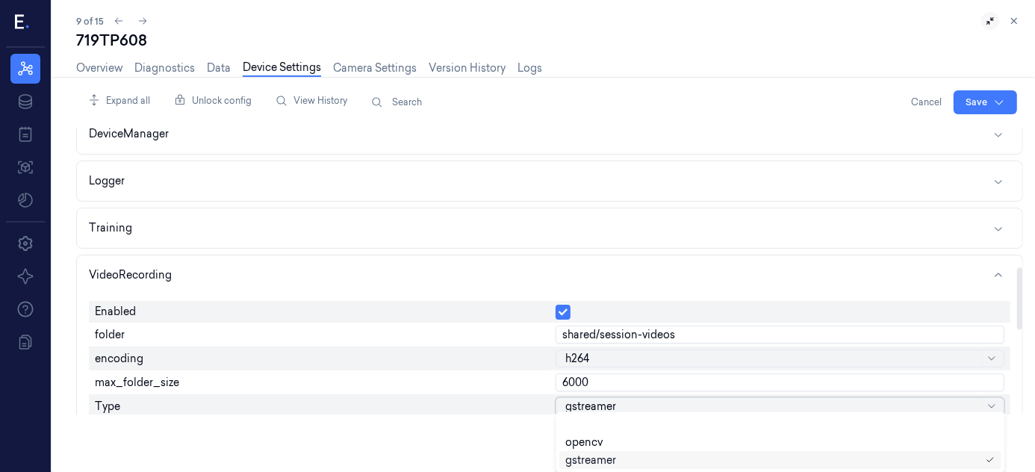
click at [650, 418] on body "S Resources Data Jobs Models Settings About Support Documentation waitrose Acco…" at bounding box center [517, 182] width 1035 height 472
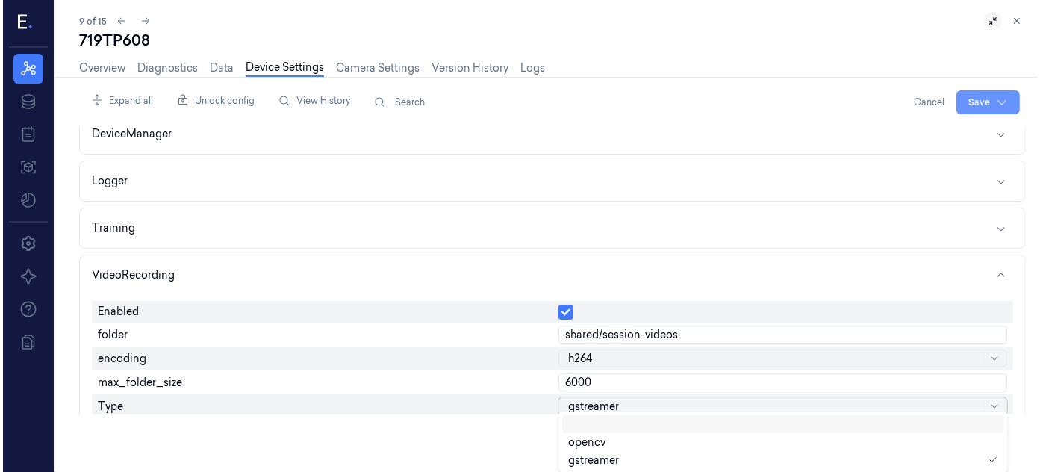
scroll to position [0, 0]
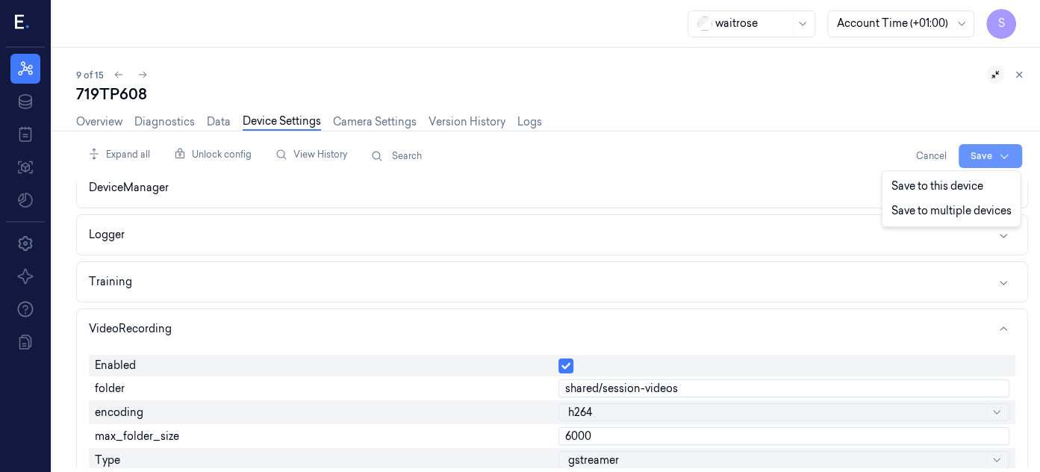
click at [971, 94] on html "S Resources Data Jobs Models Settings About Support Documentation waitrose Acco…" at bounding box center [520, 236] width 1040 height 472
click at [907, 184] on div "Save to this device" at bounding box center [951, 186] width 132 height 25
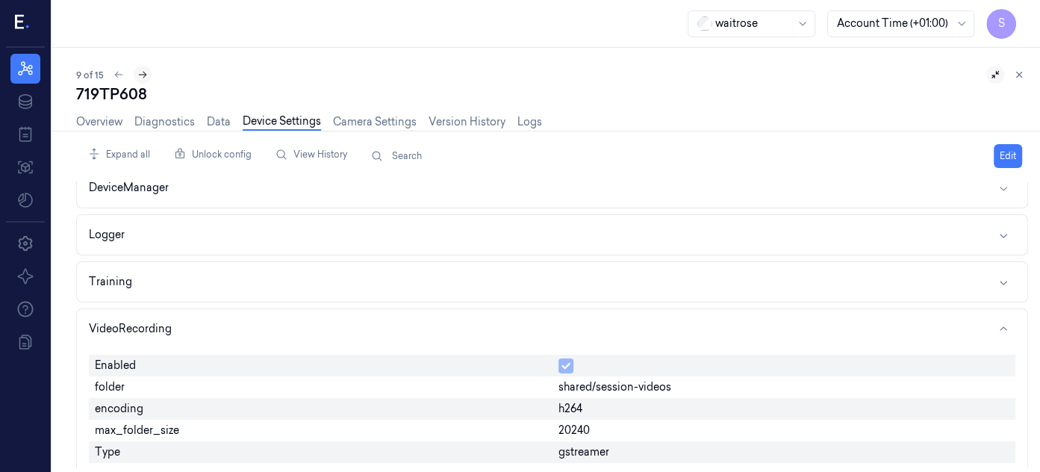
click at [144, 74] on icon at bounding box center [143, 75] width 8 height 7
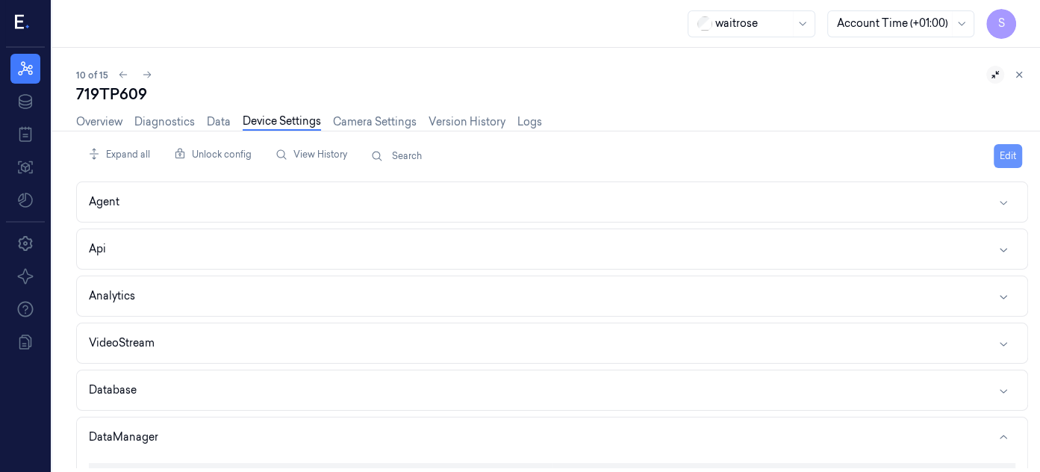
click at [1006, 150] on button "Edit" at bounding box center [1008, 156] width 28 height 24
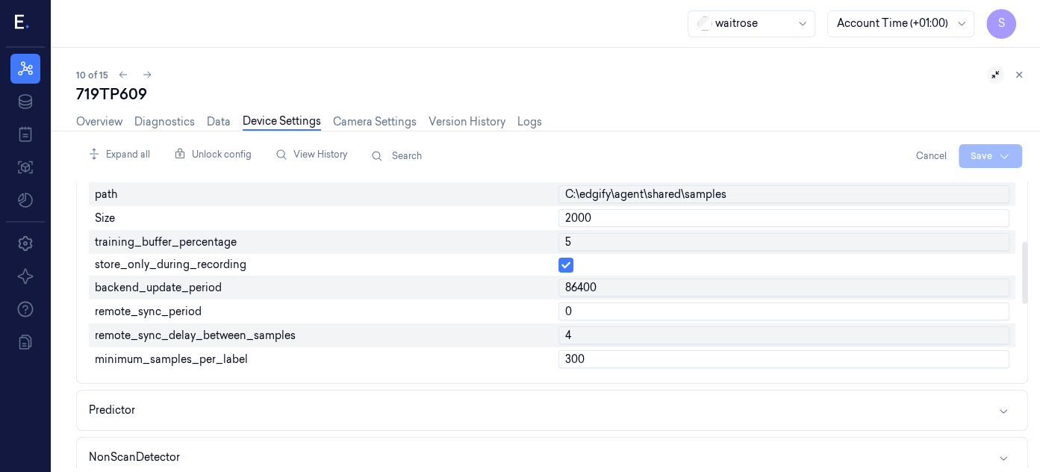
scroll to position [288, 0]
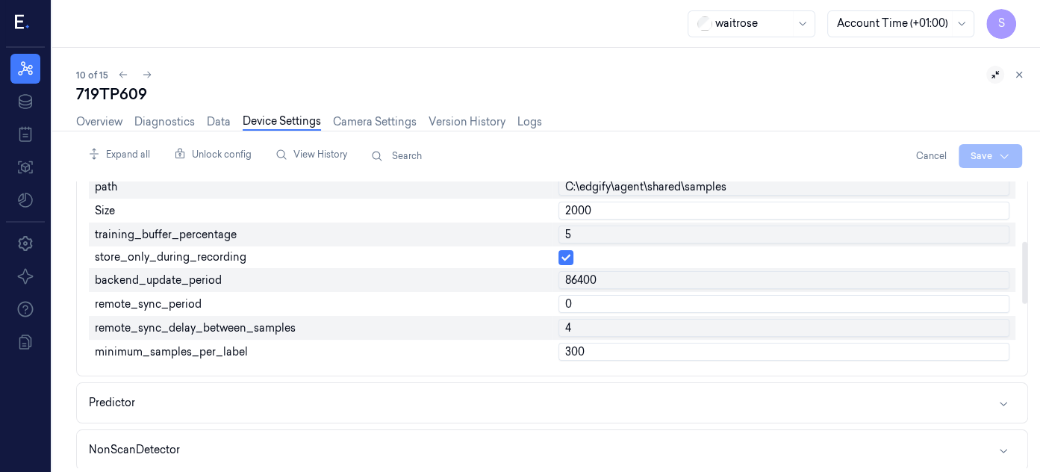
drag, startPoint x: 1022, startPoint y: 228, endPoint x: 1030, endPoint y: 290, distance: 63.2
click at [1027, 290] on div at bounding box center [1024, 273] width 5 height 62
click at [682, 206] on input "2000" at bounding box center [784, 211] width 452 height 18
type input "2"
type input "500"
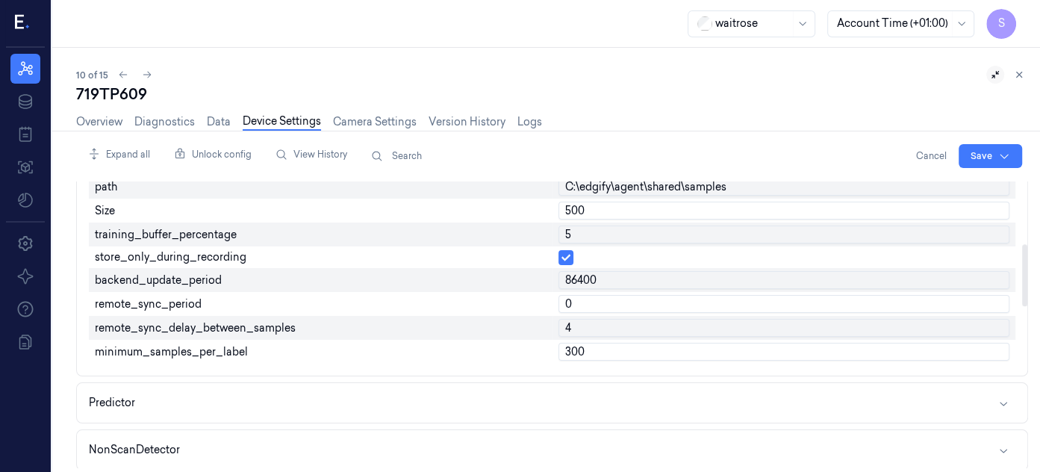
click at [656, 237] on input "5" at bounding box center [784, 234] width 452 height 18
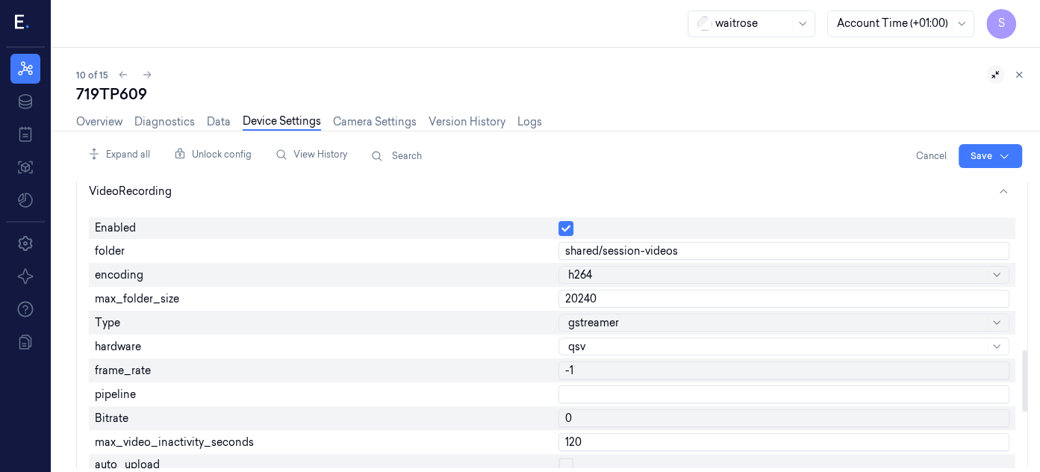
drag, startPoint x: 1024, startPoint y: 261, endPoint x: 1030, endPoint y: 366, distance: 105.5
click at [1027, 366] on div at bounding box center [1024, 381] width 5 height 62
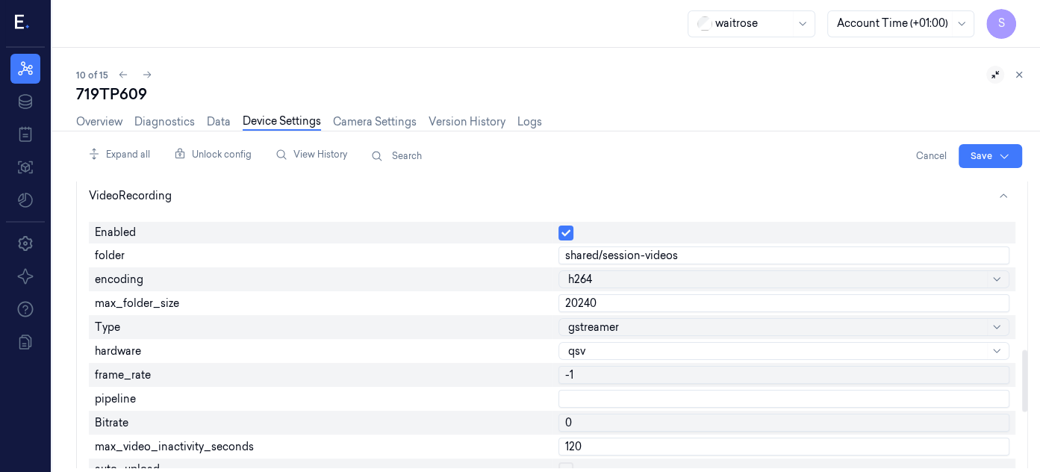
click at [635, 298] on input "20240" at bounding box center [784, 303] width 452 height 18
type input "2"
type input "6000"
click at [640, 320] on div at bounding box center [776, 328] width 417 height 16
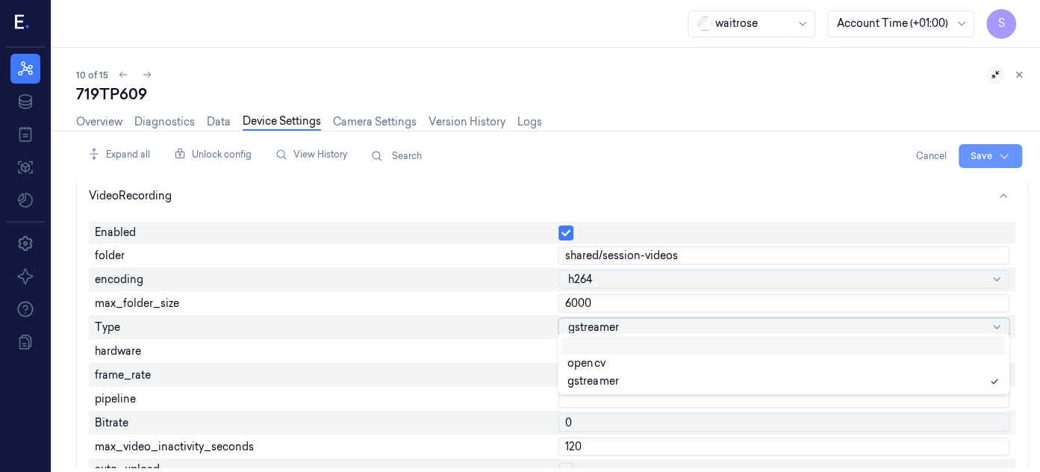
click at [978, 151] on html "S Resources Data Jobs Models Settings About Support Documentation waitrose Acco…" at bounding box center [520, 236] width 1040 height 472
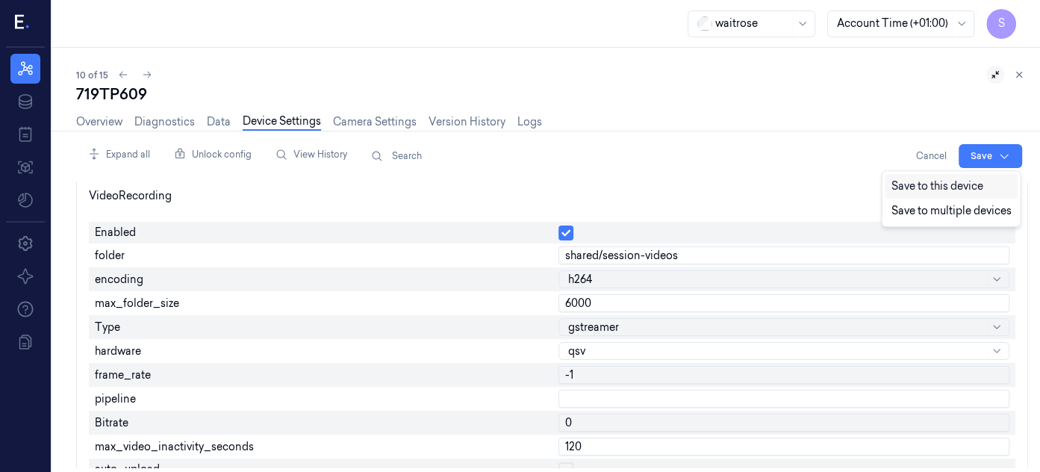
click at [927, 184] on div "Save to this device" at bounding box center [951, 186] width 132 height 25
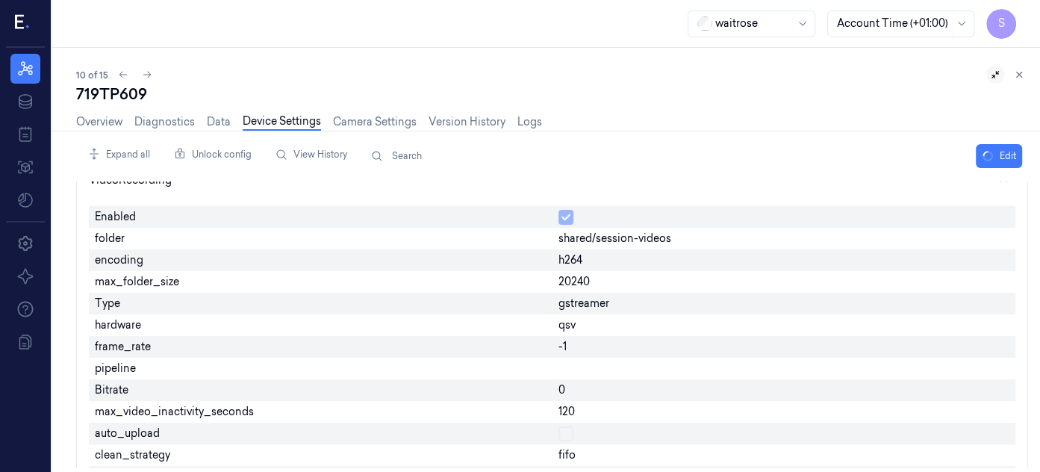
scroll to position [762, 0]
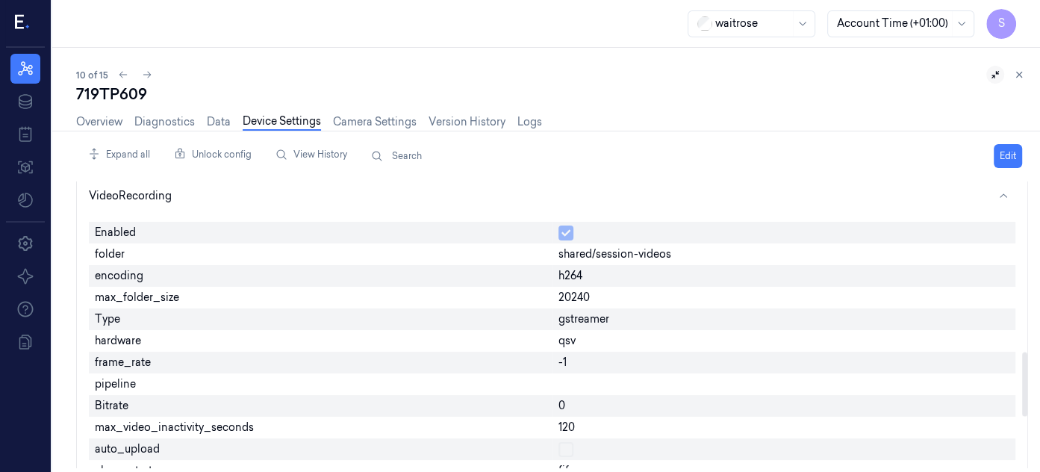
click at [882, 171] on div "Expand all Unlock config View History Search Edit Agent Api Analytics VideoStre…" at bounding box center [552, 306] width 952 height 326
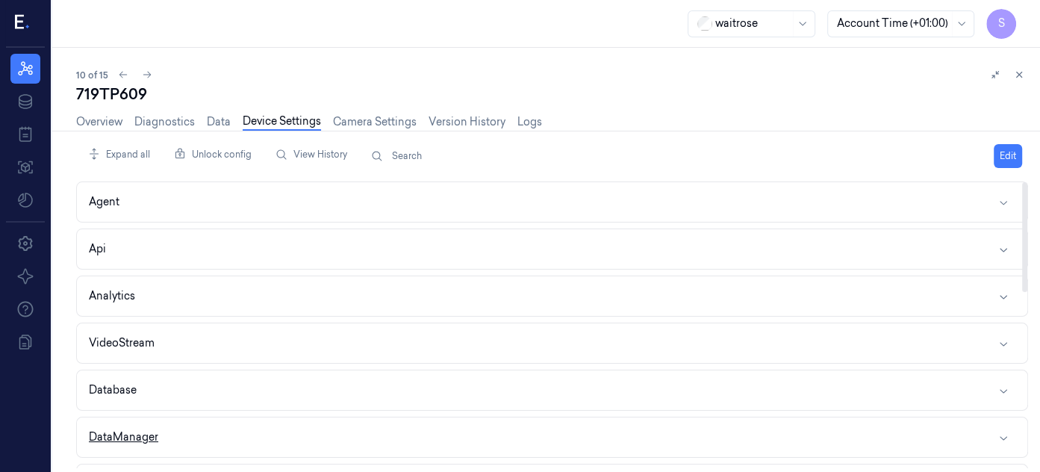
click at [1006, 435] on icon "button" at bounding box center [1004, 438] width 12 height 12
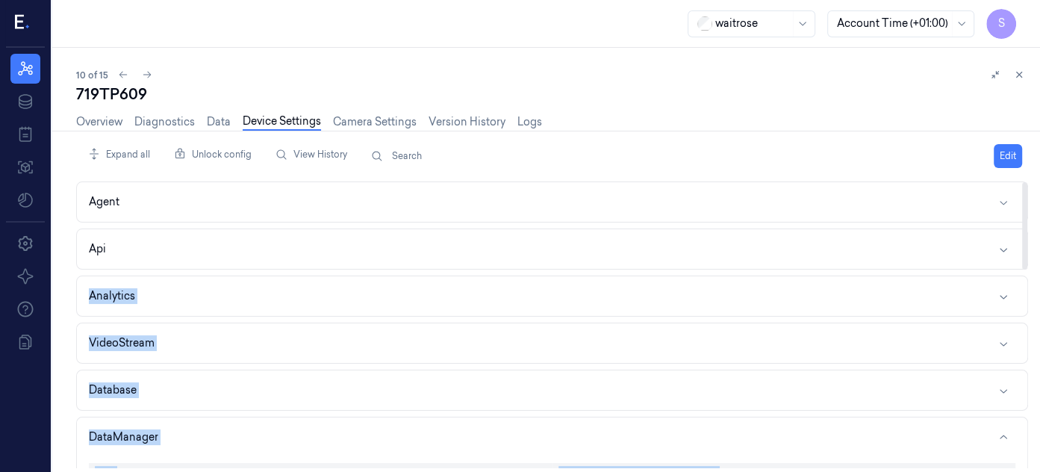
drag, startPoint x: 1029, startPoint y: 239, endPoint x: 1024, endPoint y: 293, distance: 53.9
click at [1024, 293] on div "Expand all Unlock config View History Search Edit Agent Api Analytics VideoStre…" at bounding box center [558, 302] width 964 height 342
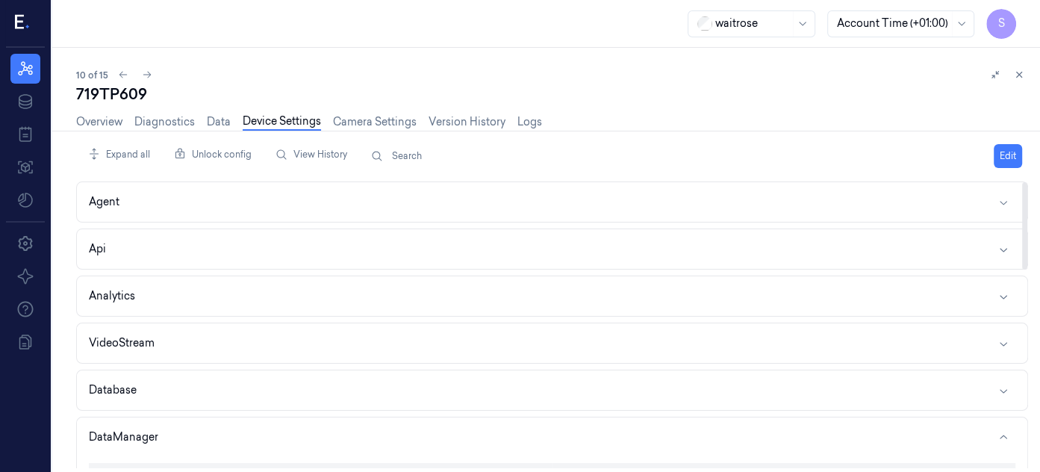
drag, startPoint x: 1027, startPoint y: 235, endPoint x: 1038, endPoint y: 143, distance: 92.5
click at [1027, 182] on div at bounding box center [1024, 225] width 5 height 87
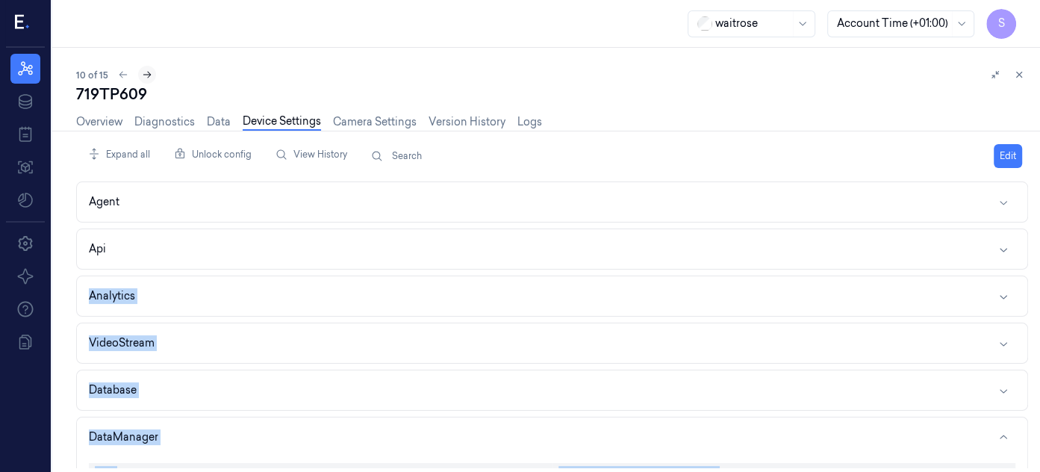
click at [149, 70] on icon at bounding box center [147, 74] width 10 height 10
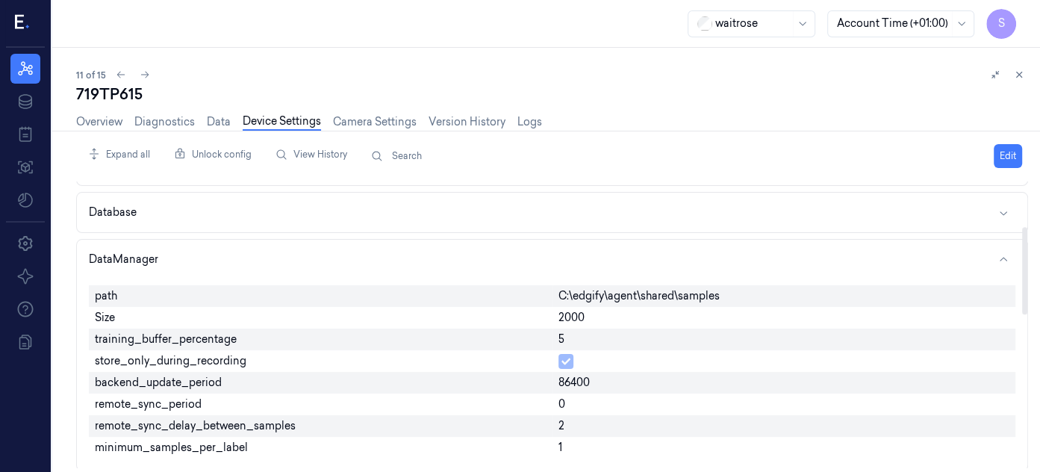
drag, startPoint x: 1025, startPoint y: 246, endPoint x: 1033, endPoint y: 302, distance: 55.9
click at [1027, 302] on div at bounding box center [1024, 270] width 5 height 87
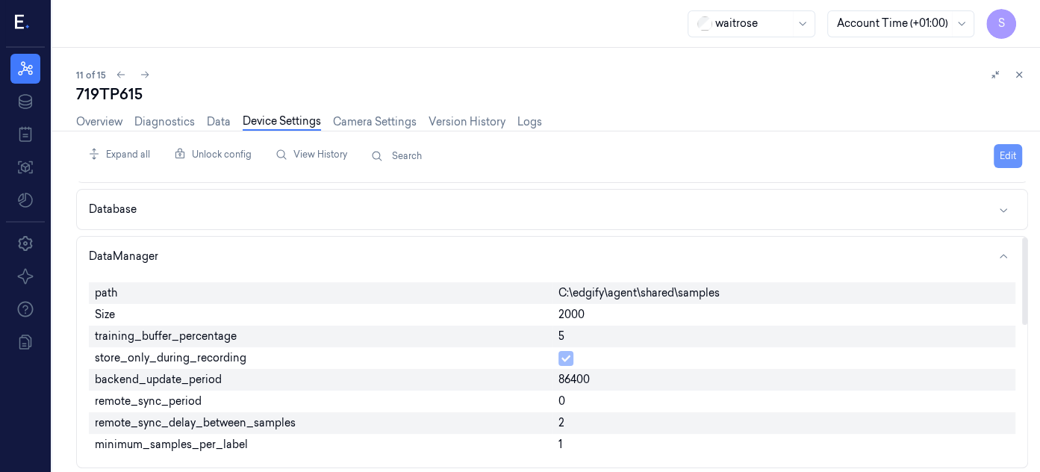
click at [1007, 151] on button "Edit" at bounding box center [1008, 156] width 28 height 24
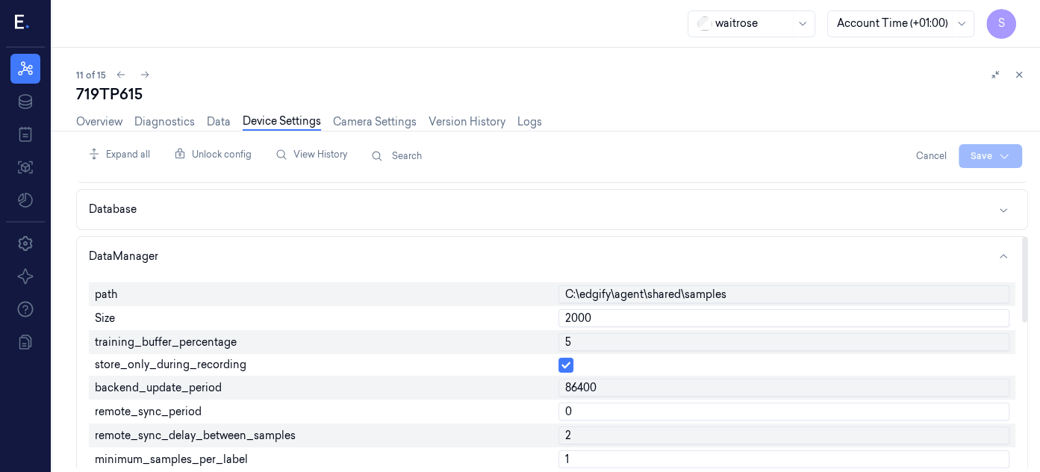
click at [620, 320] on input "2000" at bounding box center [784, 318] width 452 height 18
type input "2"
type input "500"
click at [620, 341] on input "5" at bounding box center [784, 342] width 452 height 18
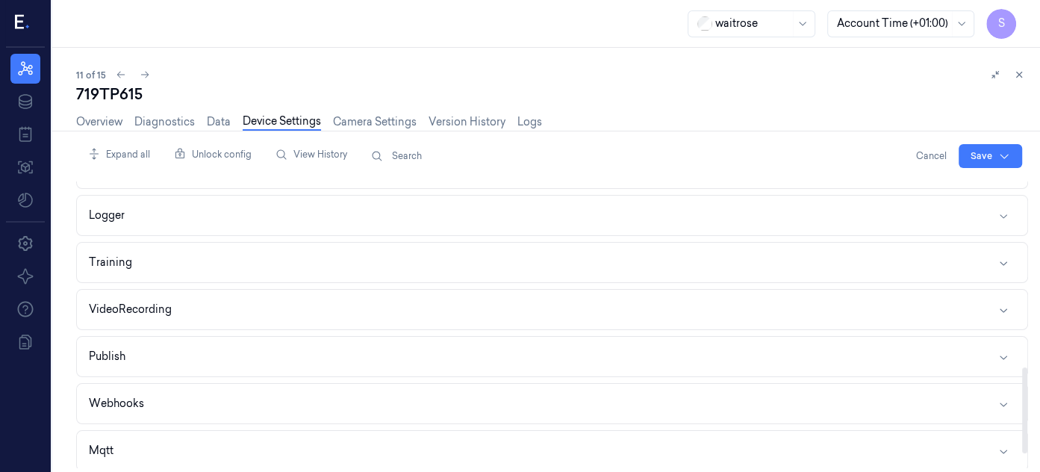
scroll to position [666, 0]
drag, startPoint x: 1024, startPoint y: 239, endPoint x: 1030, endPoint y: 401, distance: 162.2
click at [1027, 401] on div at bounding box center [1024, 425] width 5 height 86
click at [1005, 302] on icon "button" at bounding box center [1004, 308] width 12 height 12
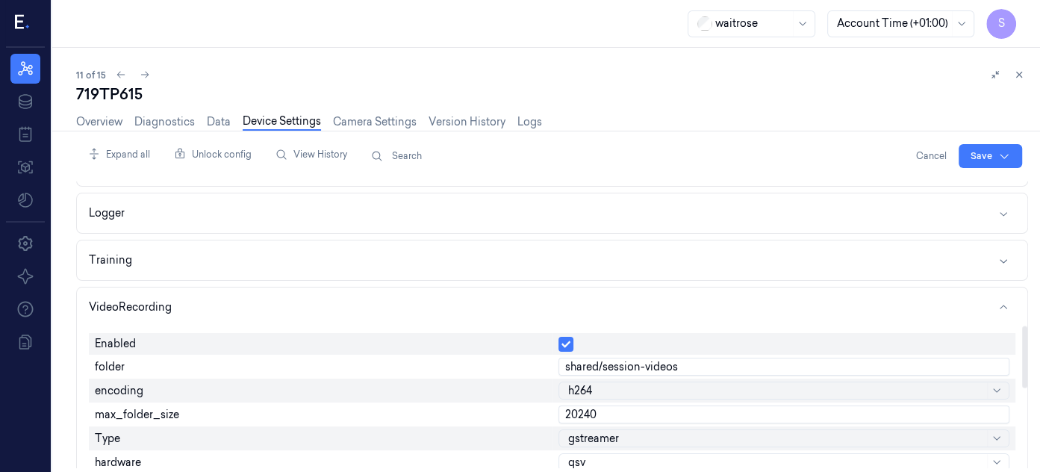
click at [662, 406] on input "20240" at bounding box center [784, 414] width 452 height 18
type input "2"
type input "6000"
click at [680, 434] on body "S Resources Data Jobs Models Settings About Support Documentation waitrose Acco…" at bounding box center [520, 236] width 1040 height 472
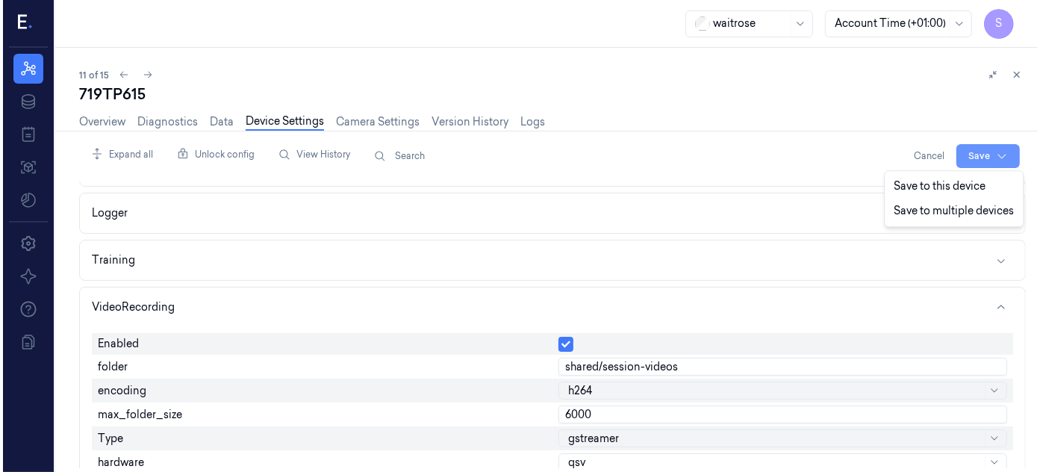
scroll to position [0, 0]
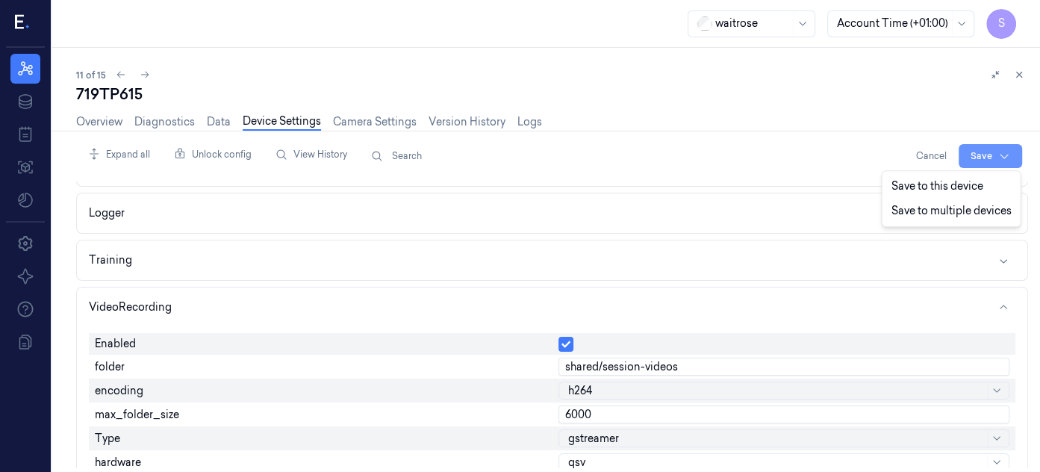
click at [971, 120] on html "S Resources Data Jobs Models Settings About Support Documentation waitrose Acco…" at bounding box center [520, 236] width 1040 height 472
click at [913, 183] on div "Save to this device" at bounding box center [951, 186] width 132 height 25
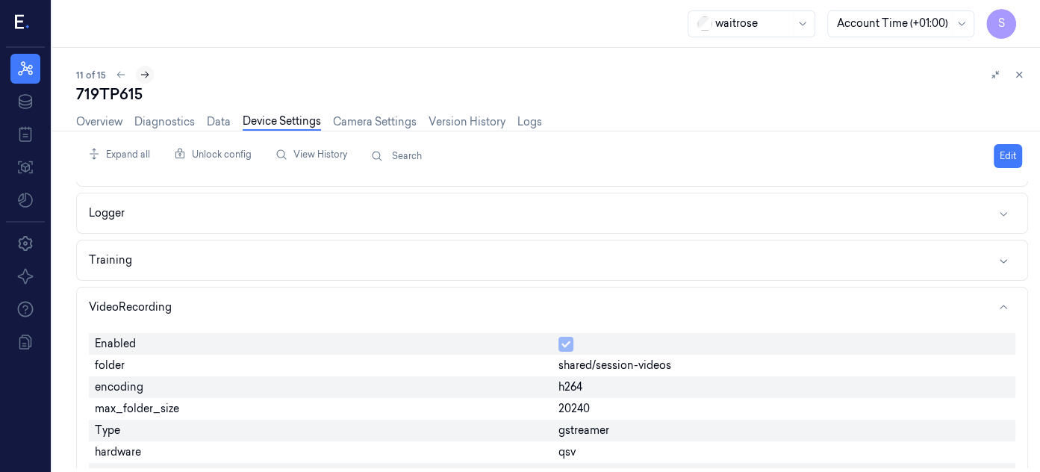
click at [143, 75] on icon at bounding box center [145, 74] width 10 height 10
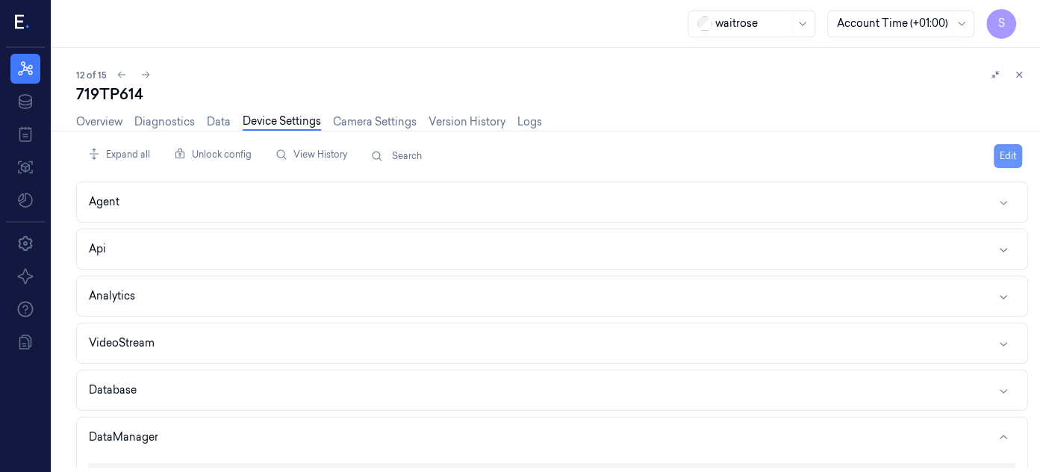
click at [1008, 150] on button "Edit" at bounding box center [1008, 156] width 28 height 24
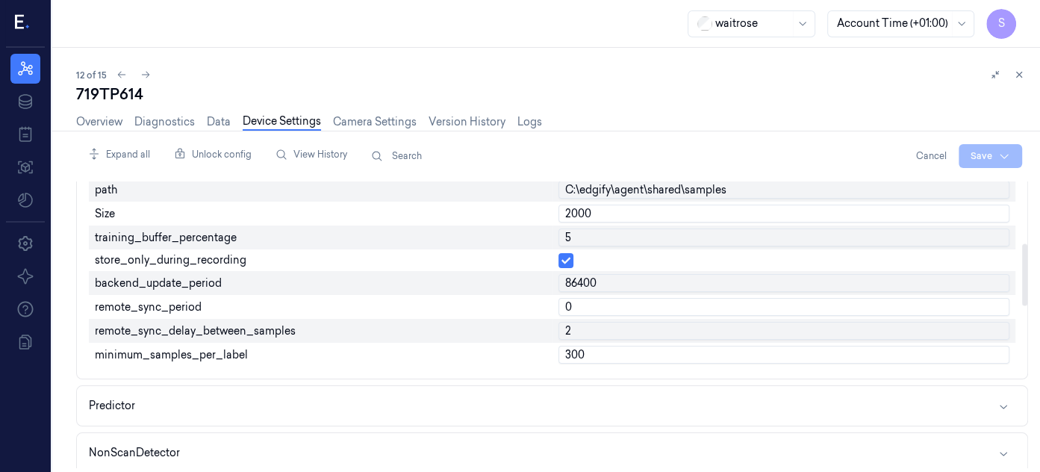
drag, startPoint x: 1027, startPoint y: 214, endPoint x: 1035, endPoint y: 276, distance: 63.2
click at [1027, 276] on div at bounding box center [1024, 275] width 5 height 62
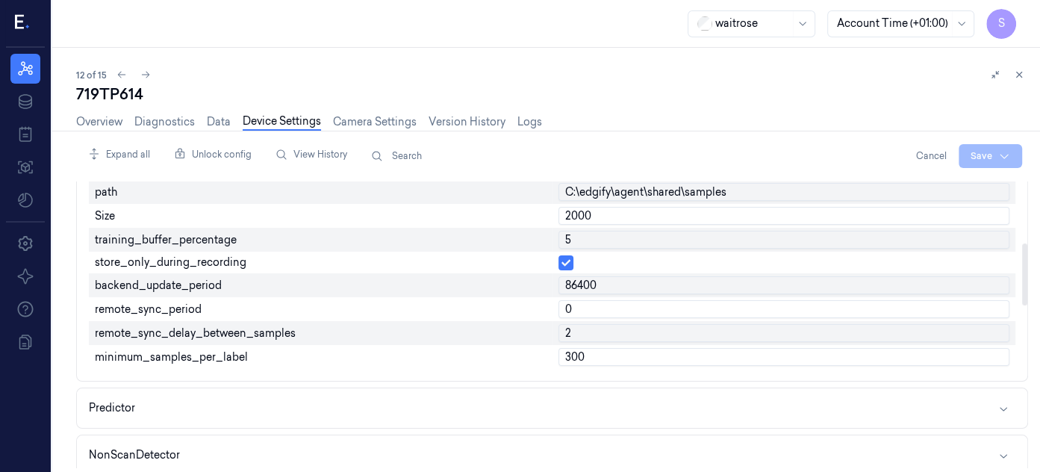
click at [647, 216] on input "2000" at bounding box center [784, 216] width 452 height 18
type input "2"
type input "500"
click at [714, 241] on input "5" at bounding box center [784, 240] width 452 height 18
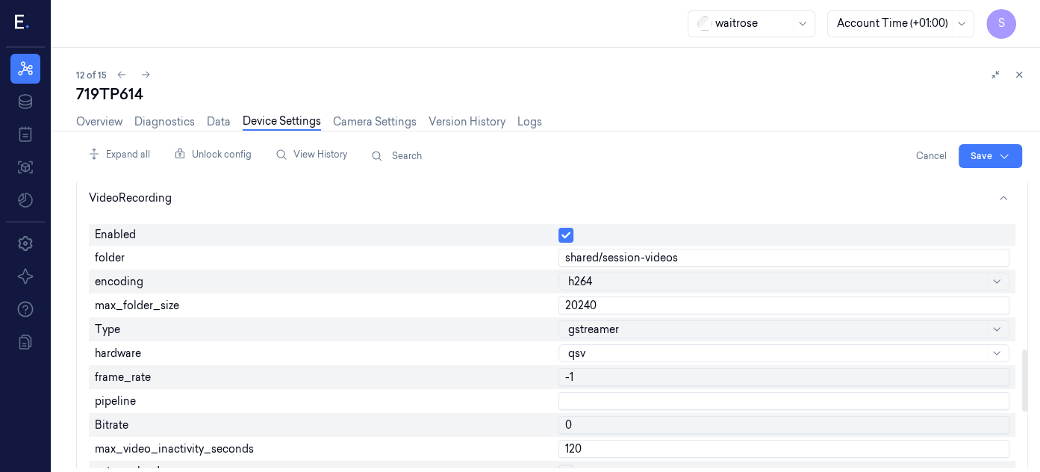
scroll to position [772, 0]
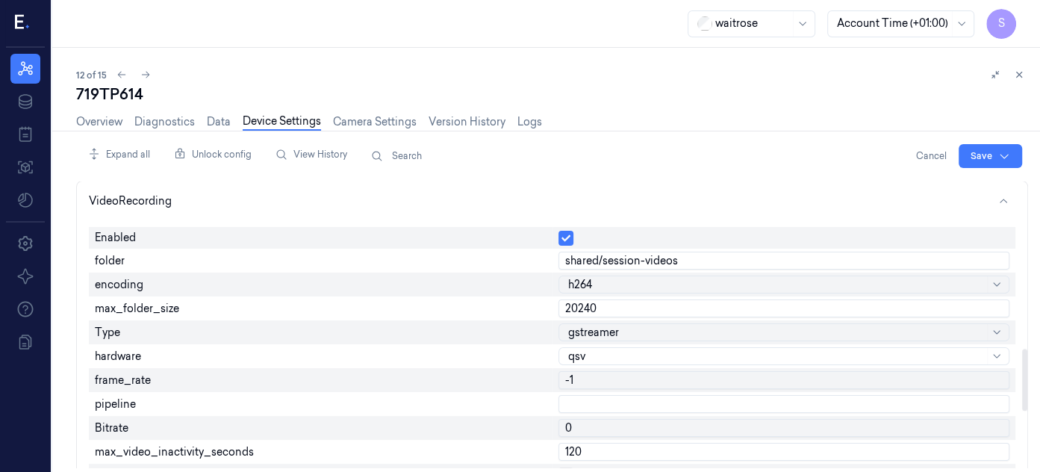
drag, startPoint x: 1024, startPoint y: 261, endPoint x: 1038, endPoint y: 367, distance: 106.2
click at [1027, 367] on div at bounding box center [1024, 380] width 5 height 62
click at [917, 302] on input "20240" at bounding box center [784, 308] width 452 height 18
type input "2"
type input "6000"
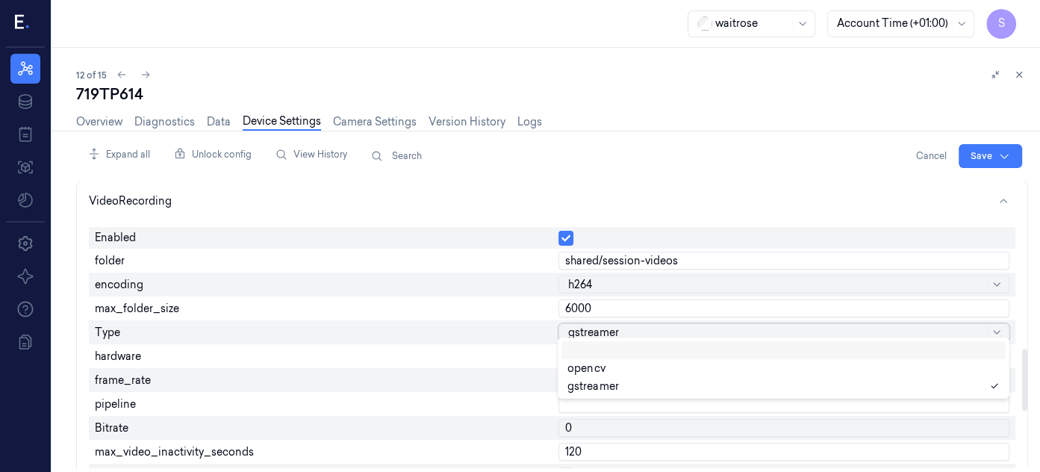
click at [921, 332] on div at bounding box center [776, 333] width 417 height 16
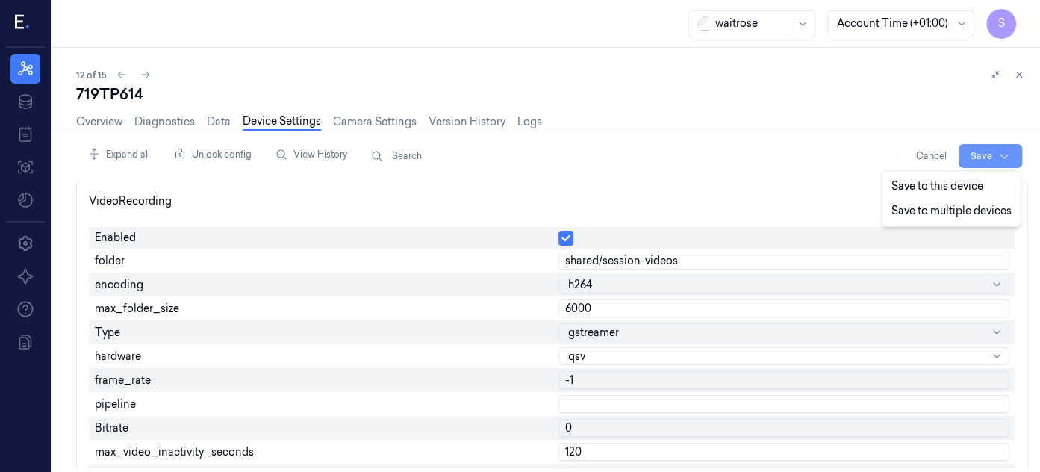
click at [976, 153] on html "S Resources Data Jobs Models Settings About Support Documentation waitrose Acco…" at bounding box center [520, 236] width 1040 height 472
click at [927, 181] on div "Save to this device" at bounding box center [951, 186] width 132 height 25
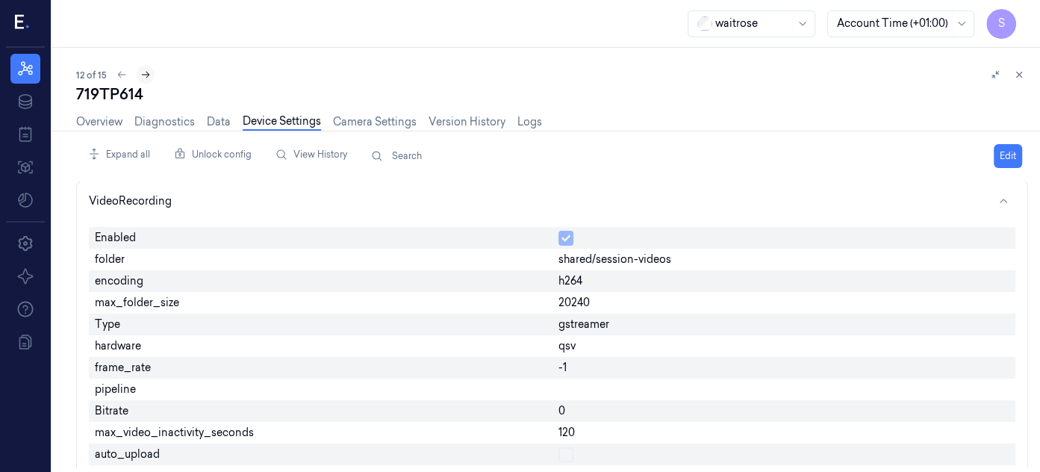
click at [147, 72] on icon at bounding box center [145, 74] width 10 height 10
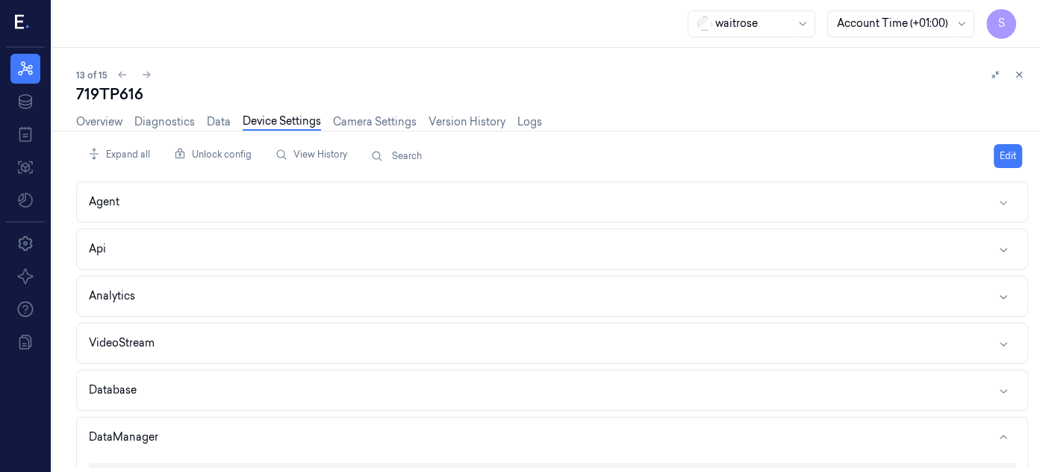
click at [1009, 145] on button "Edit" at bounding box center [1008, 156] width 28 height 24
drag, startPoint x: 1027, startPoint y: 217, endPoint x: 1030, endPoint y: 273, distance: 56.0
click at [1030, 273] on div "Expand all Unlock config View History Search Cancel Save Agent Api Analytics Vi…" at bounding box center [558, 302] width 964 height 342
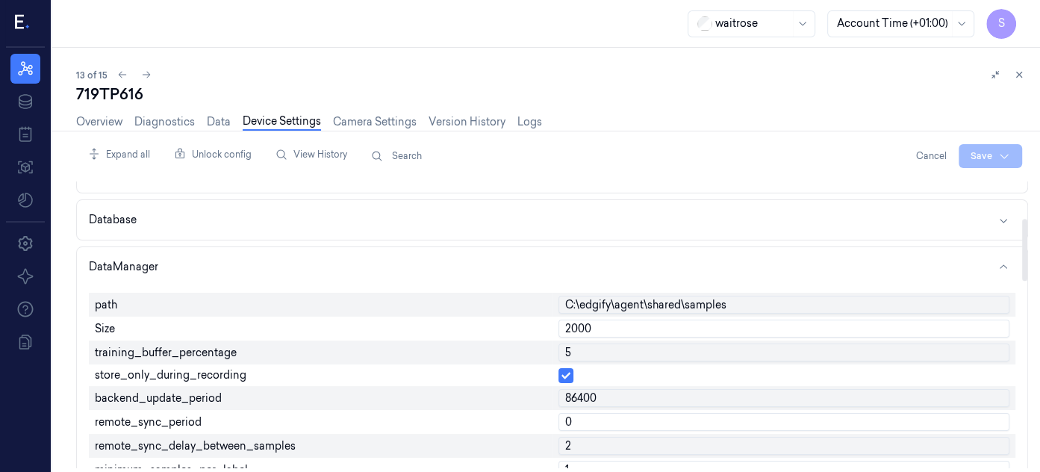
scroll to position [181, 0]
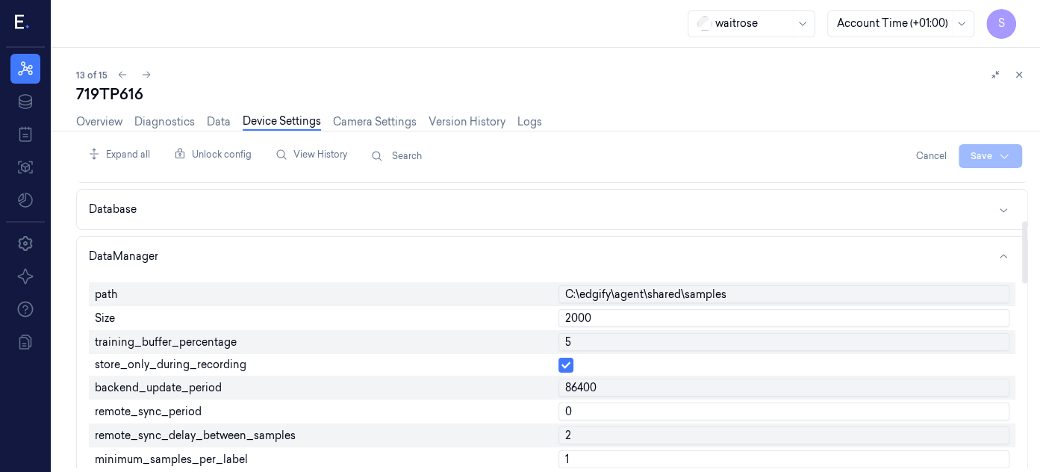
drag, startPoint x: 1025, startPoint y: 213, endPoint x: 1024, endPoint y: 252, distance: 39.6
click at [1024, 252] on div at bounding box center [1024, 252] width 5 height 62
click at [615, 320] on input "2000" at bounding box center [784, 318] width 452 height 18
type input "2"
type input "500"
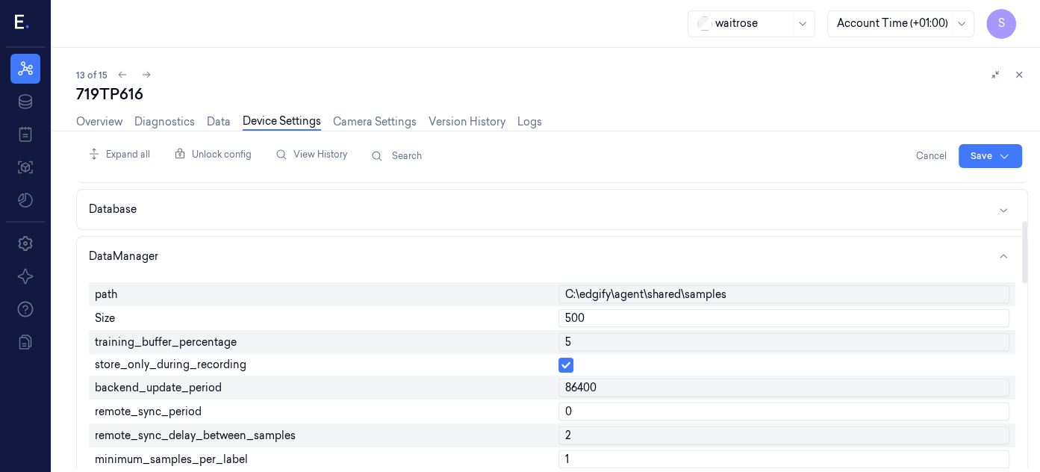
click at [626, 343] on input "5" at bounding box center [784, 342] width 452 height 18
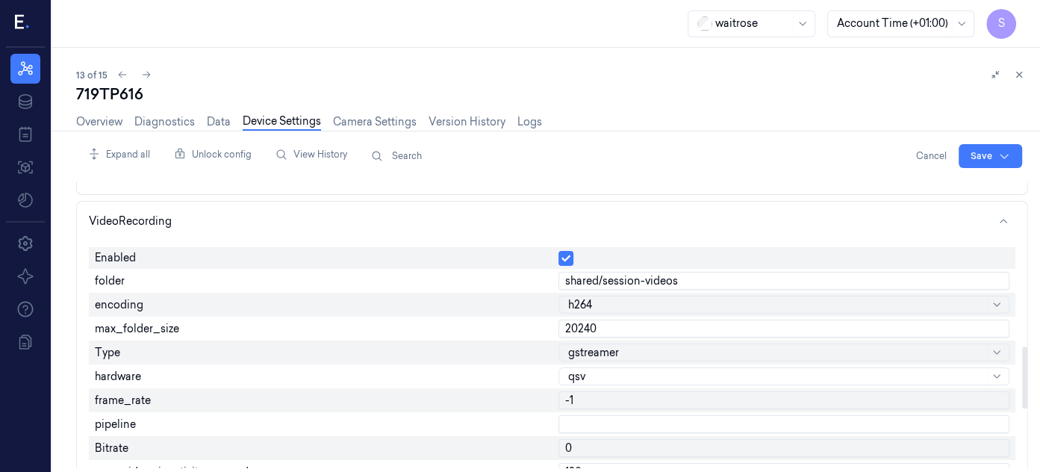
scroll to position [785, 0]
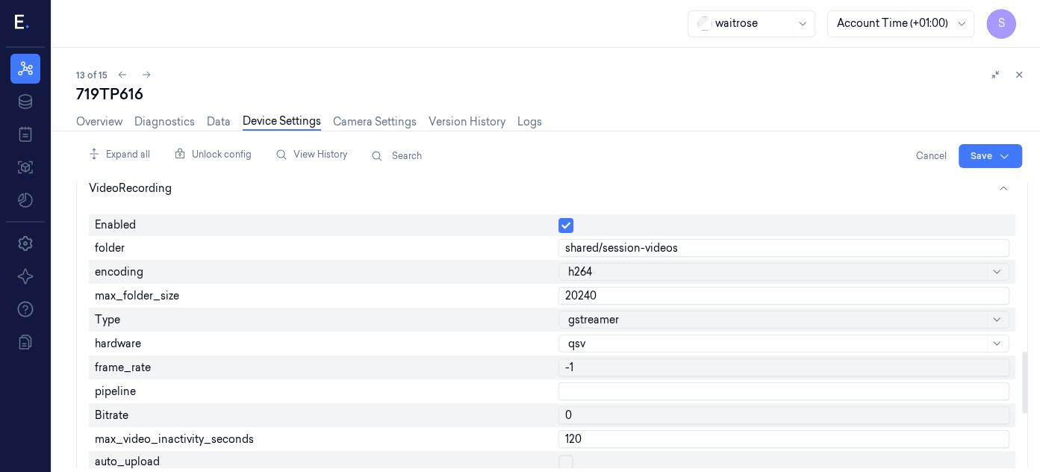
drag, startPoint x: 1027, startPoint y: 269, endPoint x: 1015, endPoint y: 382, distance: 113.5
click at [1021, 382] on div at bounding box center [1024, 324] width 7 height 287
click at [611, 289] on input "20240" at bounding box center [784, 296] width 452 height 18
type input "2"
type input "6000"
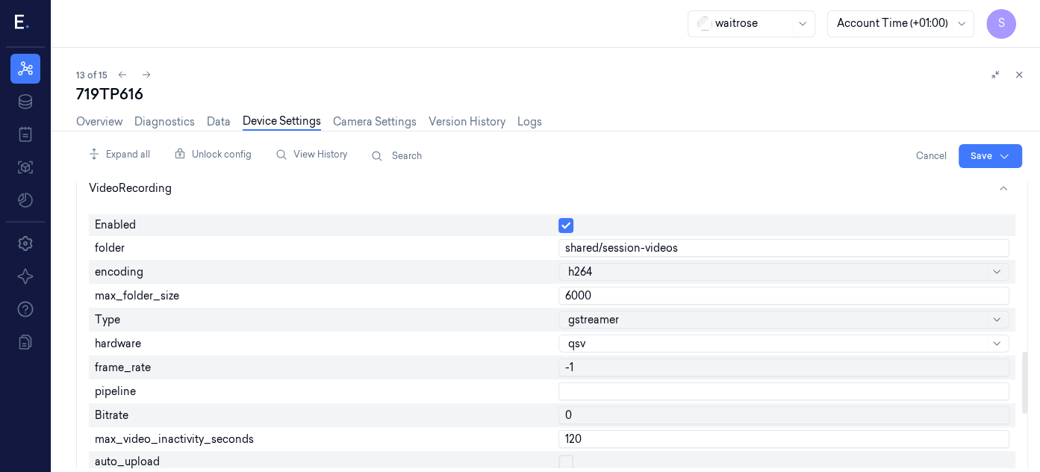
click at [623, 314] on div at bounding box center [776, 320] width 417 height 16
click at [975, 153] on html "S Resources Data Jobs Models Settings About Support Documentation waitrose Acco…" at bounding box center [520, 236] width 1040 height 472
click at [931, 181] on div "Save to this device" at bounding box center [951, 186] width 132 height 25
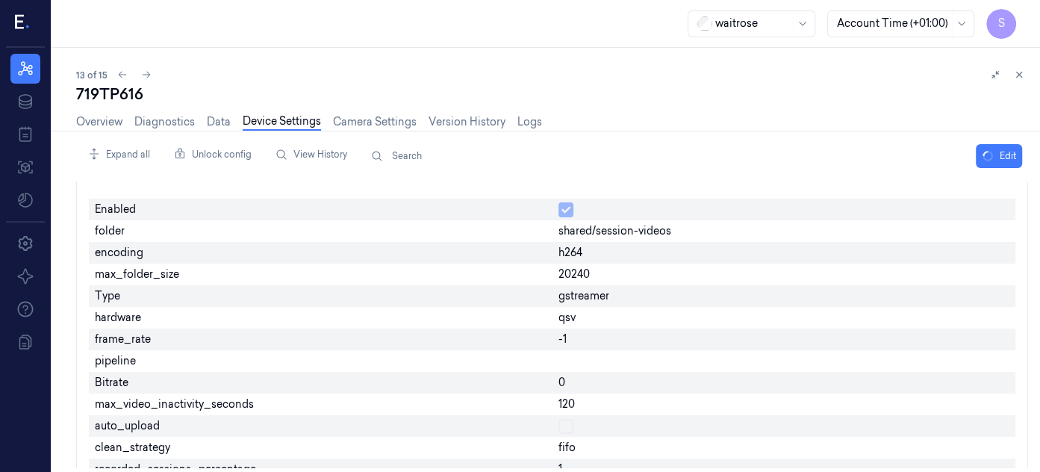
scroll to position [769, 0]
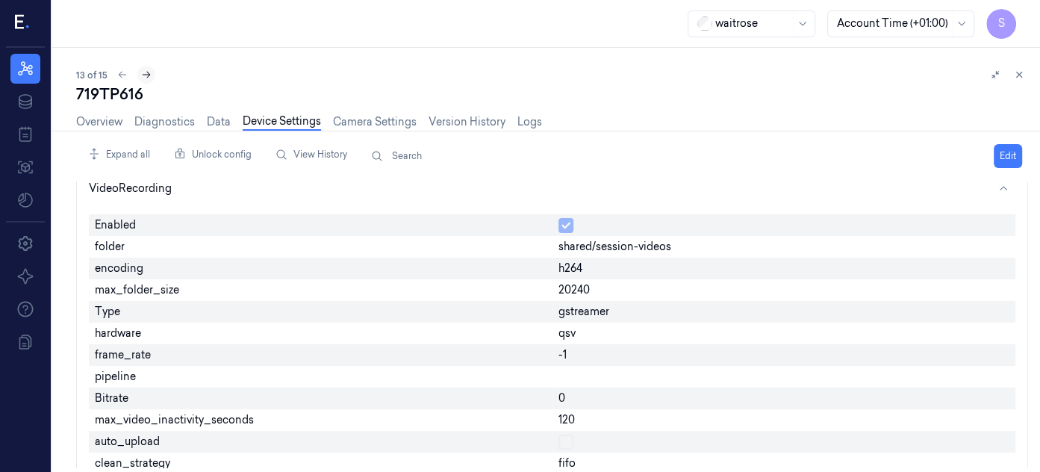
click at [143, 72] on icon at bounding box center [146, 74] width 10 height 10
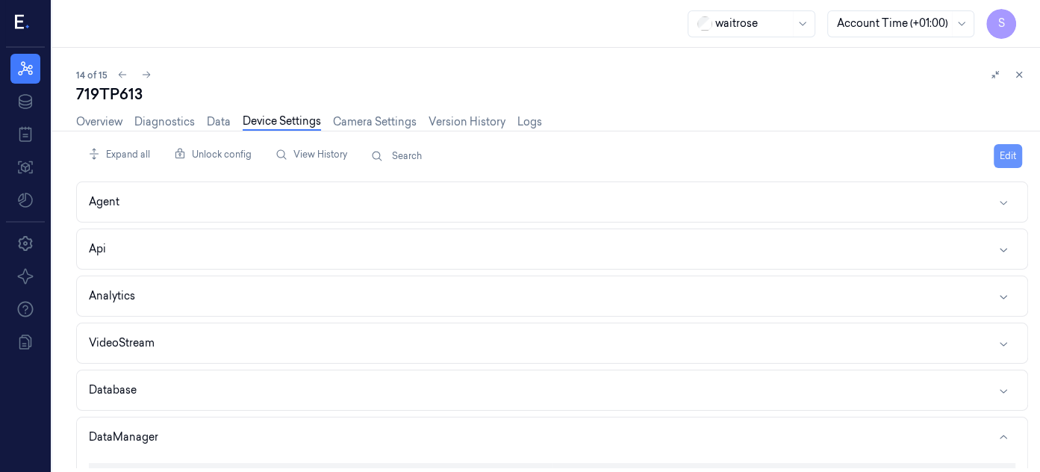
click at [1014, 149] on button "Edit" at bounding box center [1008, 156] width 28 height 24
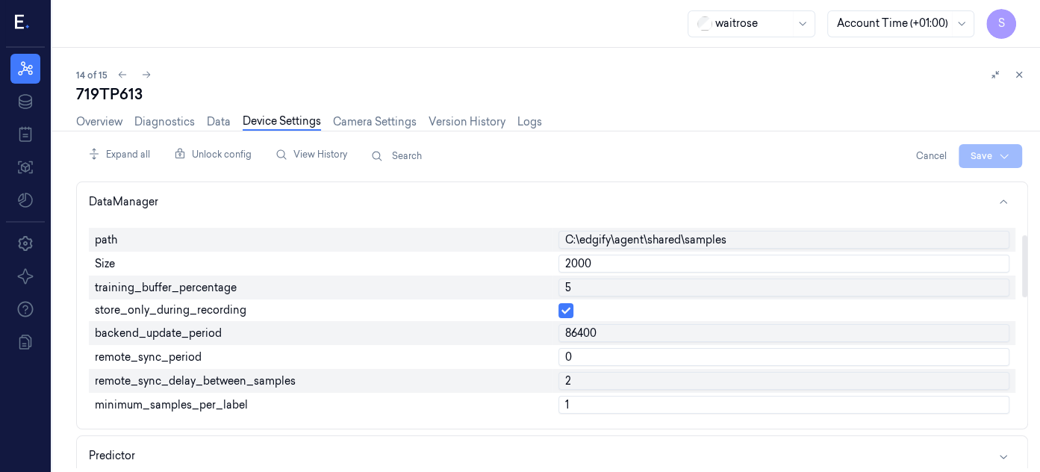
scroll to position [251, 0]
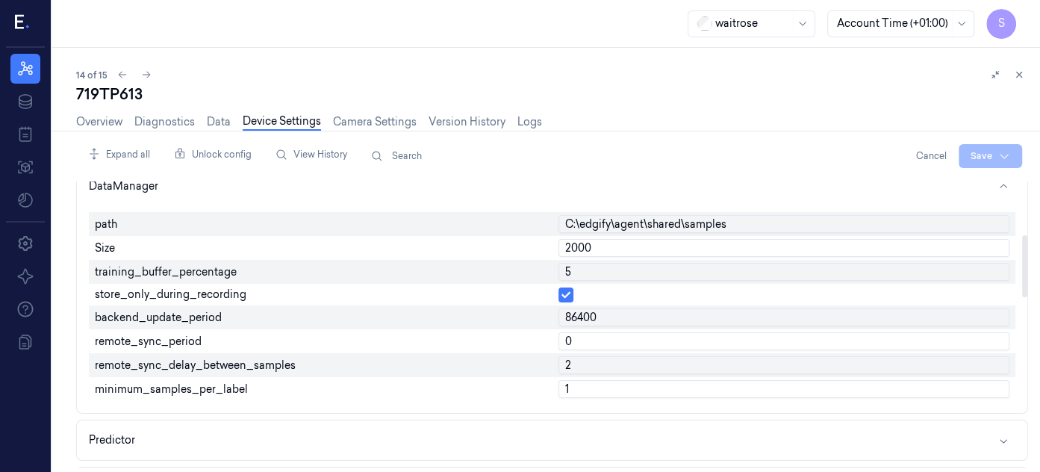
drag, startPoint x: 1025, startPoint y: 214, endPoint x: 1028, endPoint y: 268, distance: 54.6
click at [1027, 268] on div at bounding box center [1024, 266] width 5 height 62
click at [638, 245] on input "2000" at bounding box center [784, 248] width 452 height 18
type input "2"
type input "500"
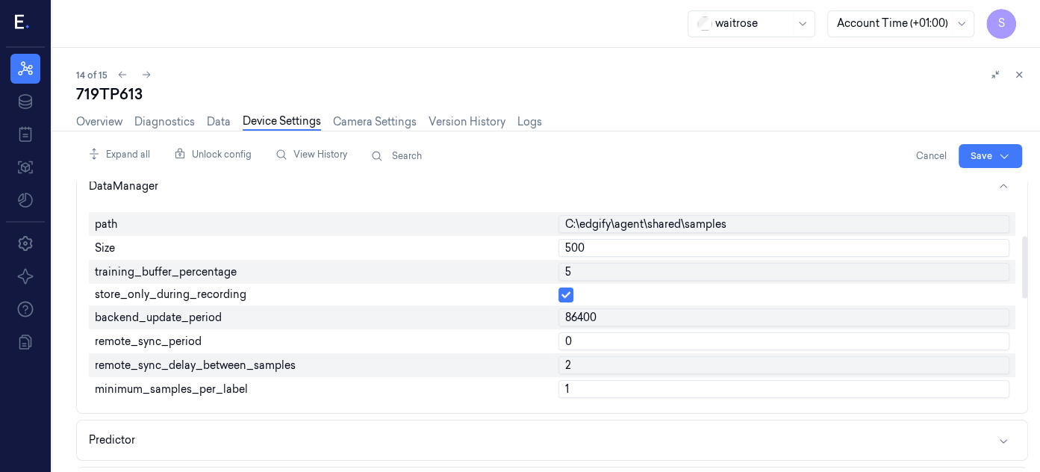
click at [735, 263] on input "5" at bounding box center [784, 272] width 452 height 18
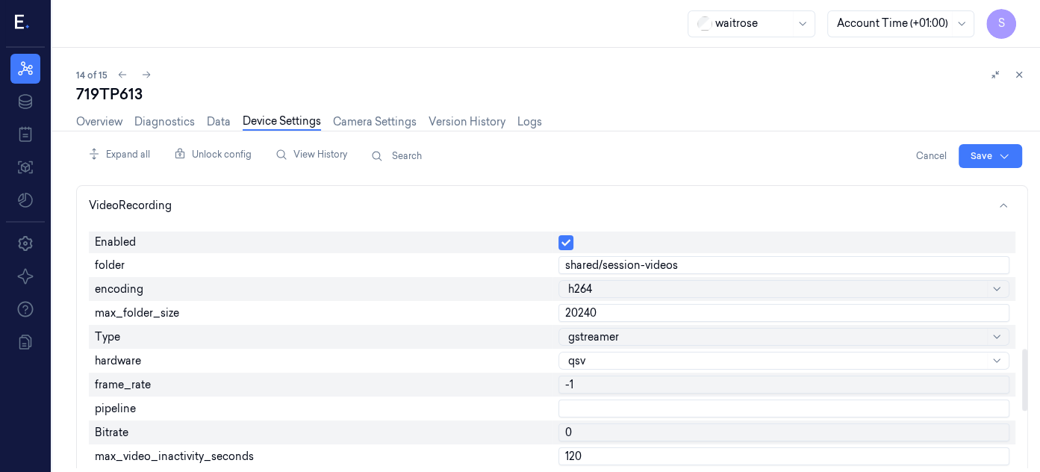
scroll to position [779, 0]
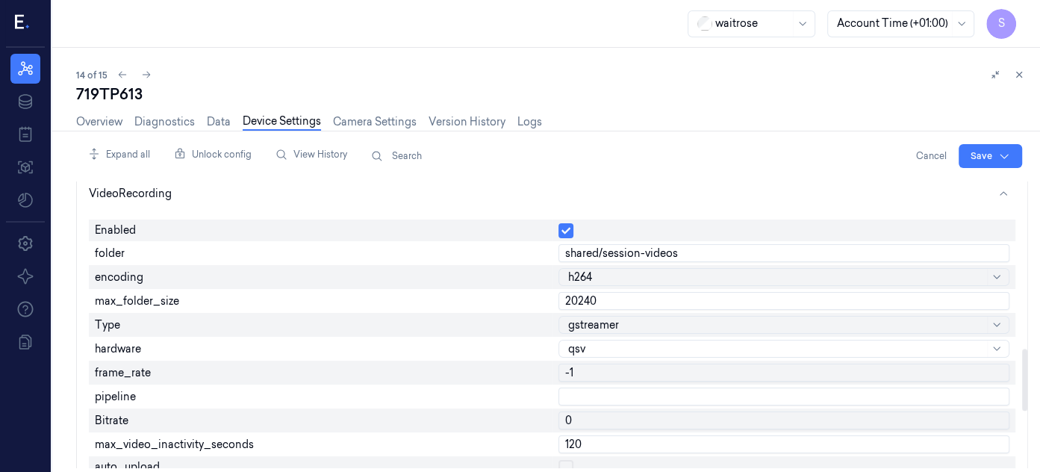
drag, startPoint x: 1023, startPoint y: 276, endPoint x: 1018, endPoint y: 390, distance: 114.4
click at [1022, 390] on div at bounding box center [1024, 380] width 5 height 62
click at [652, 296] on input "20240" at bounding box center [784, 301] width 452 height 18
type input "2"
type input "6000"
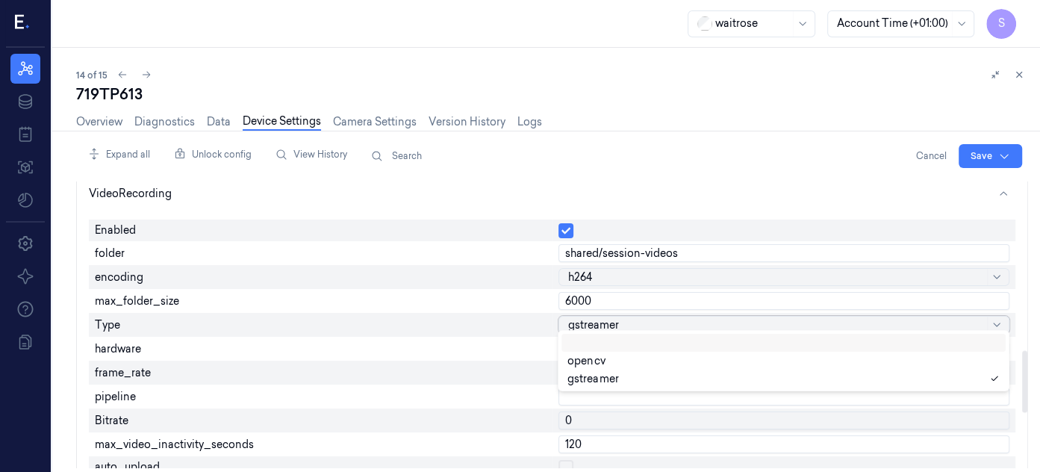
click at [847, 320] on div at bounding box center [776, 325] width 417 height 16
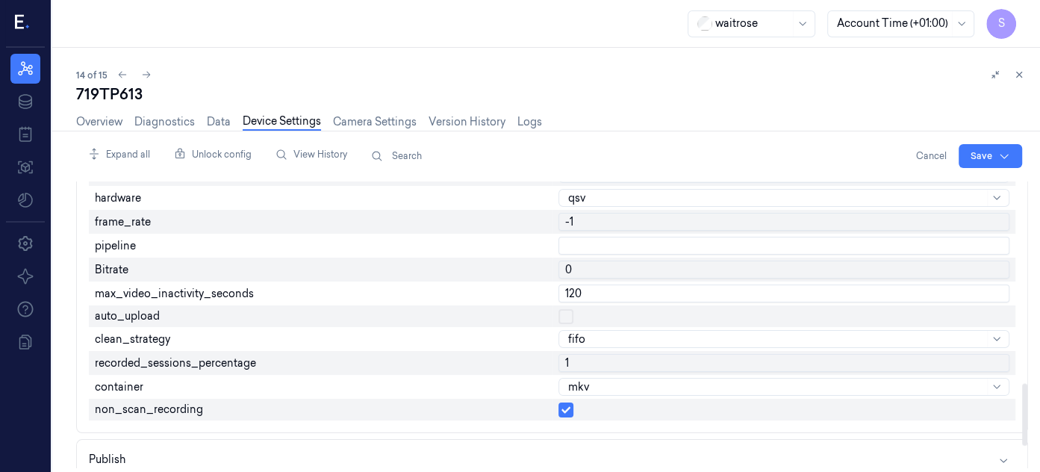
scroll to position [933, 0]
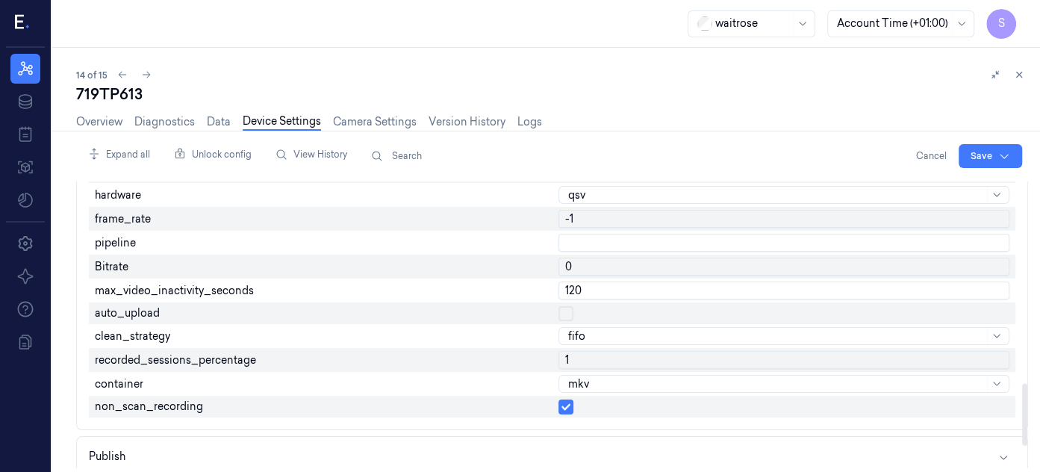
drag, startPoint x: 1024, startPoint y: 377, endPoint x: 1034, endPoint y: 410, distance: 34.5
click at [1027, 410] on div at bounding box center [1024, 415] width 5 height 62
click at [983, 153] on html "S Resources Data Jobs Models Settings About Support Documentation waitrose Acco…" at bounding box center [520, 236] width 1040 height 472
click at [936, 181] on div "Save to this device" at bounding box center [951, 186] width 132 height 25
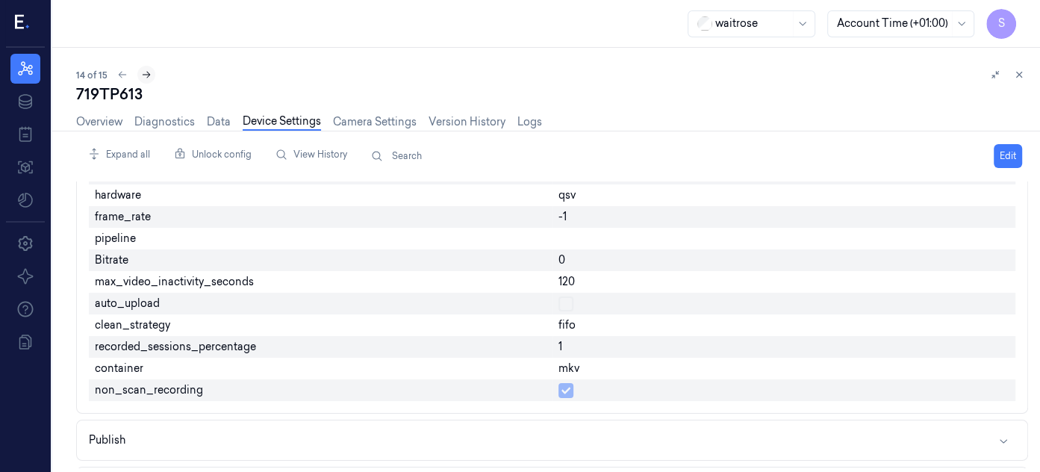
click at [145, 73] on icon at bounding box center [146, 74] width 10 height 10
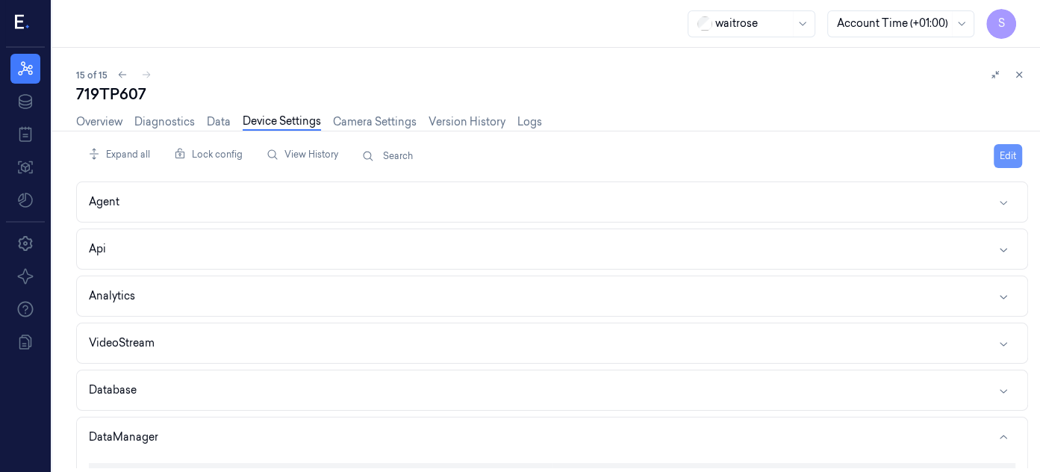
click at [998, 147] on button "Edit" at bounding box center [1008, 156] width 28 height 24
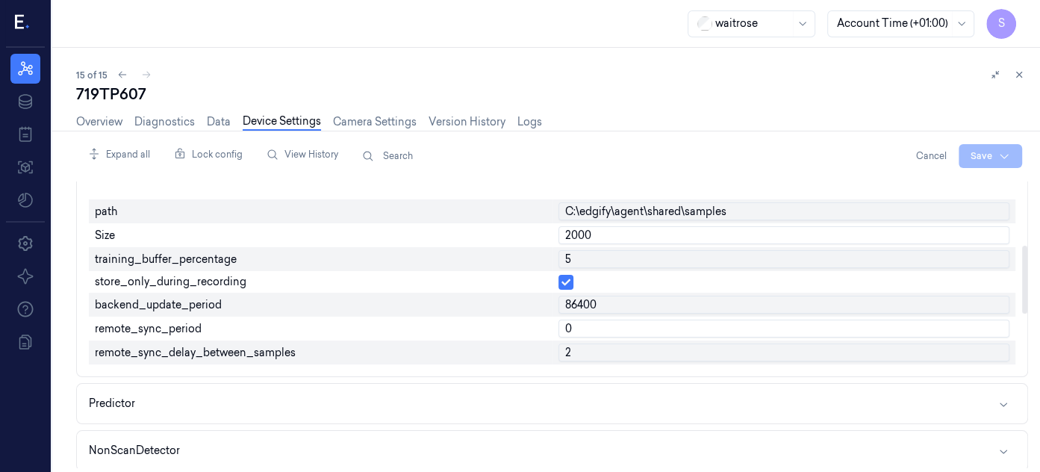
scroll to position [268, 0]
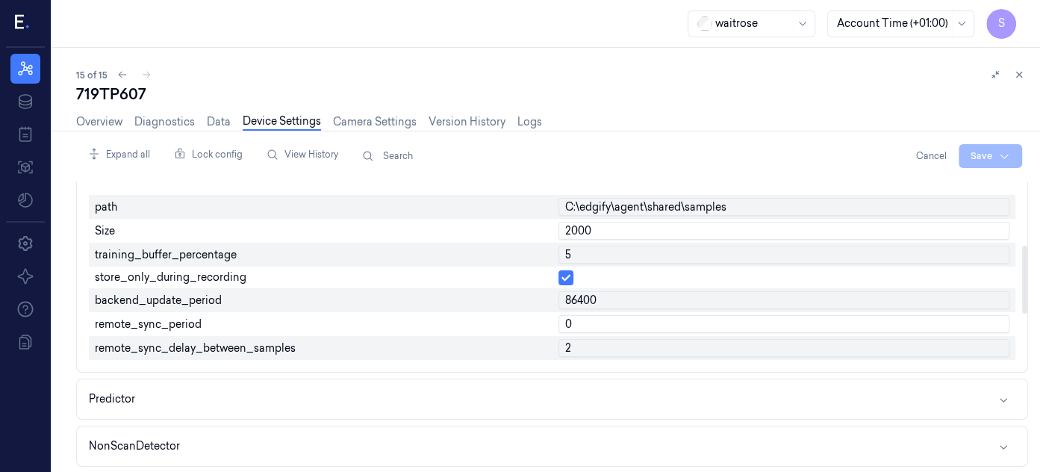
drag, startPoint x: 1027, startPoint y: 234, endPoint x: 1030, endPoint y: 278, distance: 44.2
click at [1028, 278] on div at bounding box center [1024, 324] width 7 height 287
click at [629, 223] on input "2000" at bounding box center [784, 231] width 452 height 18
type input "2"
type input "500"
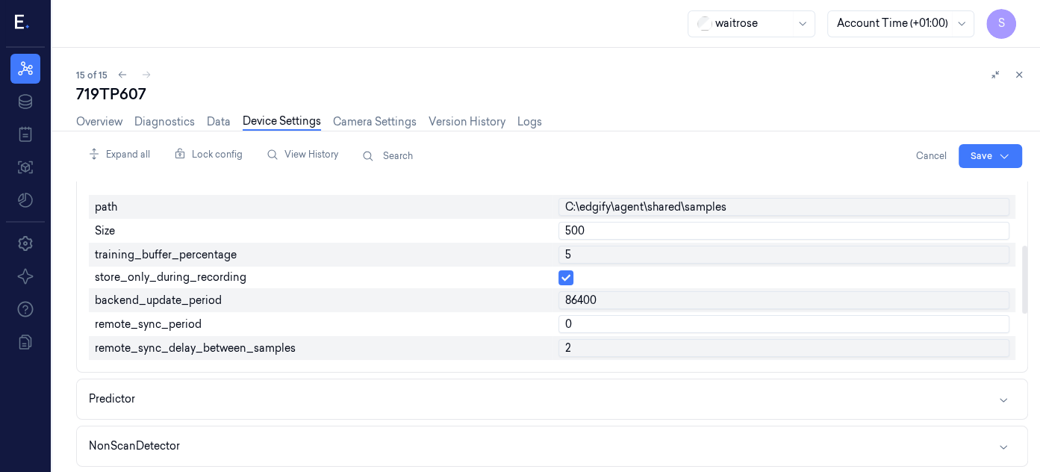
click at [891, 253] on input "5" at bounding box center [784, 255] width 452 height 18
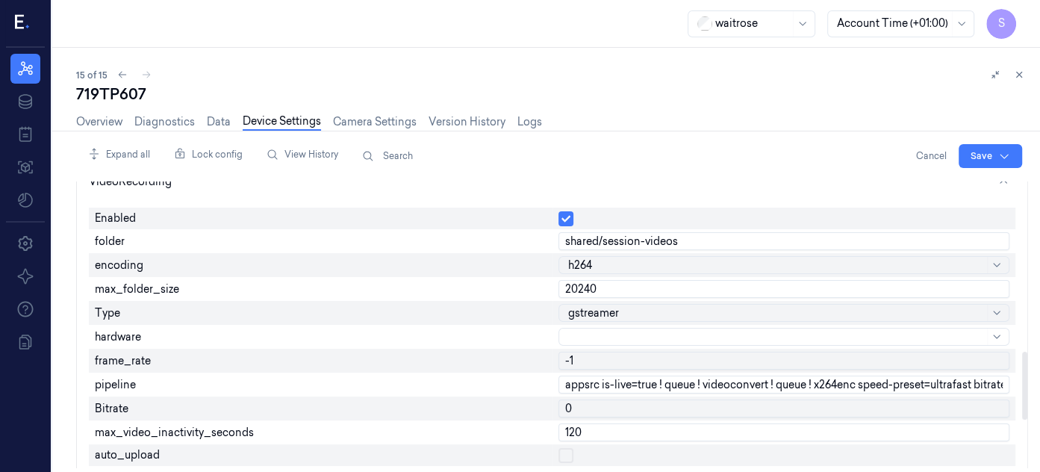
scroll to position [737, 0]
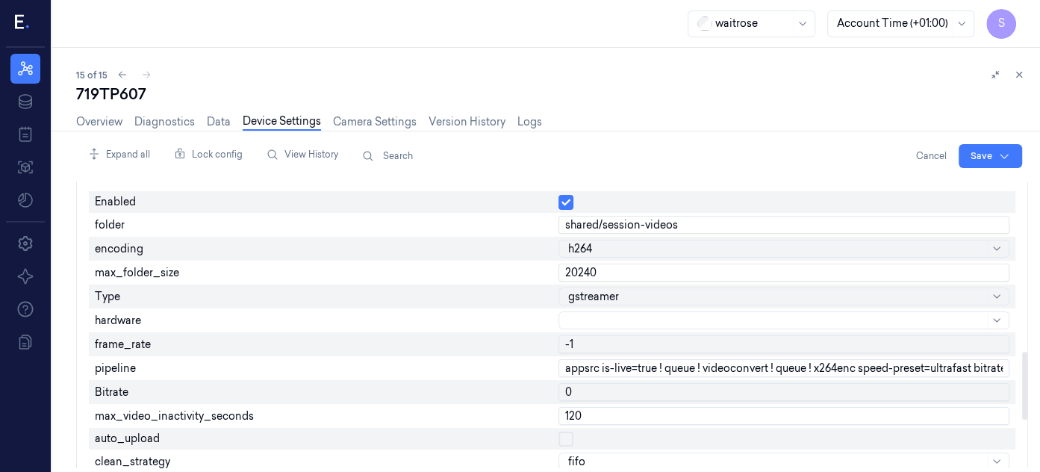
drag, startPoint x: 1024, startPoint y: 302, endPoint x: 1015, endPoint y: 412, distance: 110.9
click at [1022, 412] on div at bounding box center [1024, 386] width 5 height 68
click at [640, 266] on input "20240" at bounding box center [784, 273] width 452 height 18
type input "2"
type input "6000"
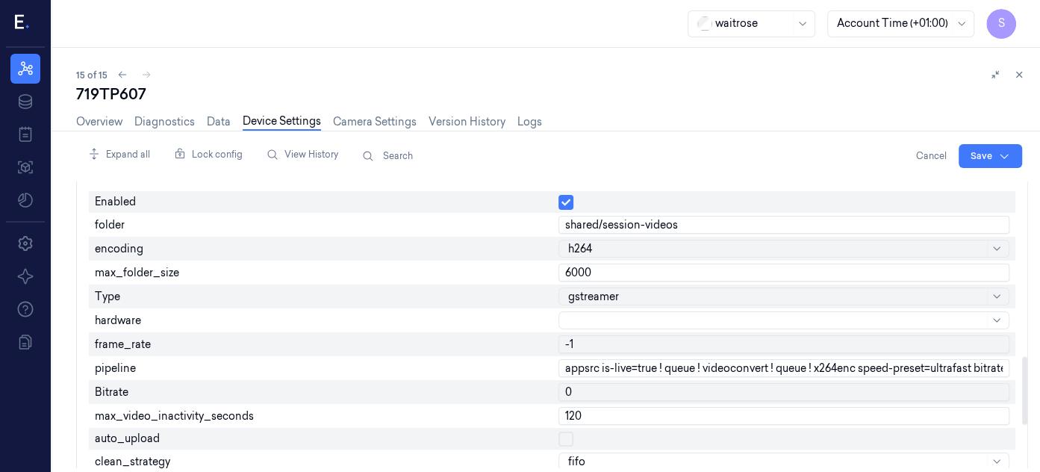
click at [646, 292] on div at bounding box center [776, 297] width 417 height 16
click at [993, 149] on html "S Resources Data Jobs Models Settings About Support Documentation waitrose Acco…" at bounding box center [520, 236] width 1040 height 472
click at [901, 186] on div "Save to this device" at bounding box center [951, 186] width 132 height 25
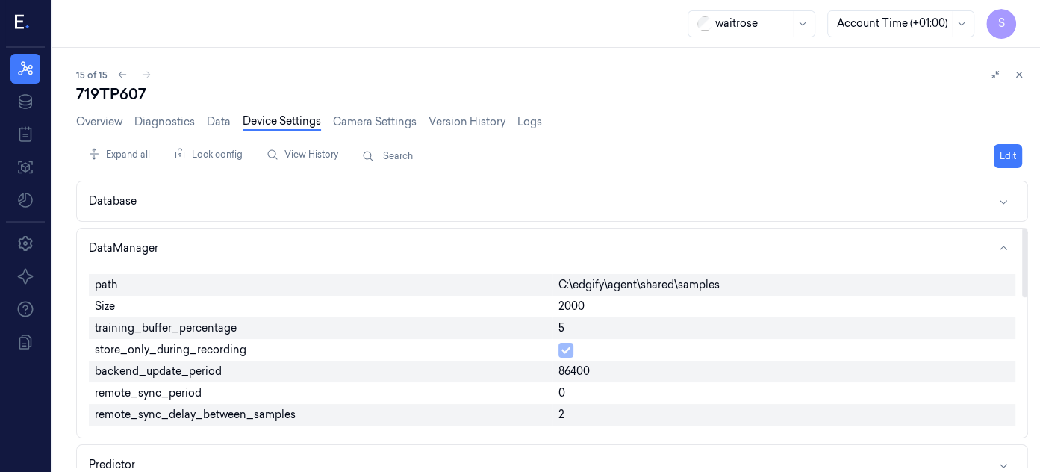
scroll to position [184, 0]
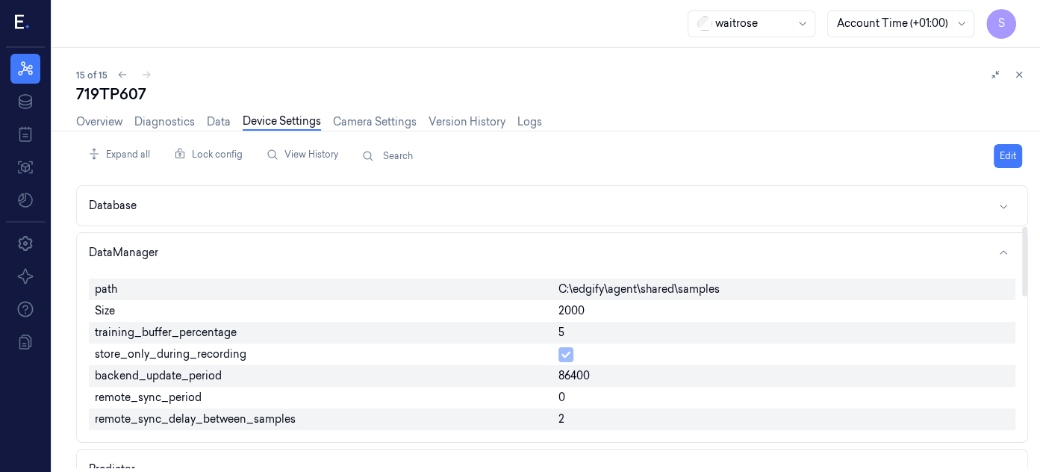
drag, startPoint x: 1023, startPoint y: 371, endPoint x: 1009, endPoint y: 242, distance: 129.9
click at [1022, 242] on div at bounding box center [1024, 261] width 5 height 69
click at [1003, 152] on button "Edit" at bounding box center [1008, 156] width 28 height 24
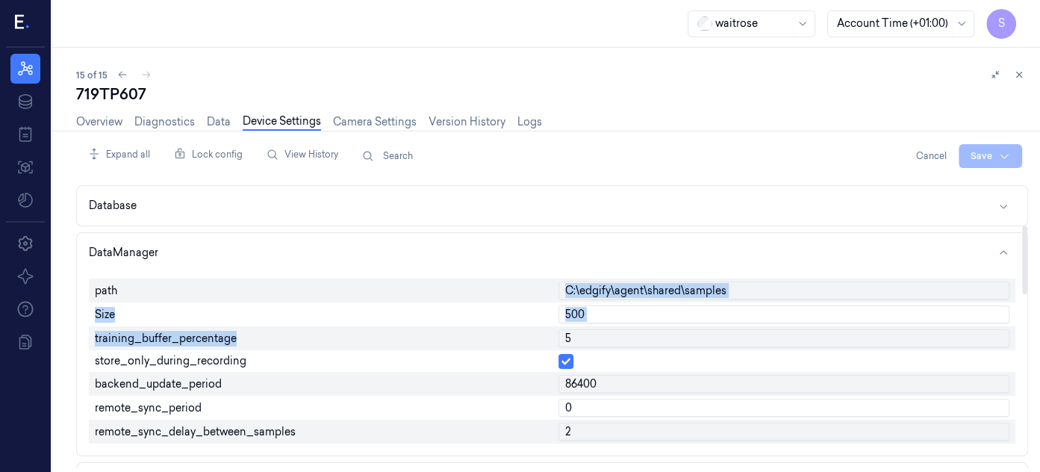
drag, startPoint x: 1014, startPoint y: 273, endPoint x: 1017, endPoint y: 340, distance: 66.5
click at [1017, 340] on div "path C:\edgify\agent\shared\samples Size 500 training_buffer_percentage 5 store…" at bounding box center [552, 364] width 950 height 183
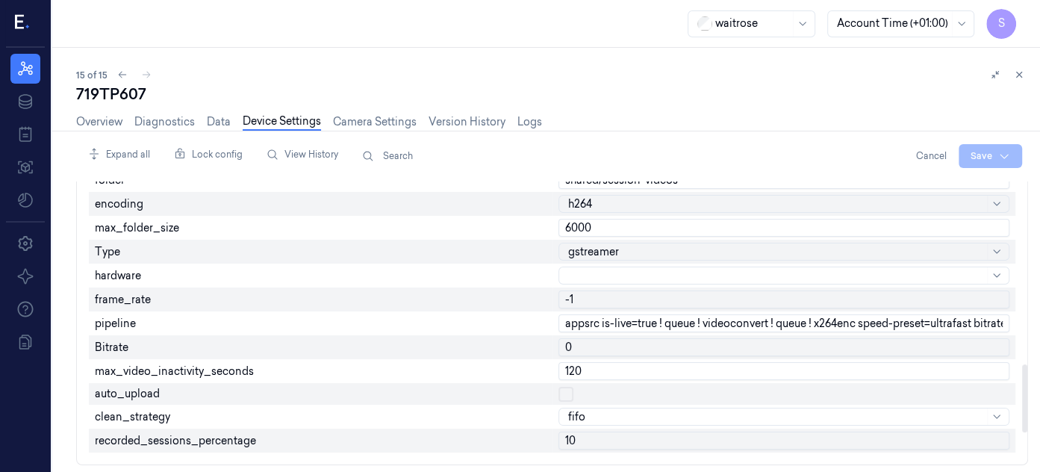
scroll to position [764, 0]
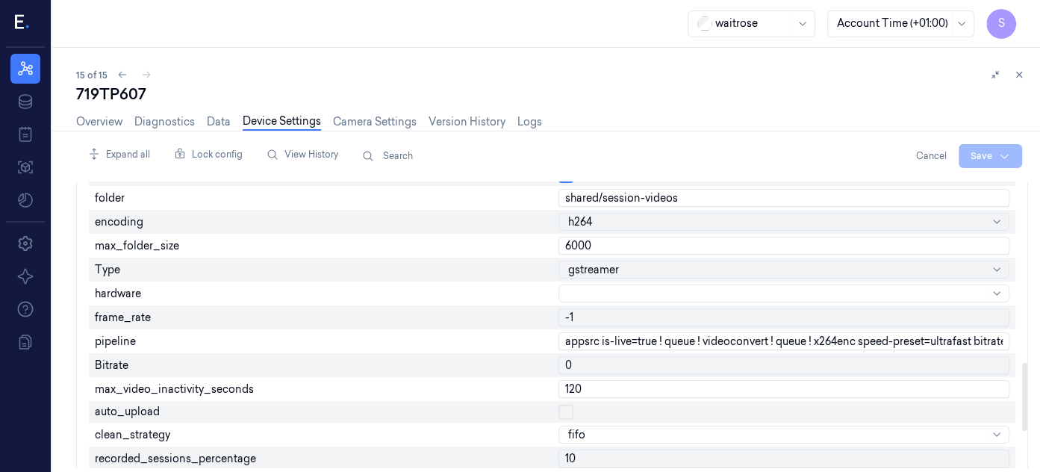
drag, startPoint x: 1025, startPoint y: 273, endPoint x: 1038, endPoint y: 410, distance: 138.0
click at [1027, 410] on div at bounding box center [1024, 397] width 5 height 68
click at [708, 267] on div at bounding box center [776, 270] width 417 height 16
click at [143, 72] on div "15 of 15" at bounding box center [552, 75] width 952 height 18
click at [25, 60] on icon at bounding box center [25, 69] width 18 height 18
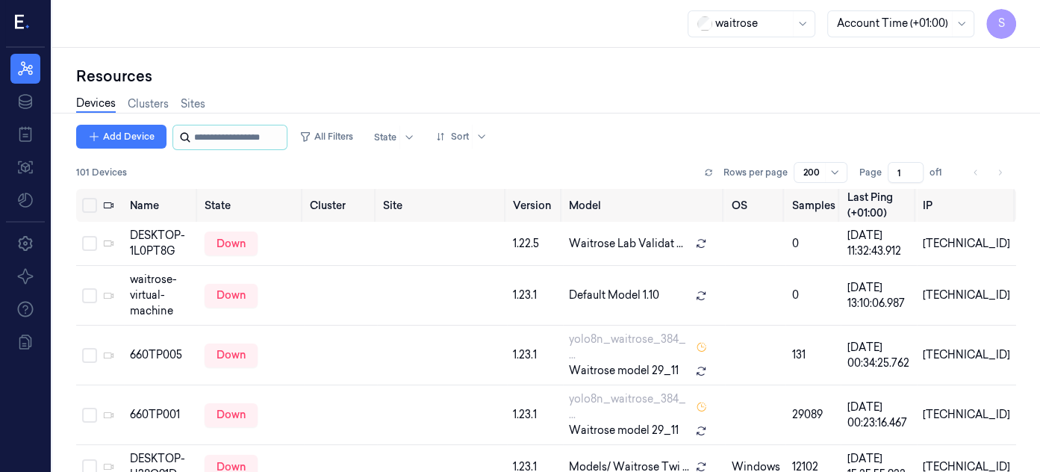
click at [216, 141] on input "string" at bounding box center [239, 137] width 90 height 24
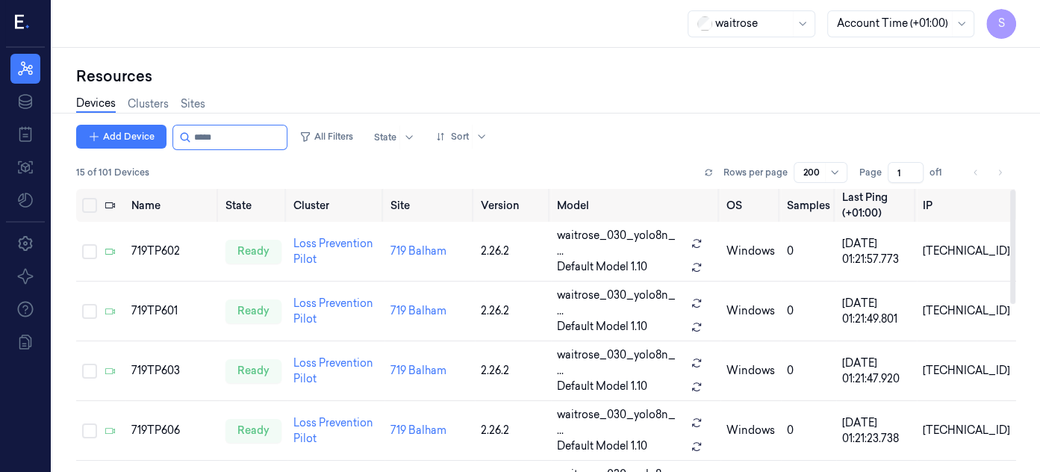
type input "*****"
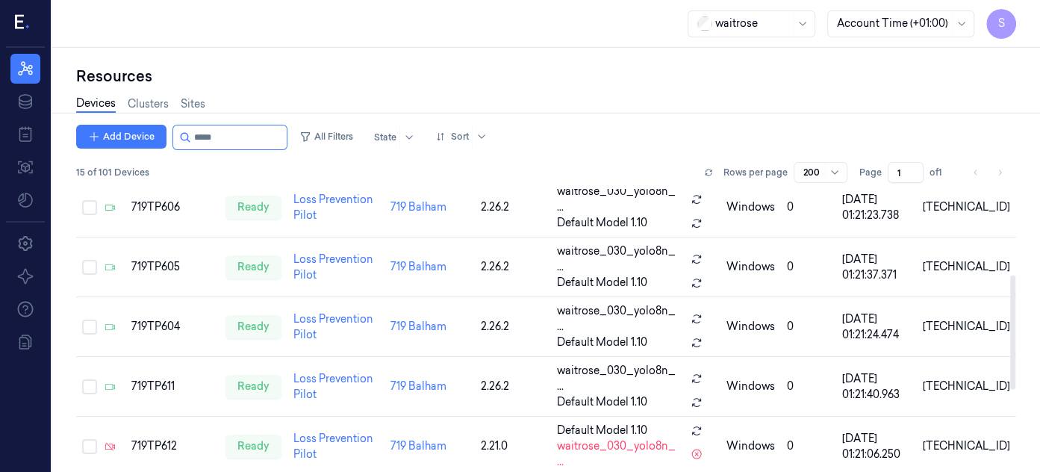
scroll to position [214, 0]
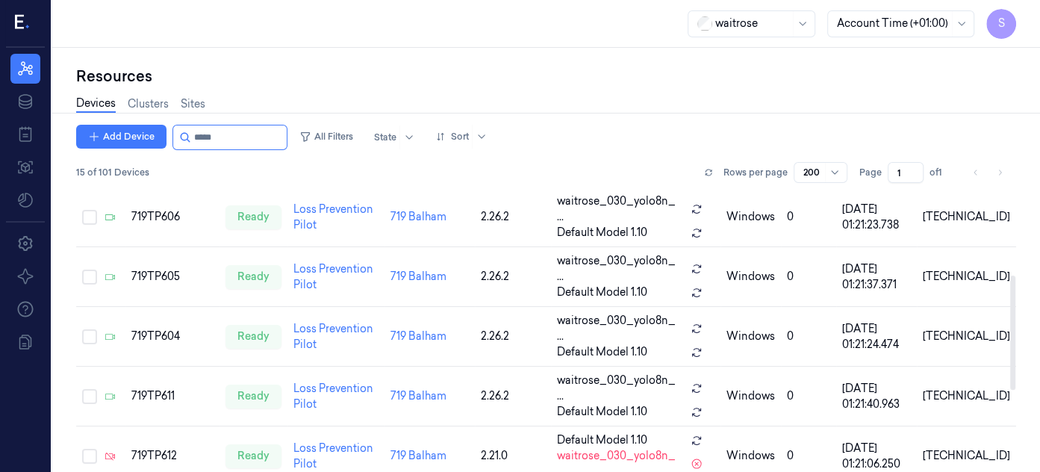
drag, startPoint x: 1012, startPoint y: 213, endPoint x: 1007, endPoint y: 299, distance: 86.0
click at [1010, 299] on div at bounding box center [1012, 333] width 5 height 114
click at [145, 388] on div "719TP611" at bounding box center [172, 396] width 82 height 16
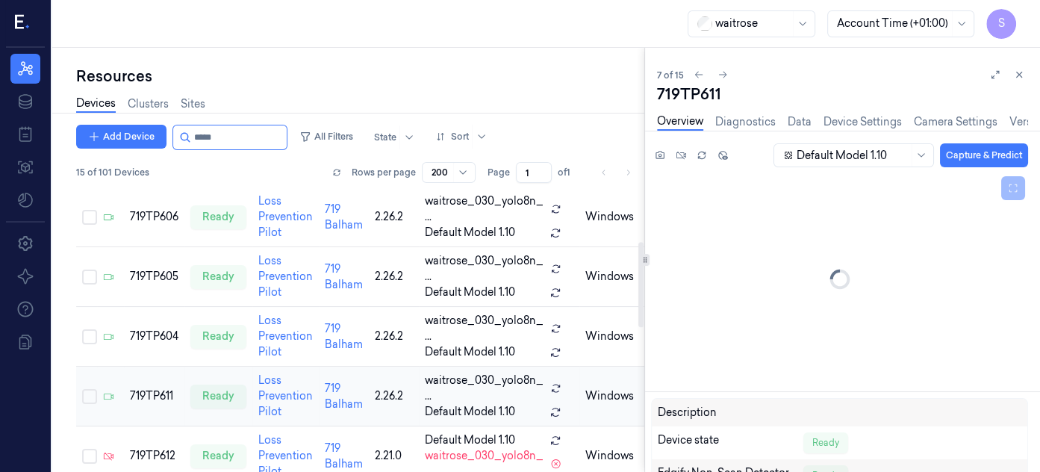
scroll to position [175, 0]
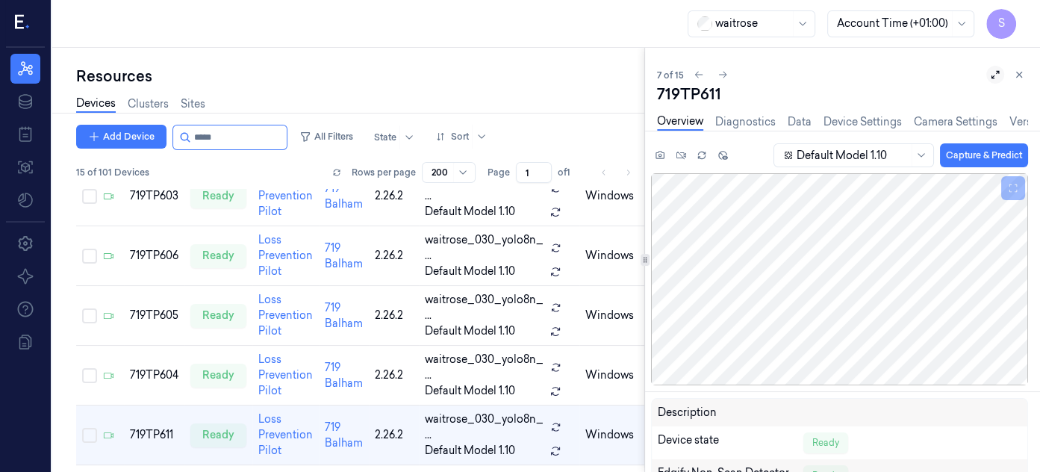
click at [998, 75] on icon at bounding box center [995, 74] width 10 height 10
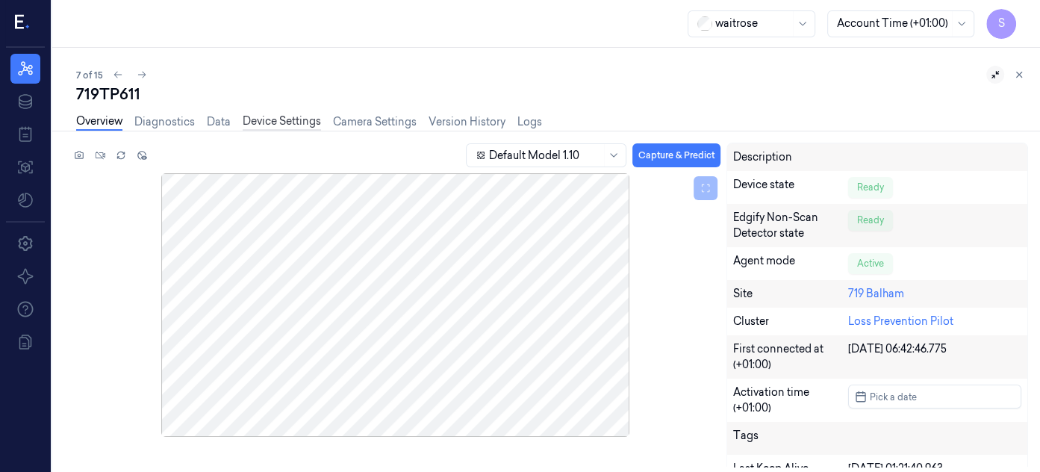
click at [274, 116] on link "Device Settings" at bounding box center [282, 121] width 78 height 17
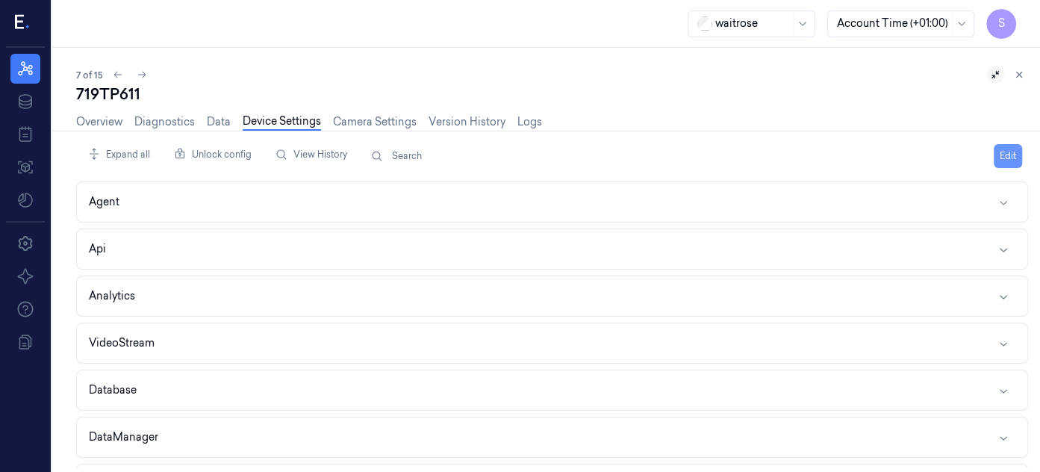
click at [1008, 149] on button "Edit" at bounding box center [1008, 156] width 28 height 24
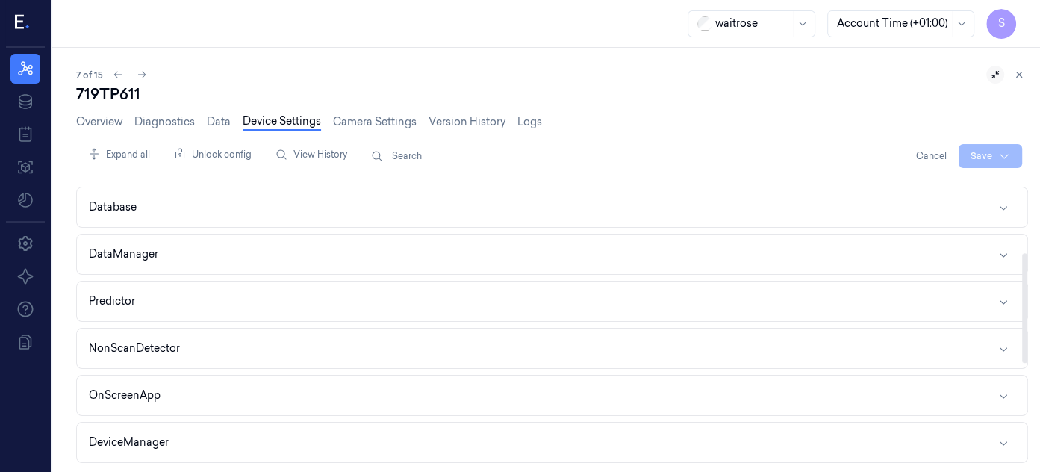
scroll to position [184, 0]
drag, startPoint x: 1027, startPoint y: 265, endPoint x: 1027, endPoint y: 307, distance: 41.8
click at [1027, 307] on div at bounding box center [1024, 324] width 7 height 287
click at [1003, 247] on icon "button" at bounding box center [1004, 253] width 12 height 12
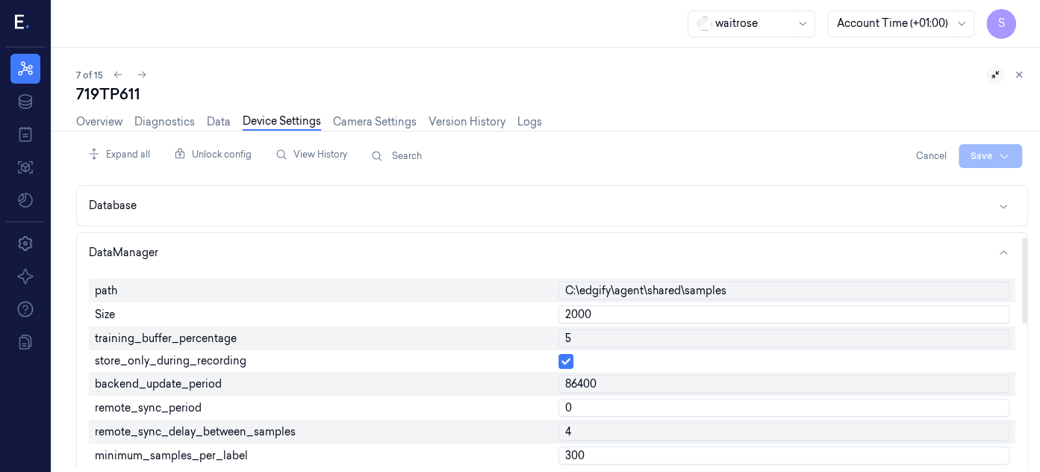
click at [635, 316] on input "2000" at bounding box center [784, 314] width 452 height 18
type input "2"
type input "500"
click at [635, 331] on input "5" at bounding box center [784, 338] width 452 height 18
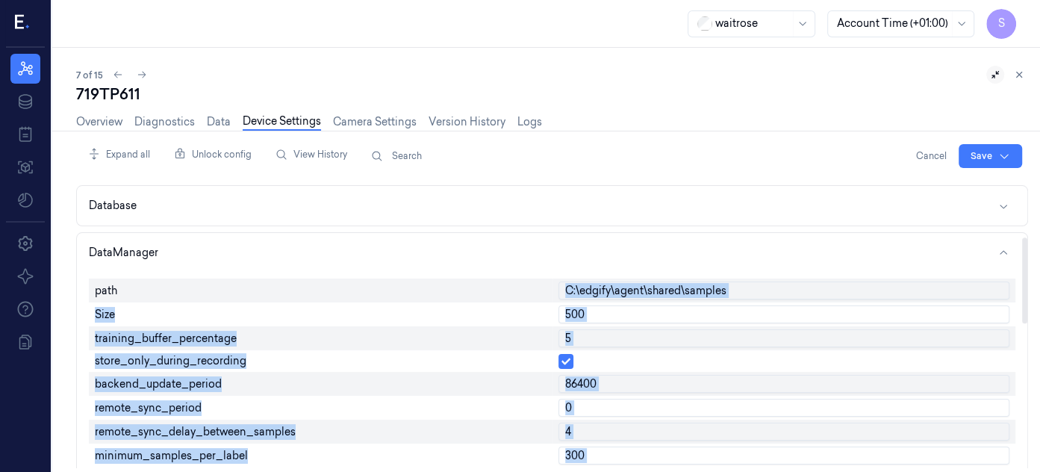
drag, startPoint x: 1027, startPoint y: 271, endPoint x: 1025, endPoint y: 367, distance: 95.6
click at [1025, 367] on div "Expand all Unlock config View History Search Cancel Save Agent Api Analytics Vi…" at bounding box center [558, 302] width 964 height 342
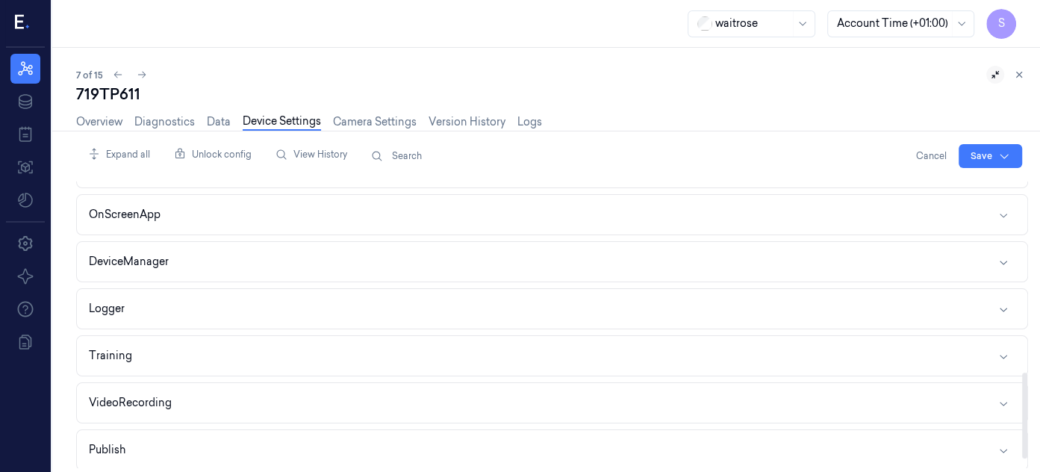
scroll to position [666, 0]
drag, startPoint x: 1027, startPoint y: 306, endPoint x: 1024, endPoint y: 434, distance: 127.7
click at [1024, 434] on div at bounding box center [1024, 324] width 7 height 287
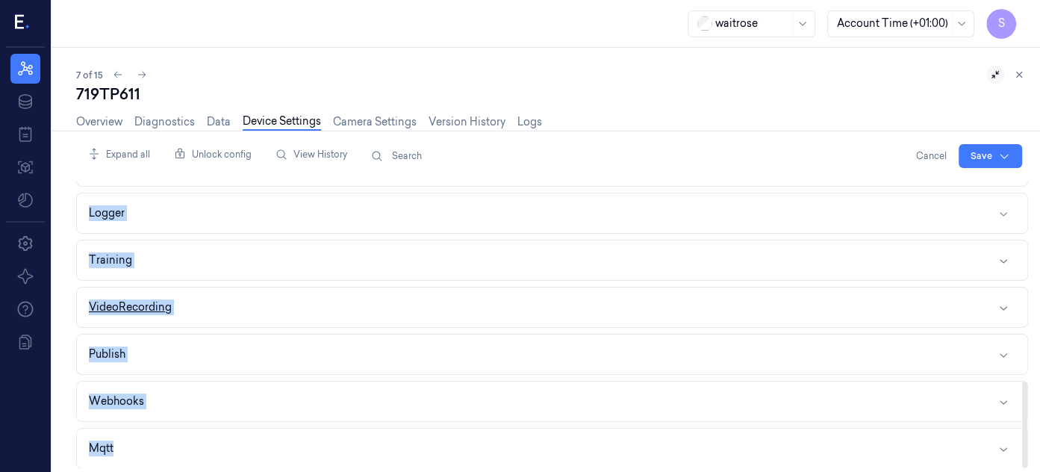
click at [1002, 302] on icon "button" at bounding box center [1004, 308] width 12 height 12
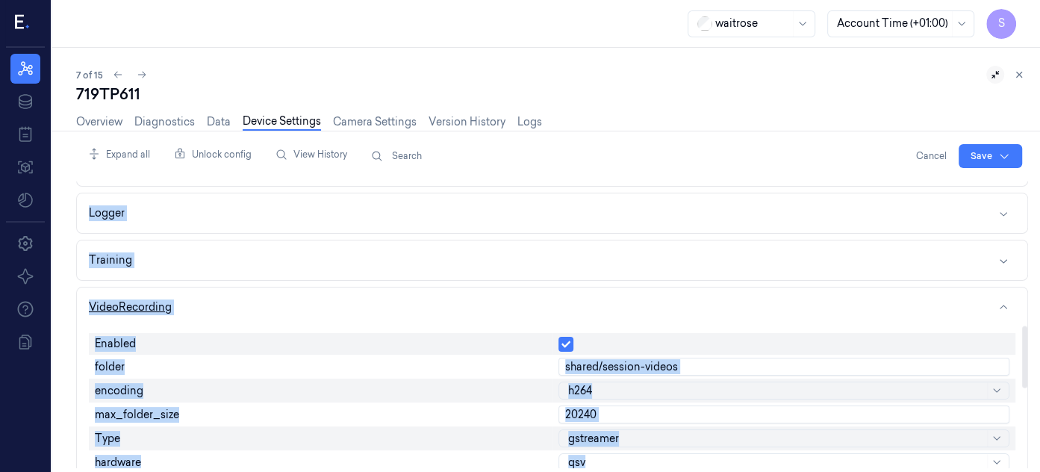
click at [847, 291] on button "VideoRecording" at bounding box center [552, 307] width 950 height 40
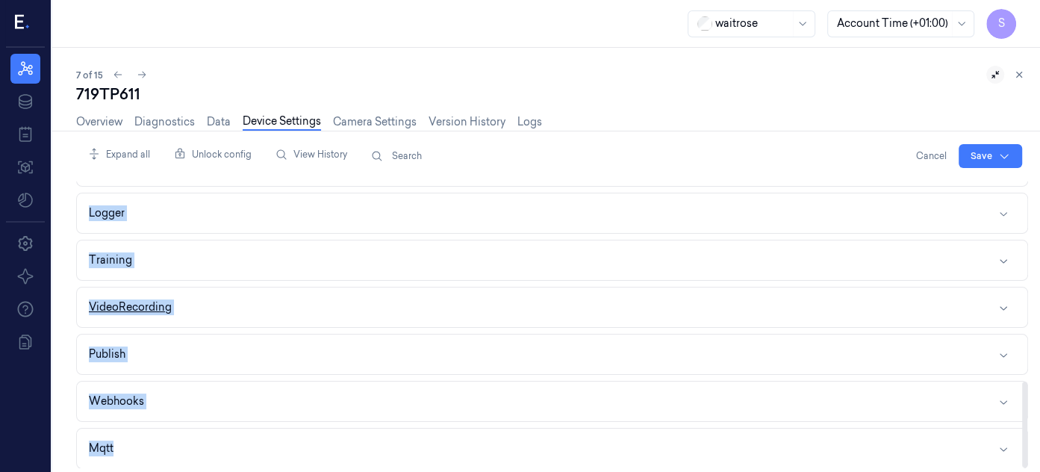
click at [697, 309] on button "VideoRecording" at bounding box center [552, 307] width 950 height 40
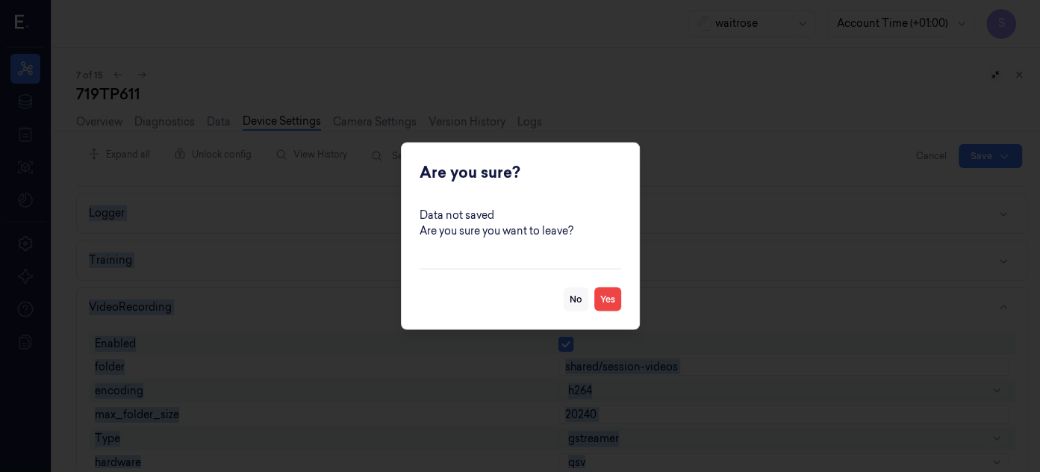
click at [576, 302] on button "No" at bounding box center [576, 299] width 25 height 24
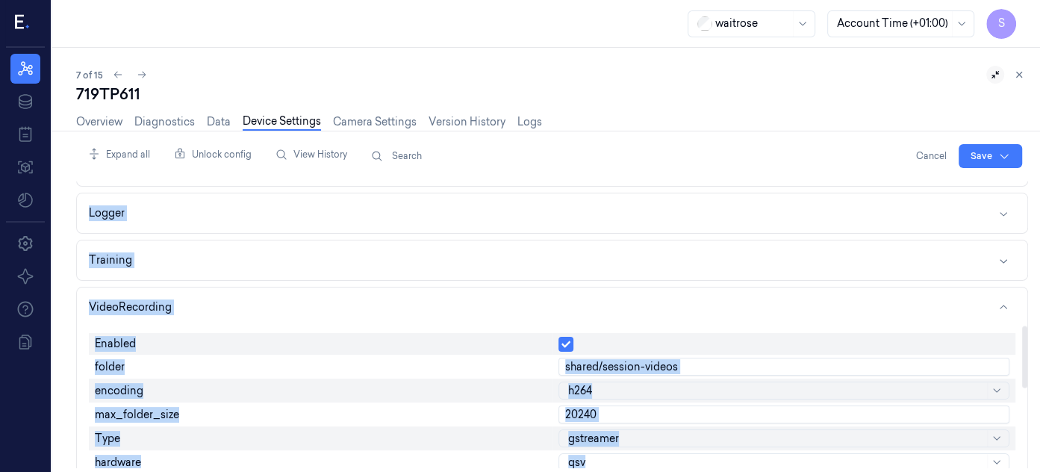
click at [635, 412] on input "20240" at bounding box center [784, 414] width 452 height 18
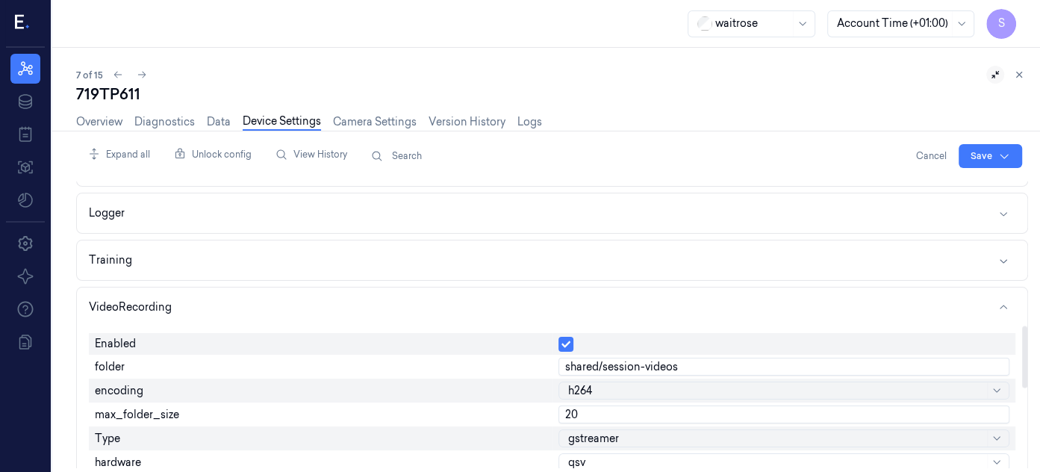
type input "2"
type input "6000"
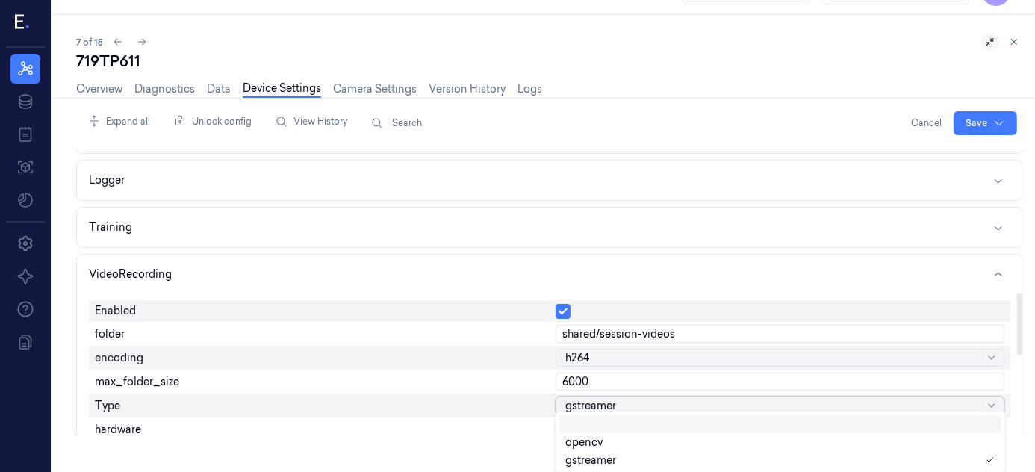
click at [691, 439] on body "S Resources Data Jobs Models Settings About Support Documentation waitrose Acco…" at bounding box center [517, 203] width 1035 height 472
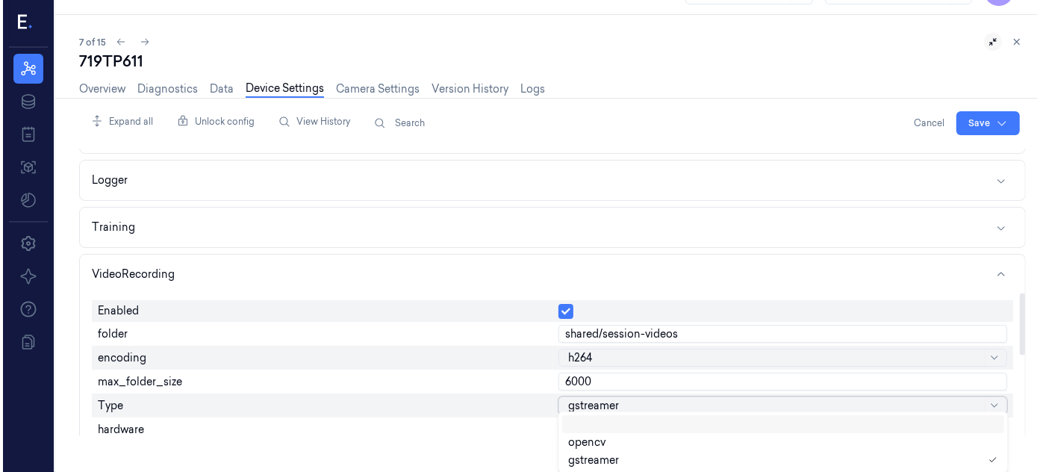
scroll to position [0, 0]
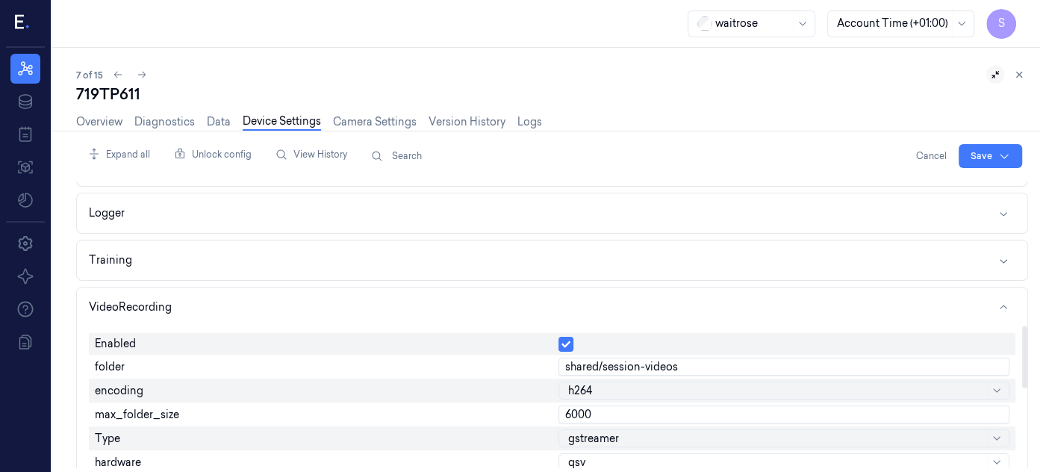
click at [1022, 342] on div at bounding box center [1024, 357] width 5 height 62
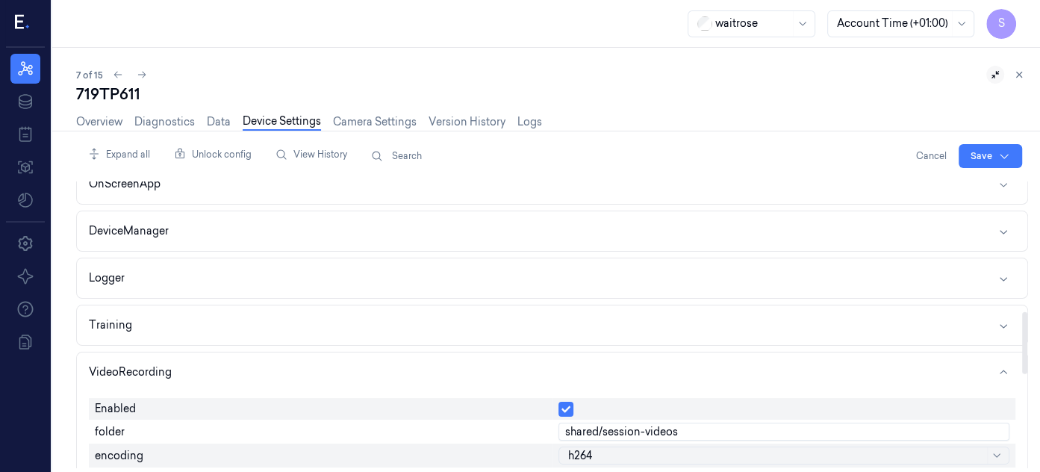
click at [1021, 342] on div at bounding box center [1024, 324] width 7 height 287
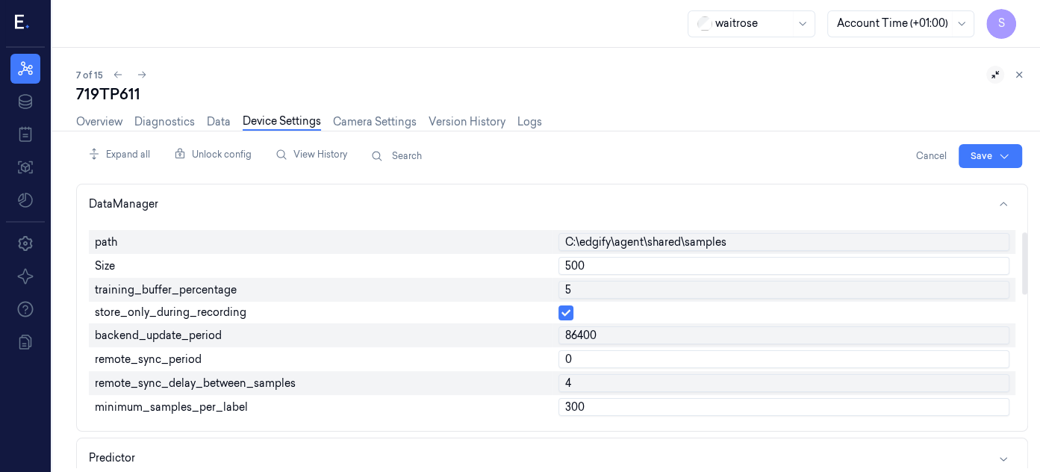
scroll to position [228, 0]
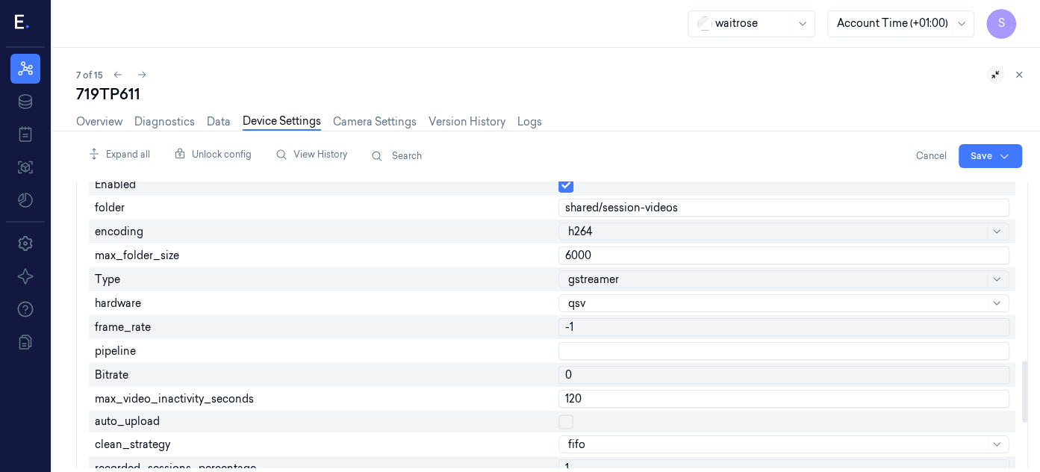
drag, startPoint x: 1027, startPoint y: 335, endPoint x: 980, endPoint y: 392, distance: 74.2
click at [1021, 392] on div at bounding box center [1024, 324] width 7 height 287
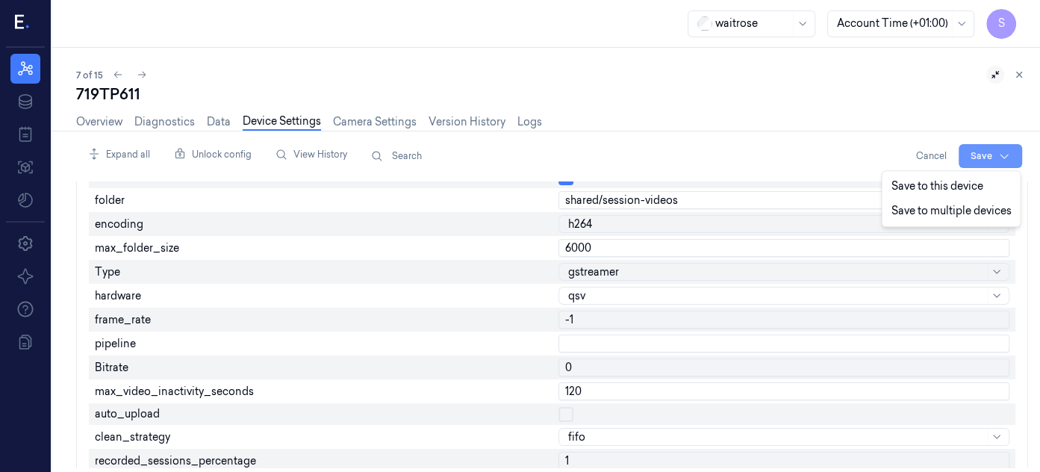
click at [975, 155] on html "S Resources Data Jobs Models Settings About Support Documentation waitrose Acco…" at bounding box center [520, 236] width 1040 height 472
click at [915, 180] on div "Save to this device" at bounding box center [951, 186] width 132 height 25
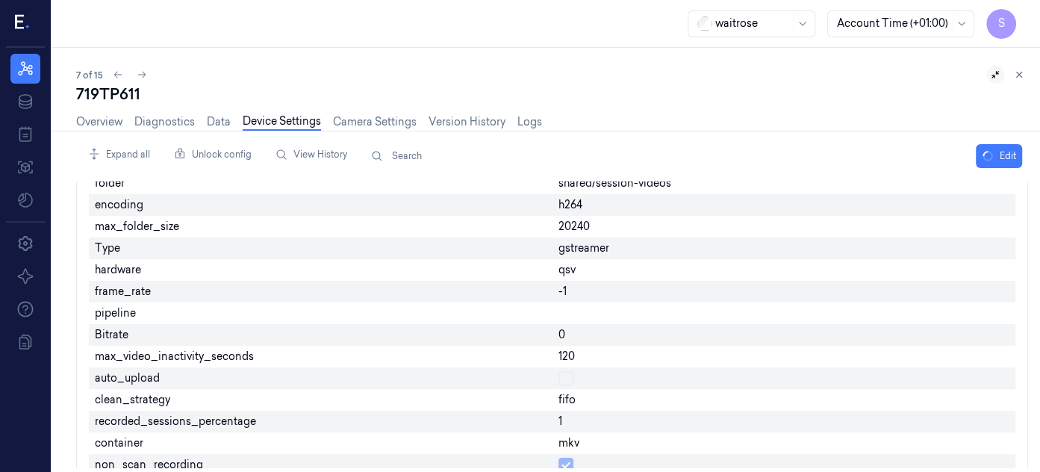
scroll to position [817, 0]
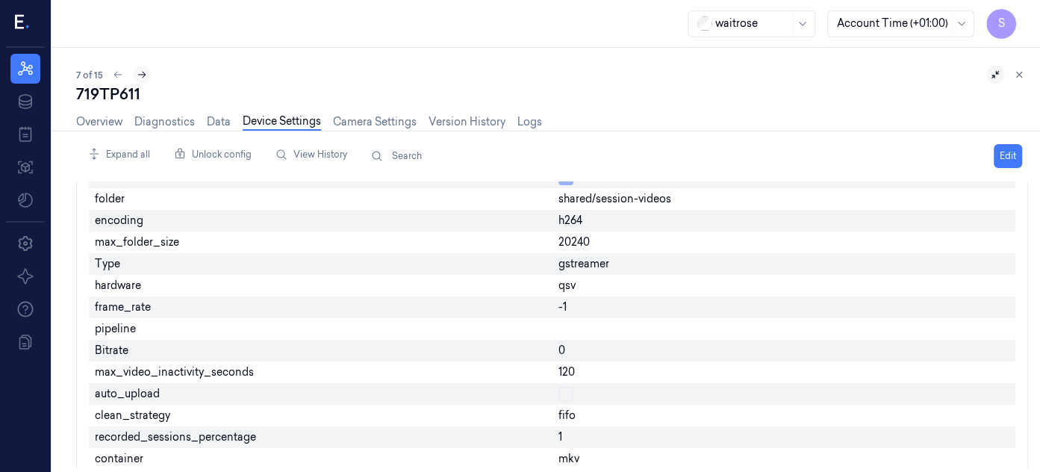
click at [143, 74] on icon at bounding box center [142, 75] width 8 height 7
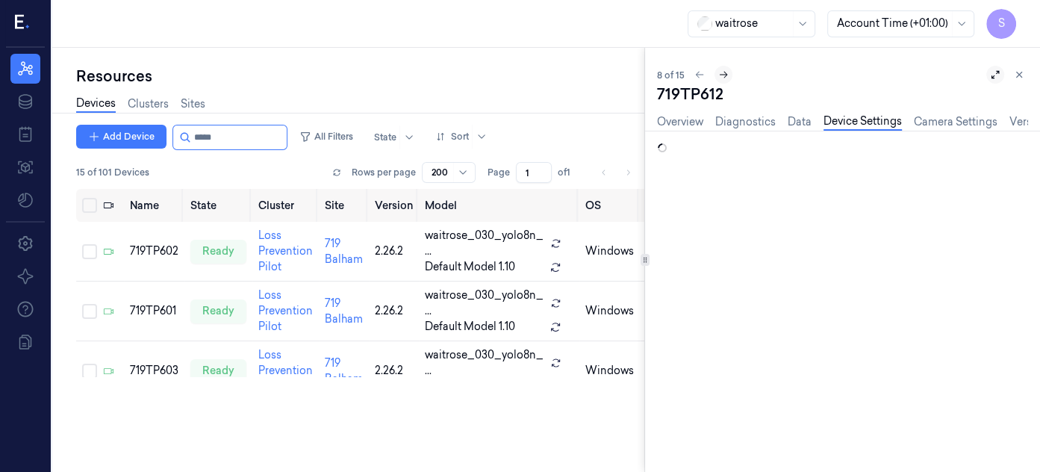
scroll to position [0, 5]
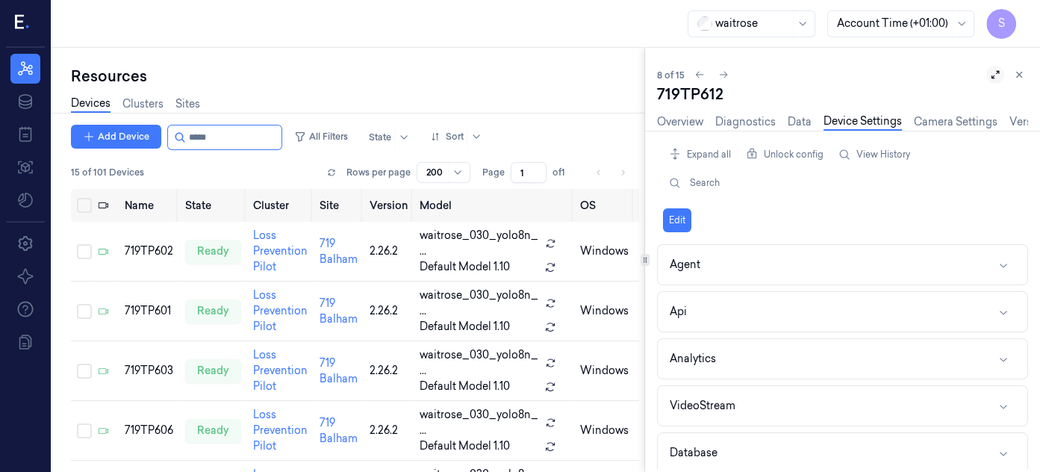
click at [994, 76] on icon at bounding box center [995, 74] width 10 height 10
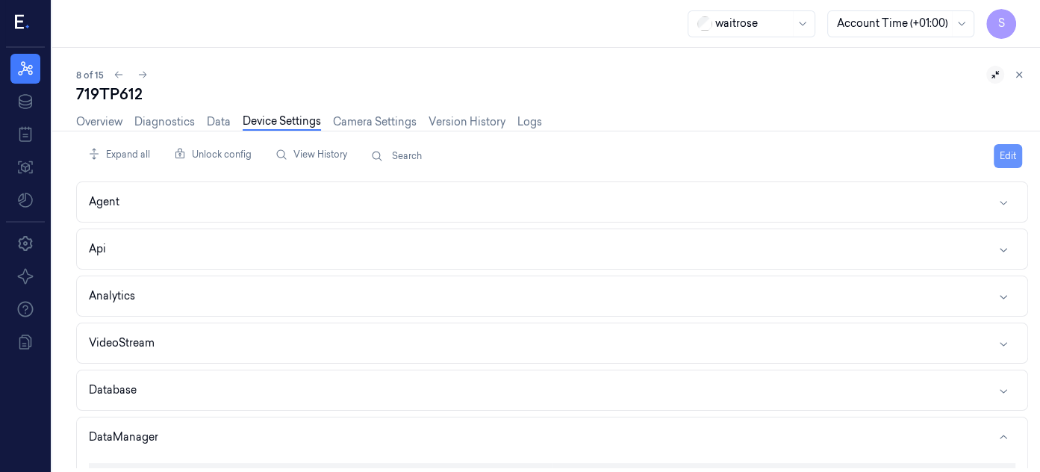
click at [1010, 148] on button "Edit" at bounding box center [1008, 156] width 28 height 24
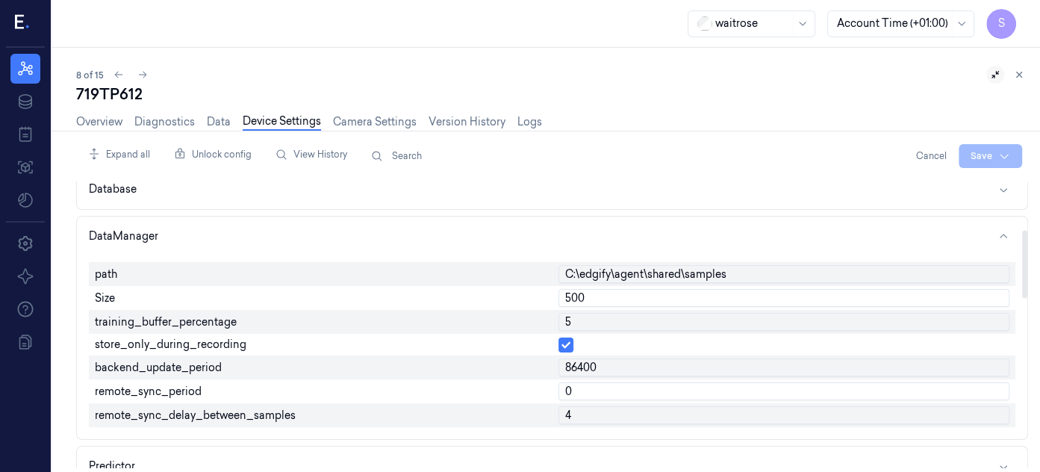
scroll to position [194, 0]
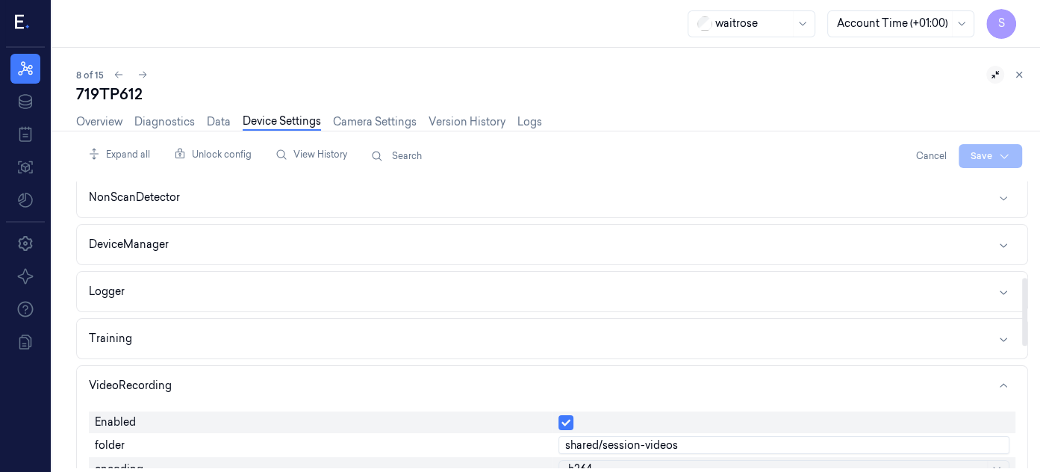
drag, startPoint x: 1024, startPoint y: 235, endPoint x: 1038, endPoint y: 326, distance: 91.3
click at [1027, 326] on div at bounding box center [1024, 312] width 5 height 68
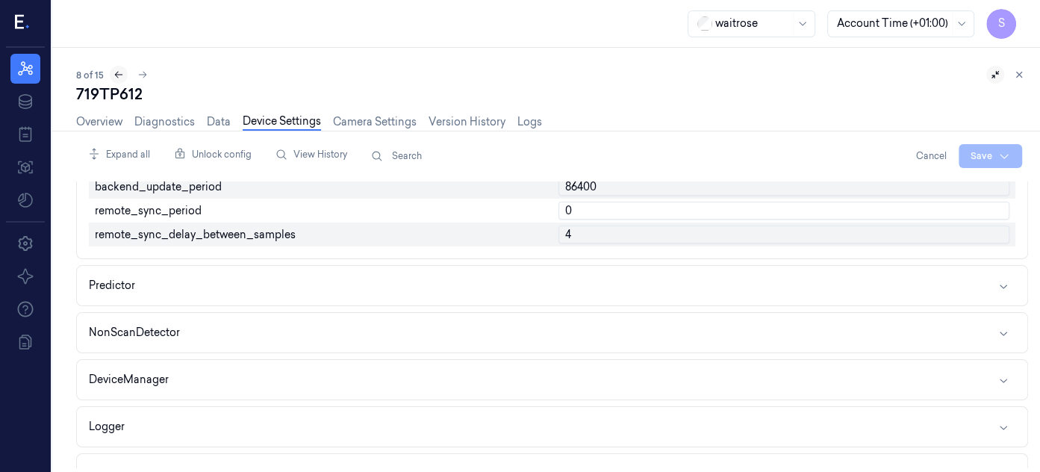
click at [113, 76] on icon at bounding box center [118, 74] width 10 height 10
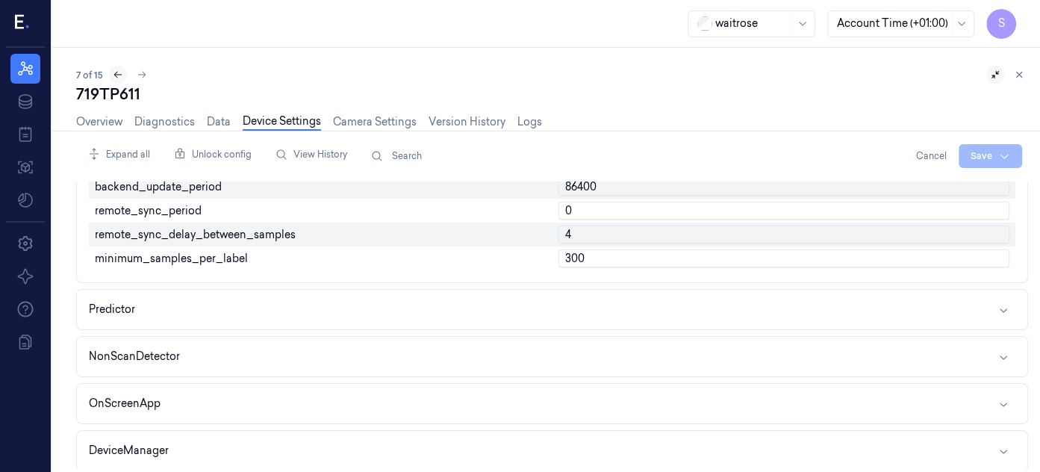
type input "500"
type input "6000"
drag, startPoint x: 112, startPoint y: 76, endPoint x: 20, endPoint y: 66, distance: 92.4
click at [20, 66] on div "S Resources Resources Resources Data Jobs Models Settings About Support Documen…" at bounding box center [520, 236] width 1040 height 472
click at [30, 63] on icon at bounding box center [25, 69] width 18 height 18
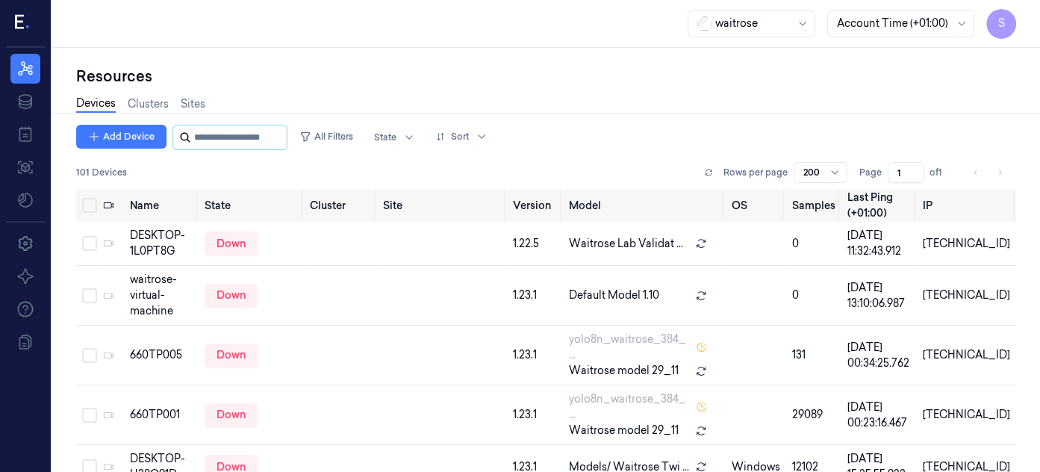
click at [222, 137] on input "string" at bounding box center [239, 137] width 90 height 24
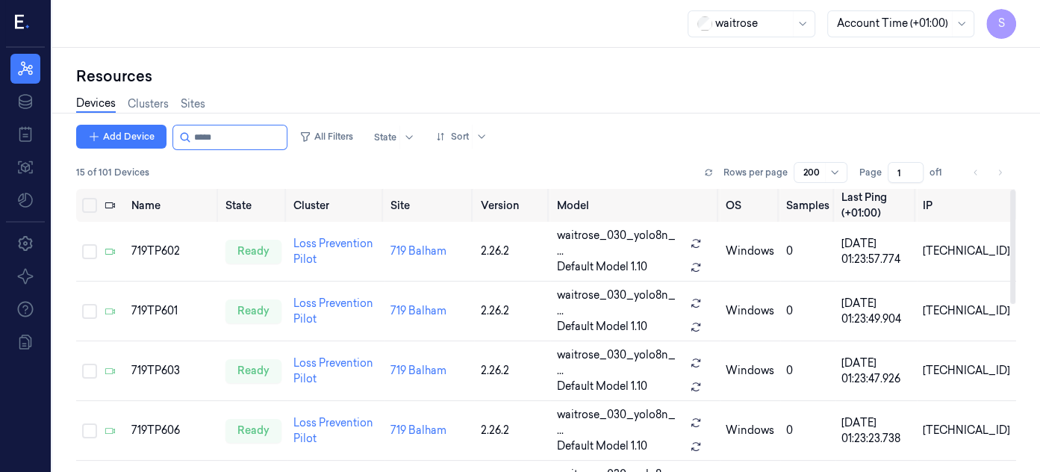
type input "*****"
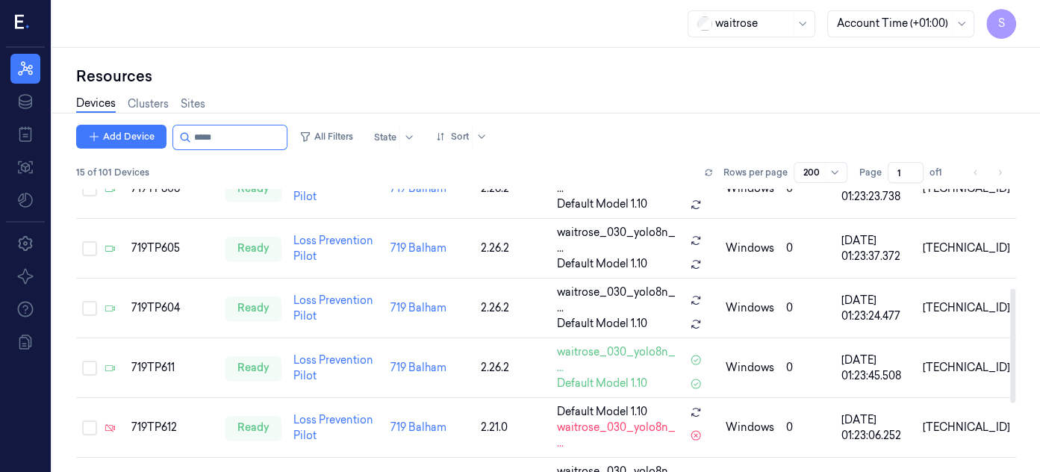
scroll to position [247, 0]
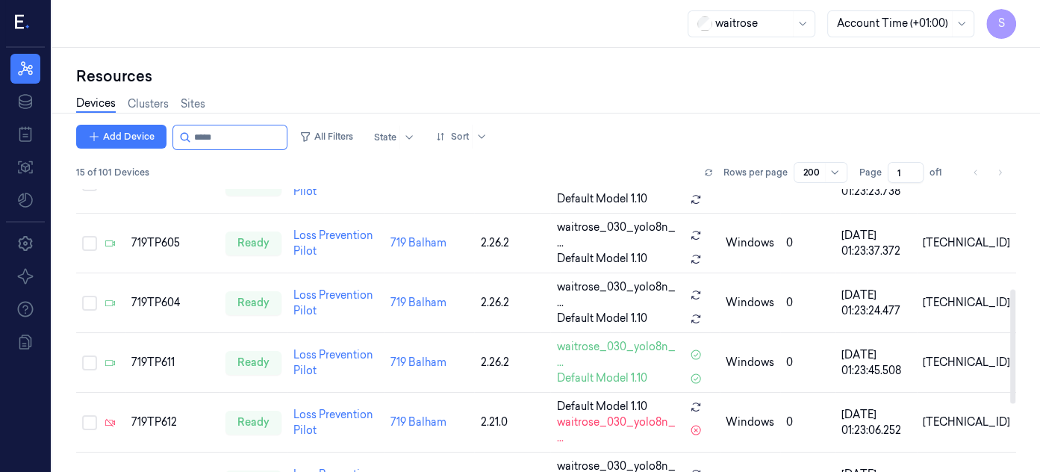
drag, startPoint x: 1012, startPoint y: 200, endPoint x: 1016, endPoint y: 299, distance: 99.4
click at [1015, 299] on div at bounding box center [1012, 346] width 5 height 114
click at [947, 92] on div "Devices Clusters Sites" at bounding box center [546, 106] width 940 height 38
click at [876, 58] on div "Resources Devices Clusters Sites Add Device All Filters State Sort 15 of 101 De…" at bounding box center [546, 260] width 988 height 424
